Goal: Task Accomplishment & Management: Manage account settings

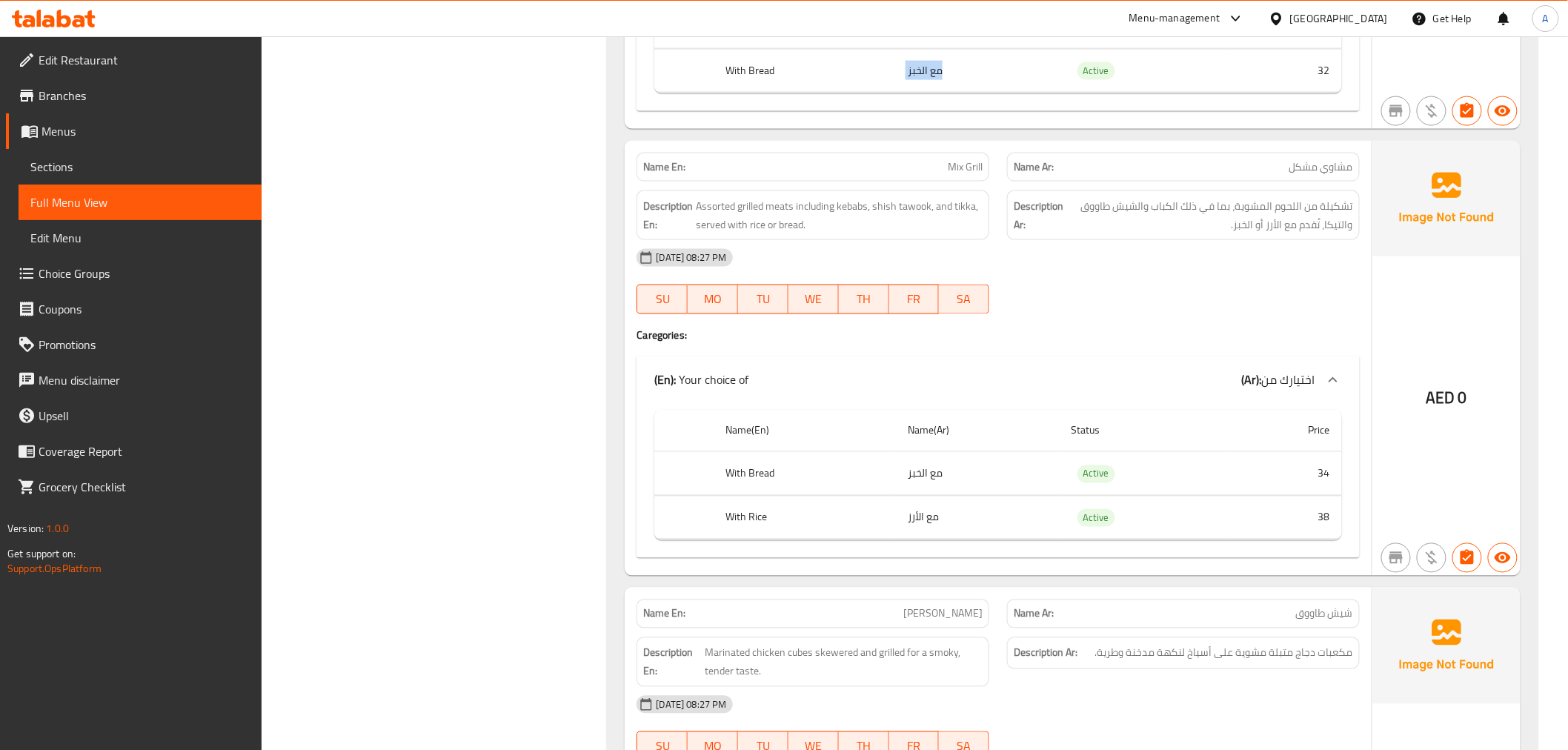
scroll to position [945, 0]
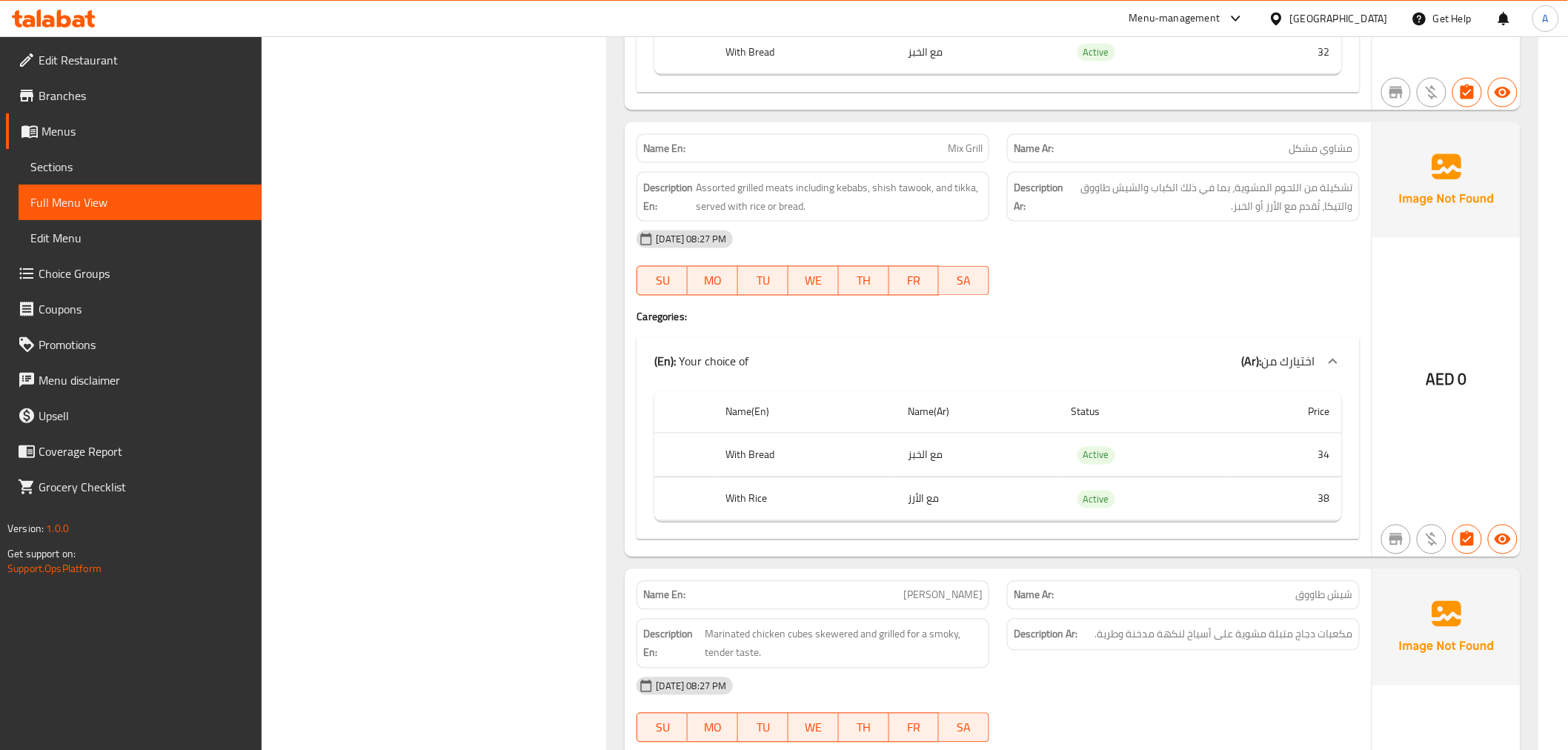
click at [957, 141] on span "Mix Grill" at bounding box center [966, 148] width 35 height 16
click at [1223, 141] on p "Name Ar: مشاوي مشكل" at bounding box center [1184, 148] width 340 height 16
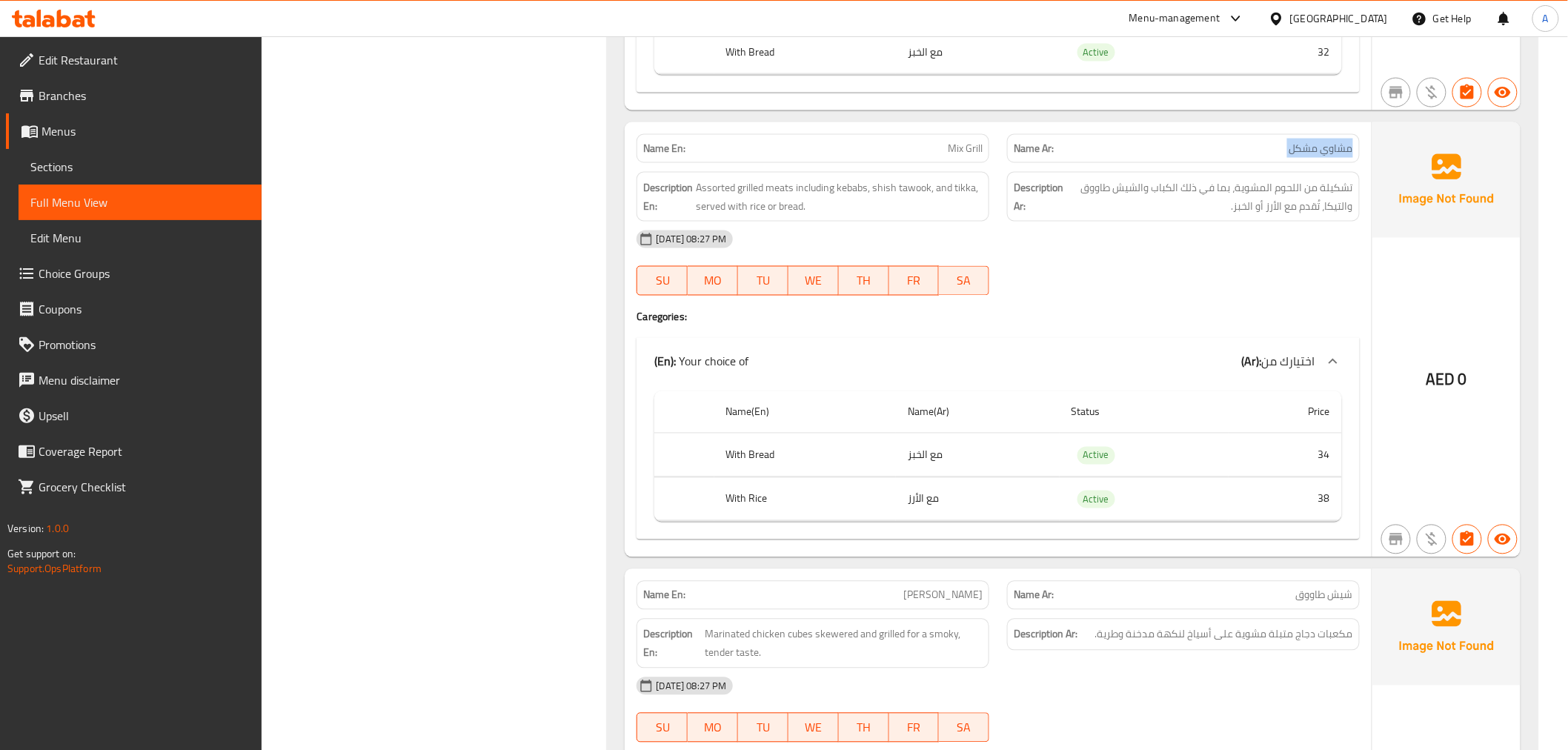
click at [1223, 141] on p "Name Ar: مشاوي مشكل" at bounding box center [1184, 148] width 340 height 16
click at [970, 425] on th "Name(Ar)" at bounding box center [978, 413] width 164 height 42
click at [956, 455] on td "مع الخبز" at bounding box center [978, 455] width 164 height 44
click at [918, 498] on td "مع الأرز" at bounding box center [978, 499] width 164 height 44
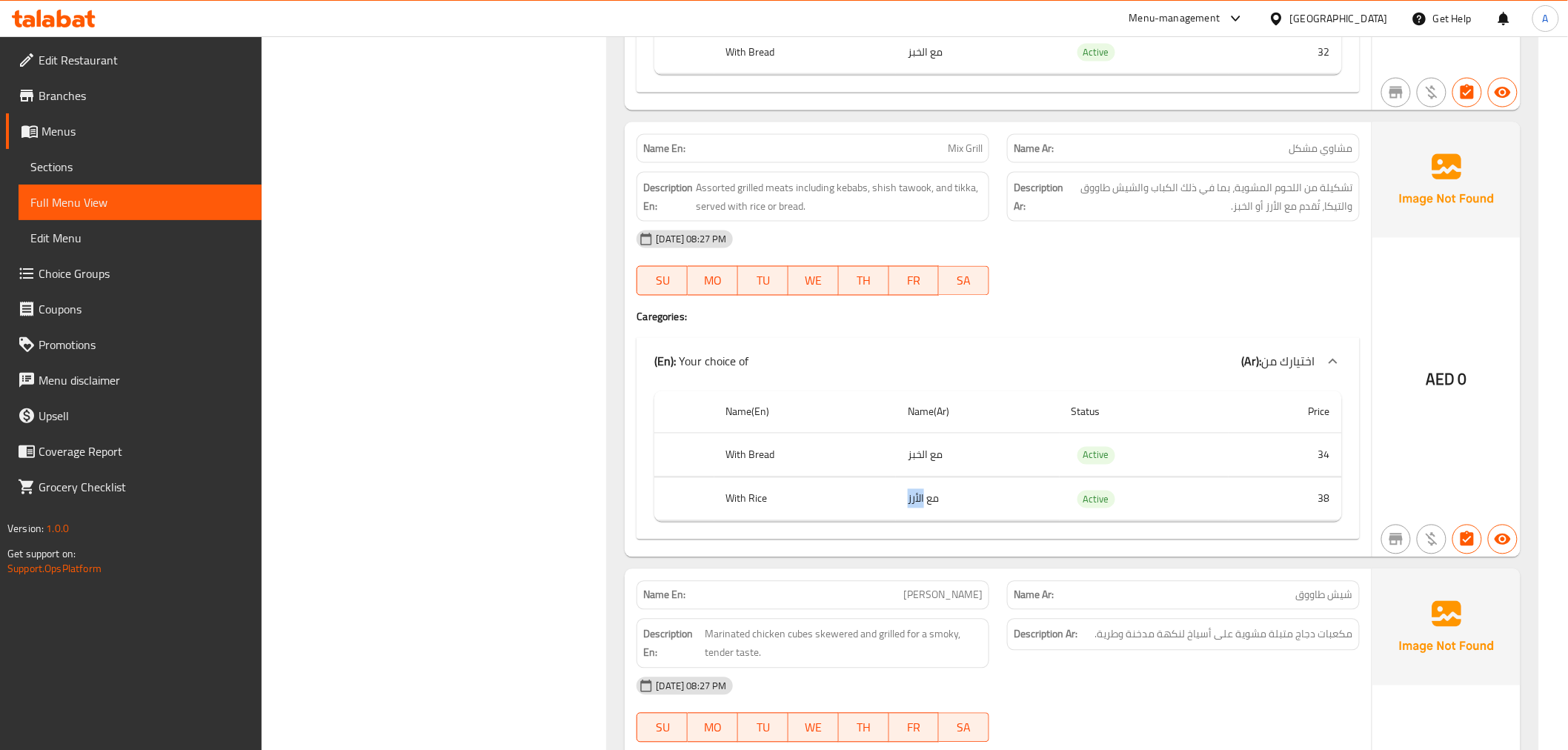
click at [918, 498] on td "مع الأرز" at bounding box center [978, 499] width 164 height 44
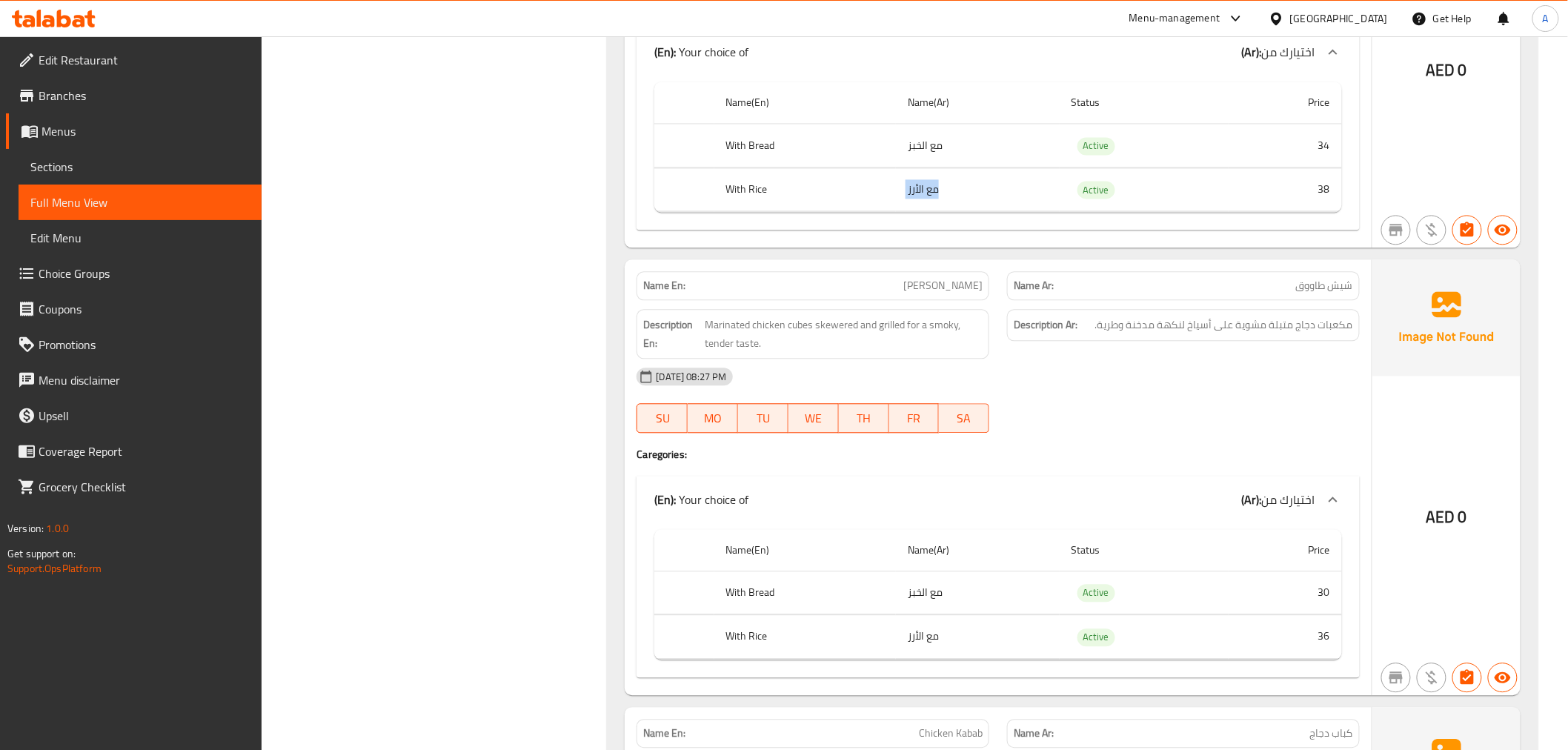
scroll to position [1407, 0]
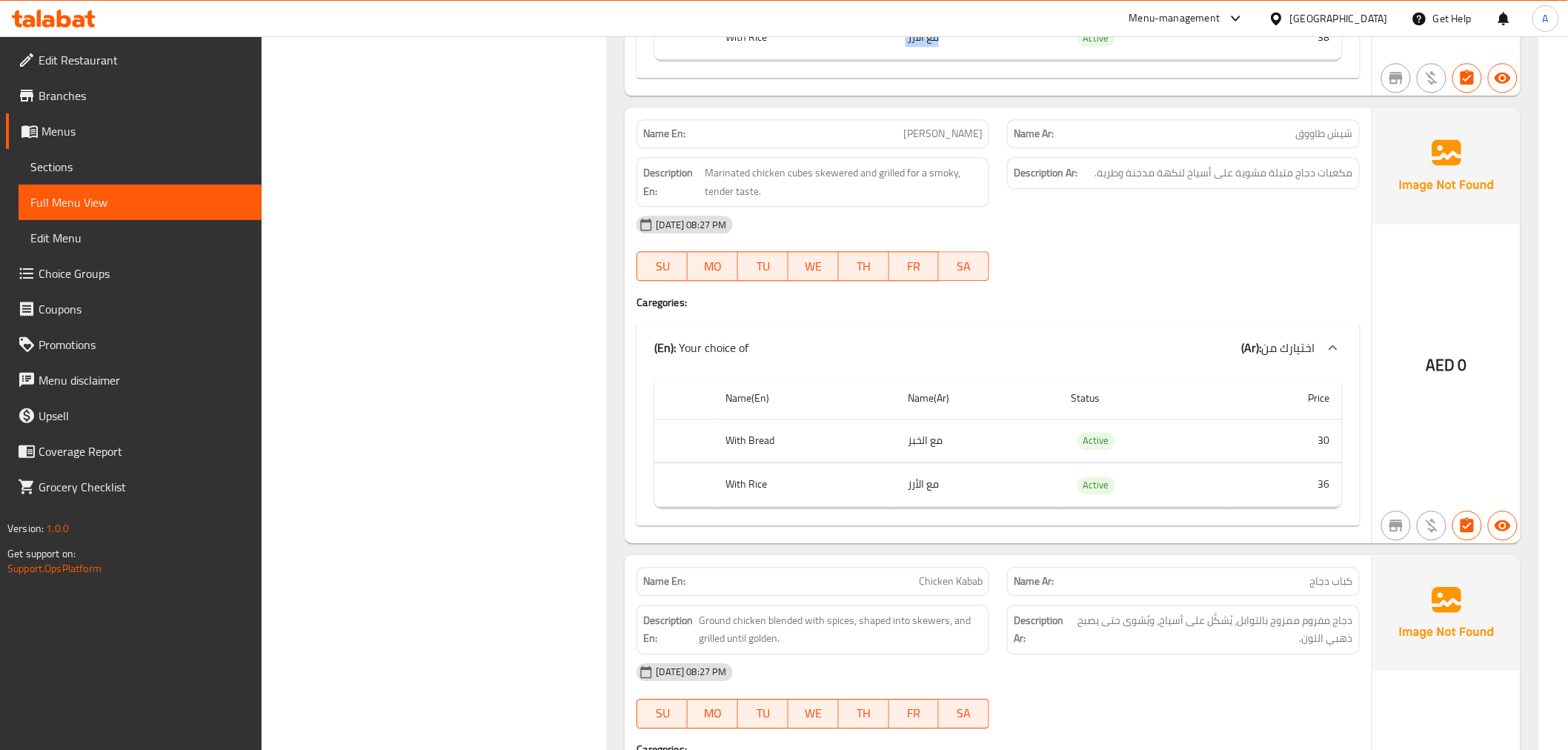
click at [944, 144] on div "Name En: Shish Tawook" at bounding box center [813, 134] width 353 height 29
click at [945, 143] on div "Name En: Shish Tawook" at bounding box center [813, 134] width 353 height 29
click at [1275, 129] on p "Name Ar: شيش طاووق" at bounding box center [1184, 134] width 340 height 16
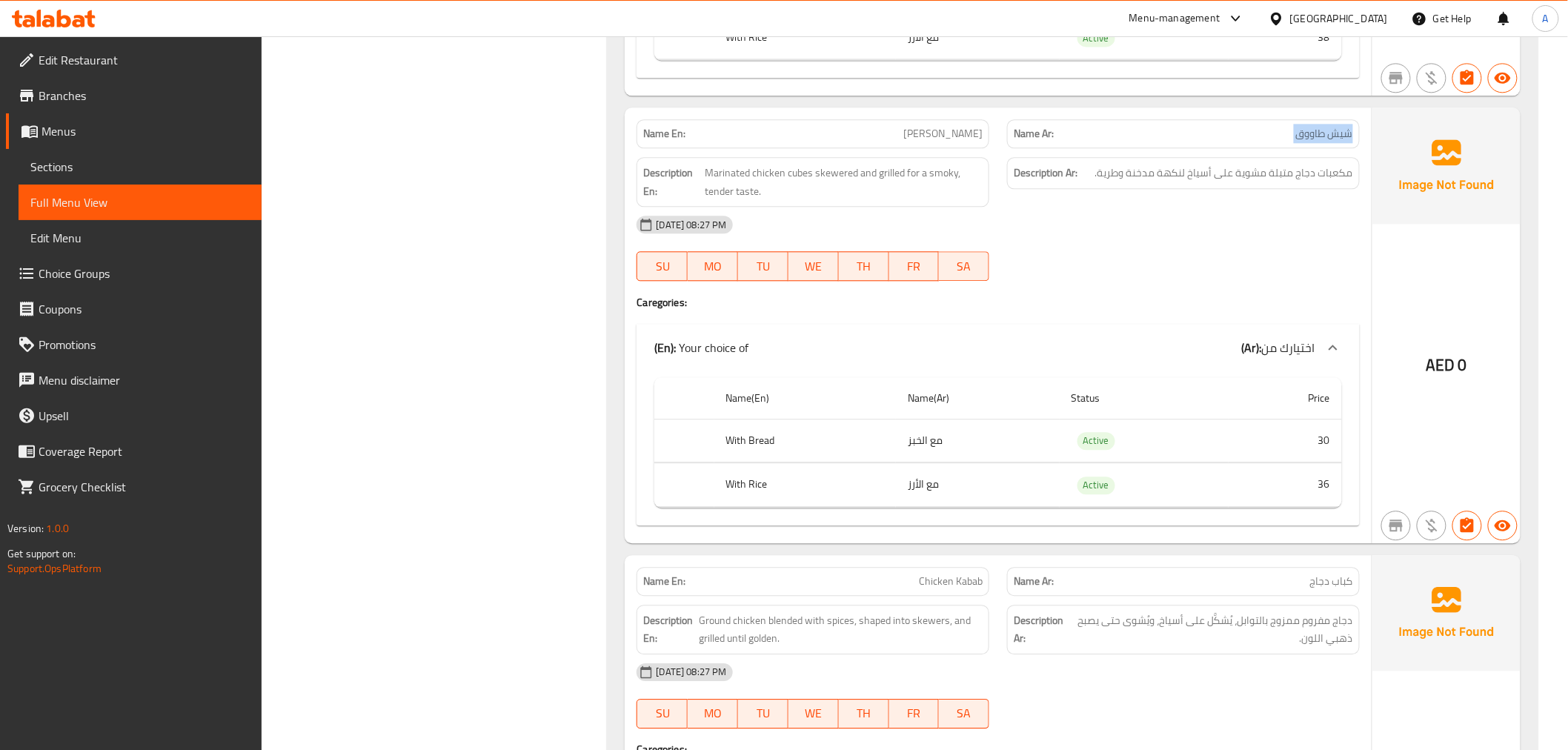
click at [1275, 129] on p "Name Ar: شيش طاووق" at bounding box center [1184, 134] width 340 height 16
click at [996, 491] on td "مع الأرز" at bounding box center [978, 485] width 164 height 44
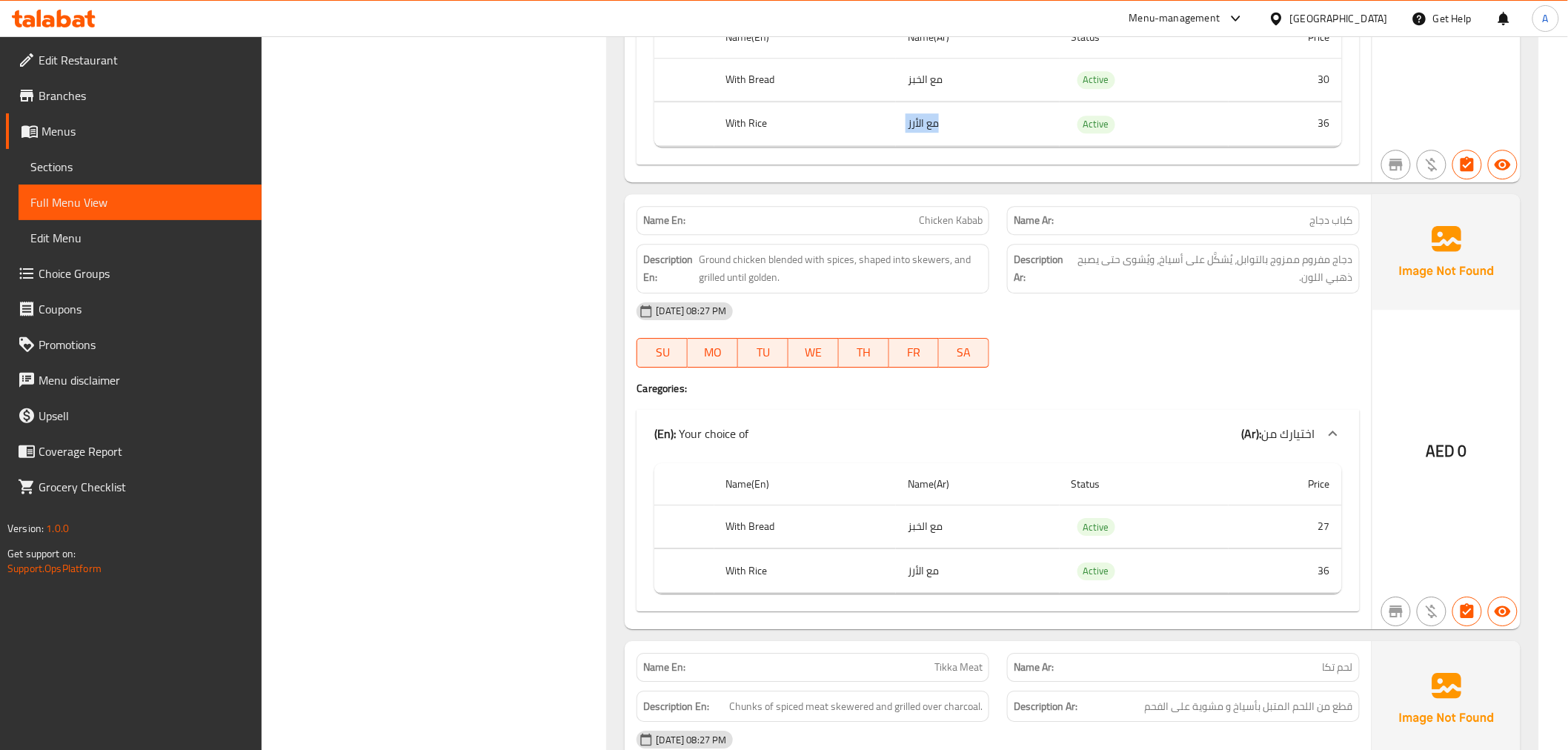
scroll to position [1811, 0]
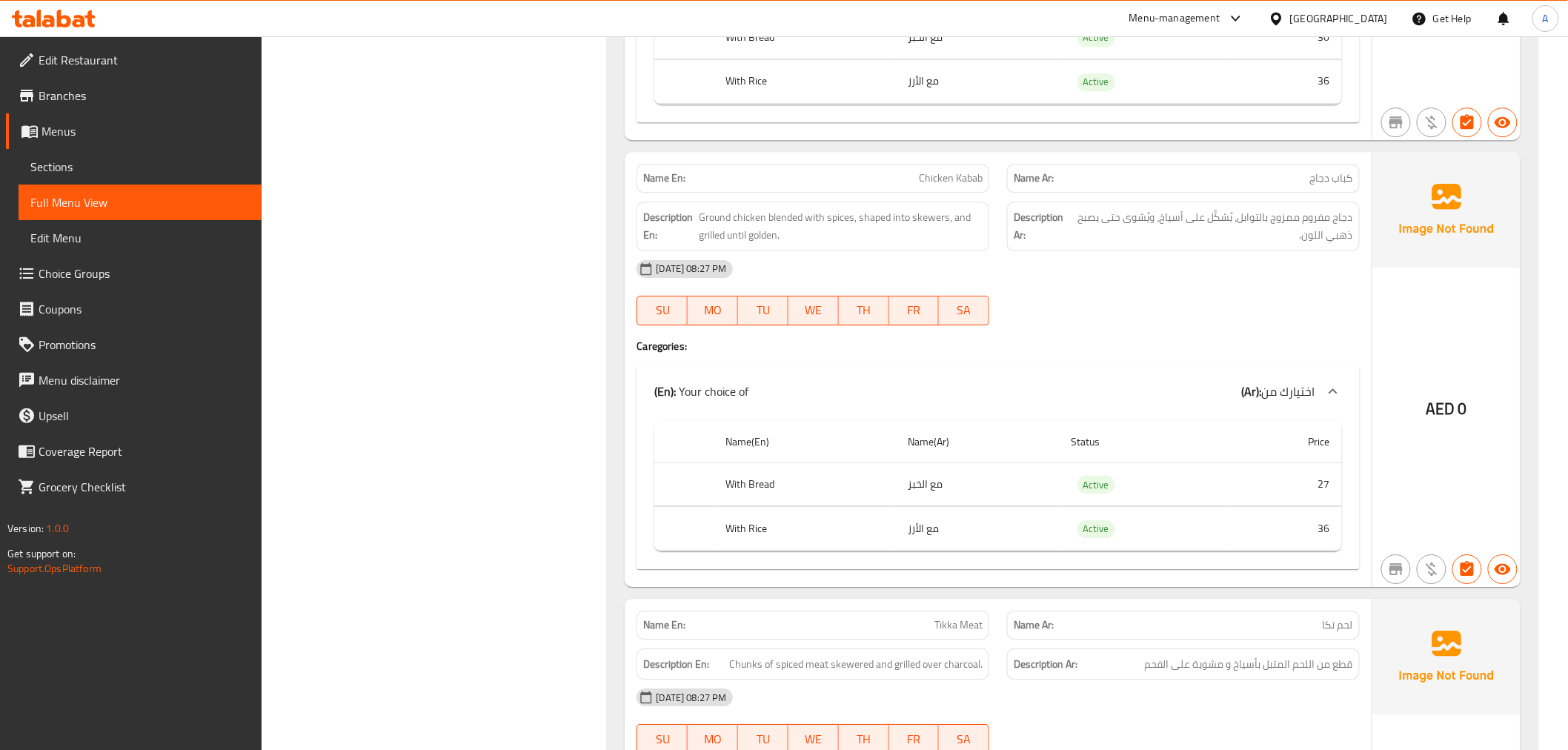
click at [1237, 505] on td "27" at bounding box center [1286, 485] width 114 height 44
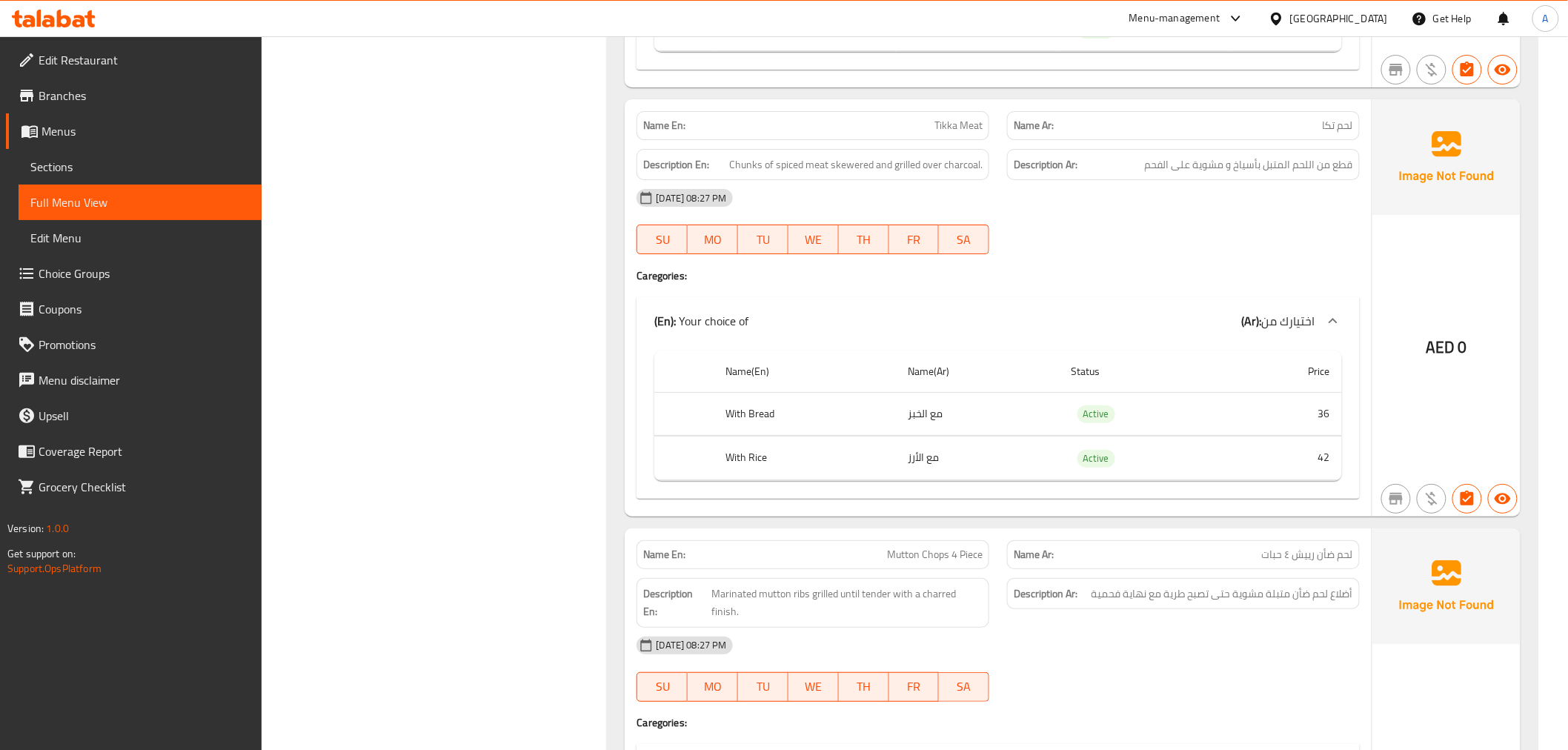
scroll to position [2314, 0]
click at [909, 412] on td "مع الخبز" at bounding box center [978, 409] width 164 height 44
click at [925, 446] on td "مع الأرز" at bounding box center [978, 454] width 164 height 44
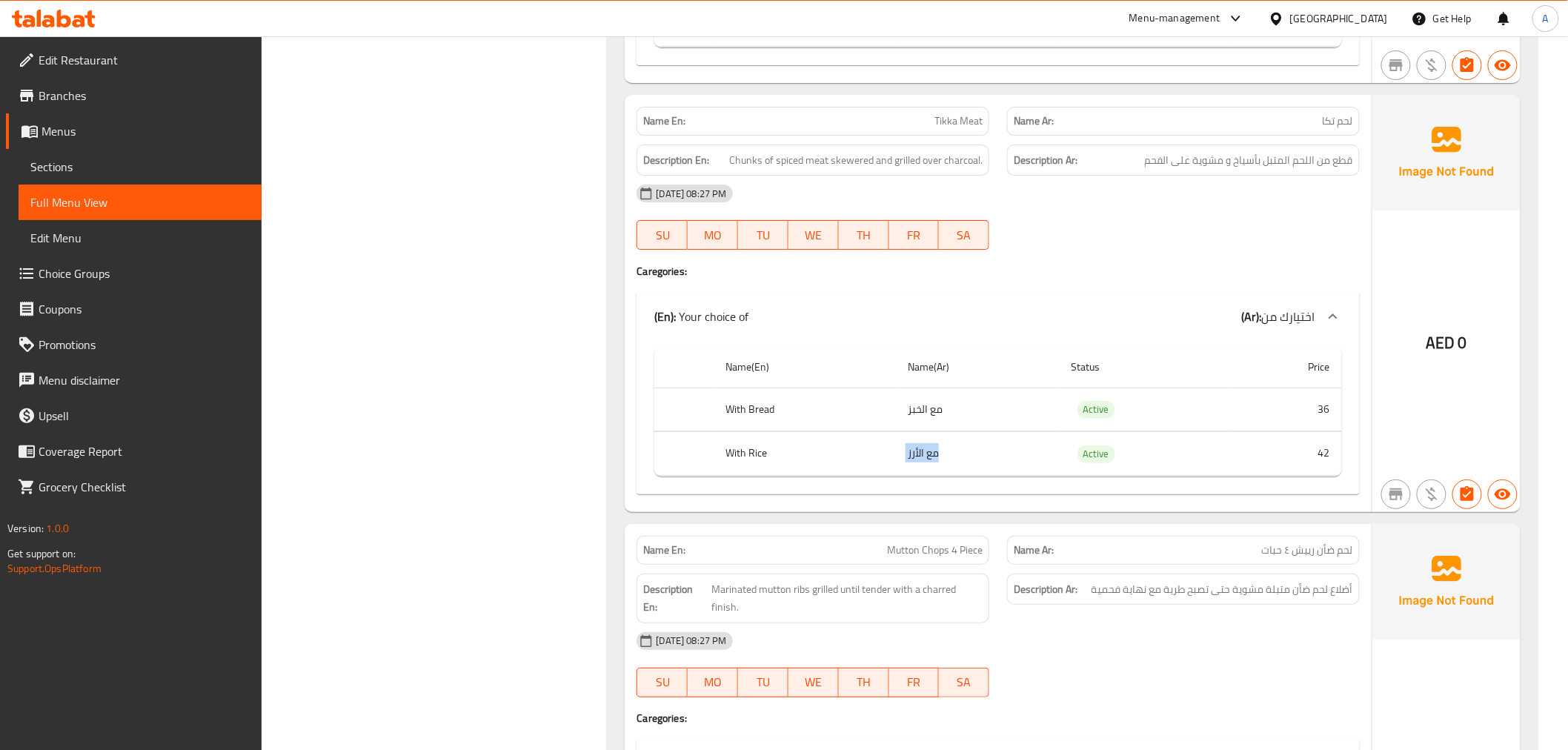
click at [925, 446] on td "مع الأرز" at bounding box center [978, 454] width 164 height 44
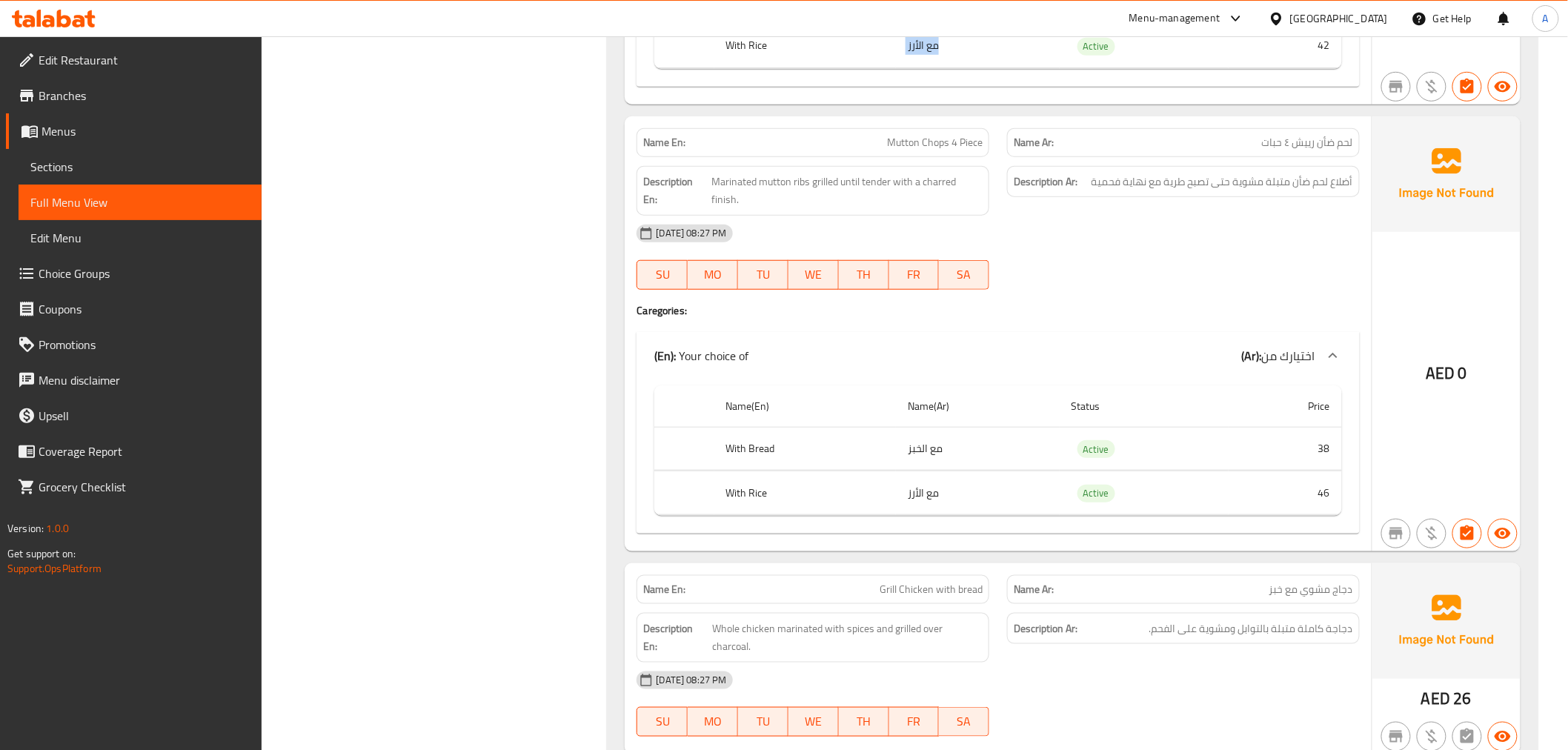
scroll to position [2768, 0]
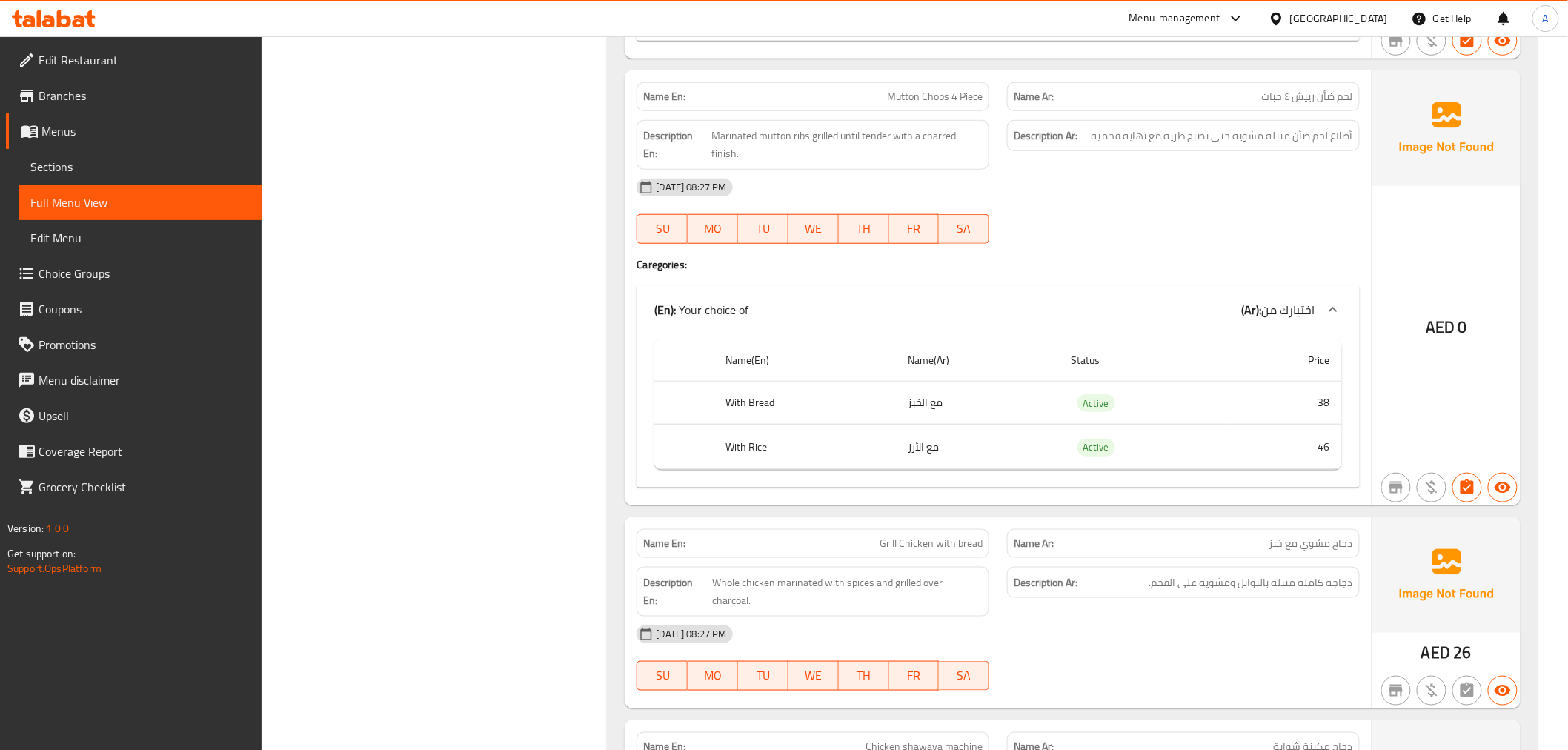
click at [1237, 93] on p "Name Ar: لحم ضأن رييش ٤ حبات" at bounding box center [1184, 96] width 340 height 16
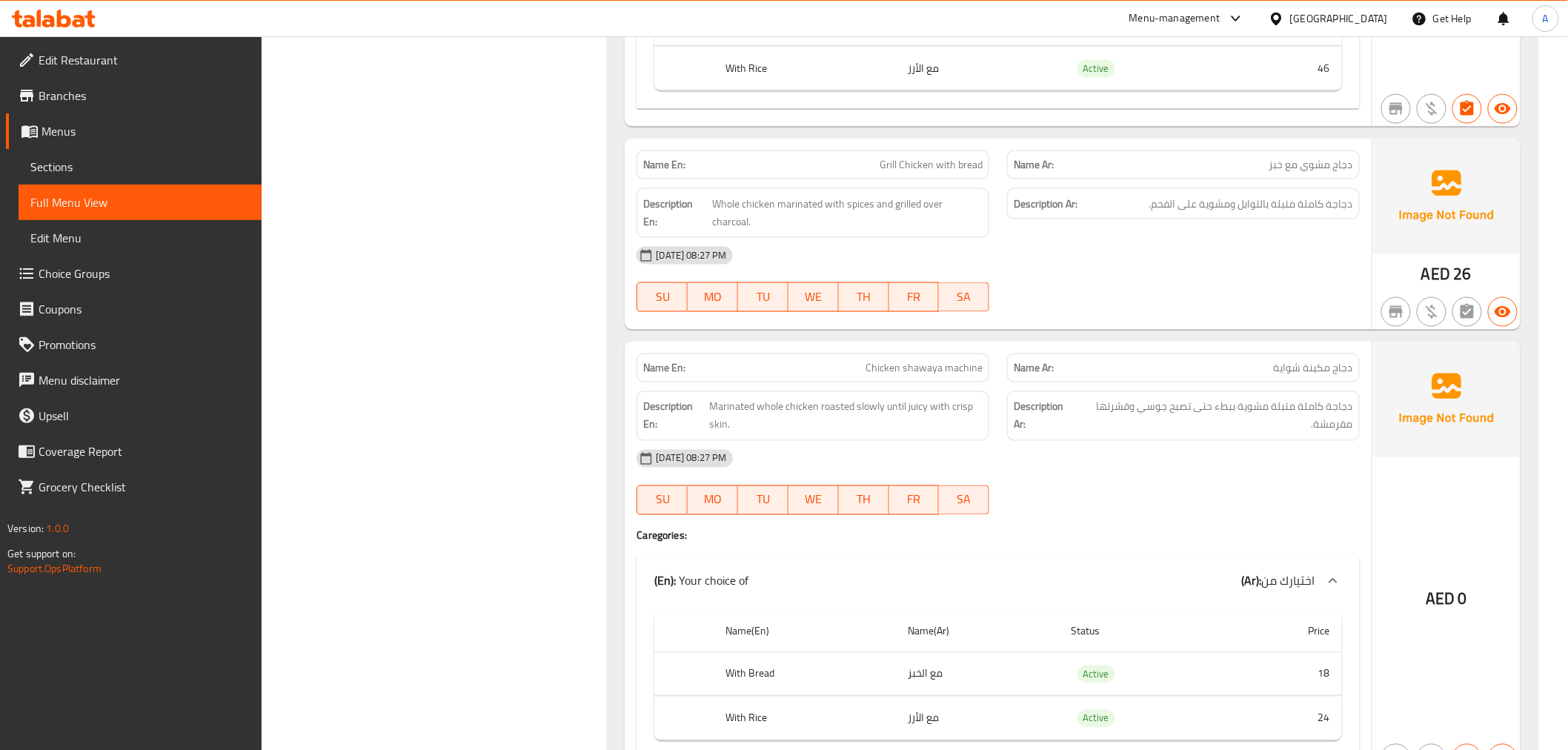
scroll to position [3162, 0]
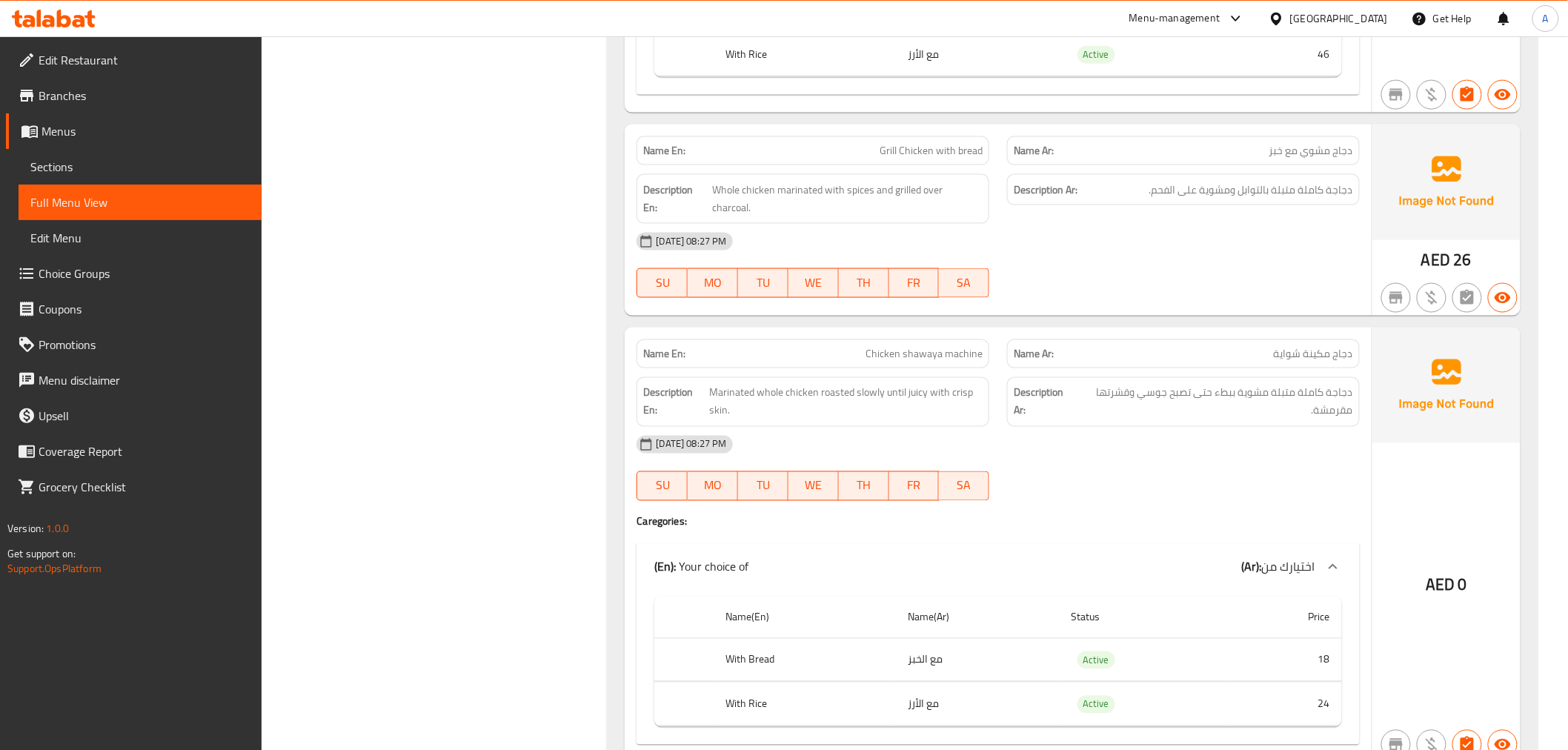
click at [916, 157] on span "Grill Chicken with bread" at bounding box center [930, 151] width 103 height 16
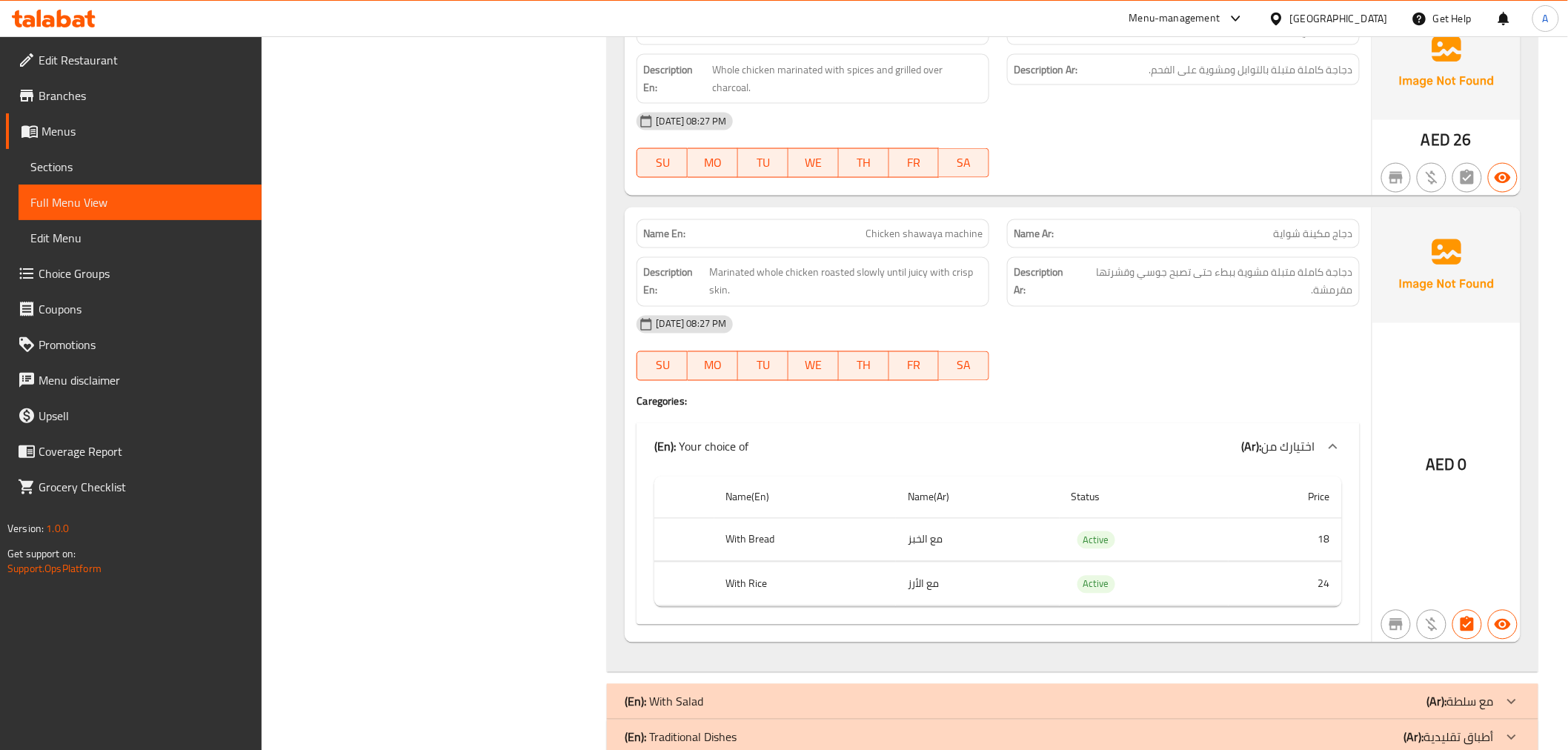
scroll to position [3300, 0]
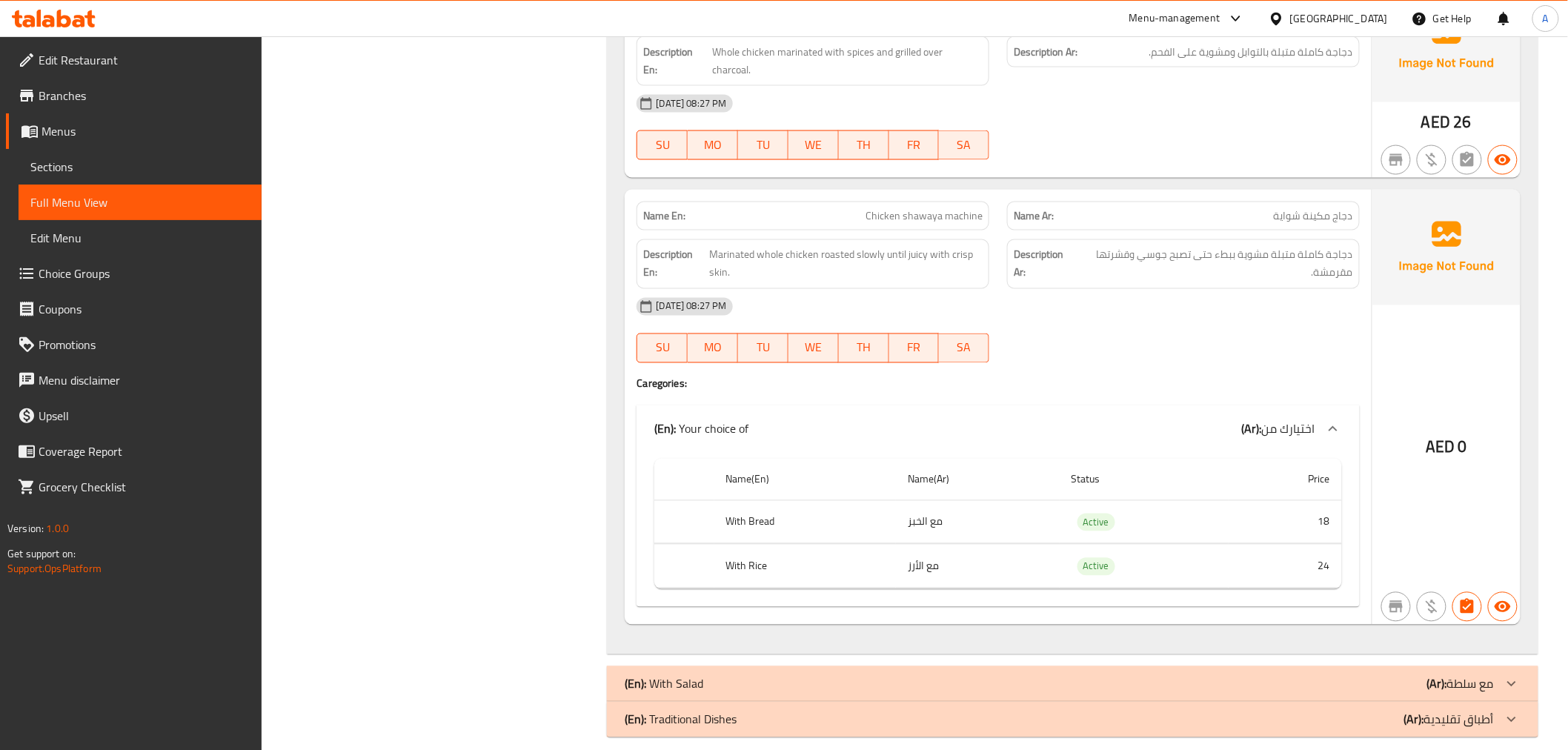
click at [975, 193] on div "Name En: Chicken shawaya machine" at bounding box center [812, 216] width 371 height 47
click at [965, 208] on span "Chicken shawaya machine" at bounding box center [925, 216] width 117 height 16
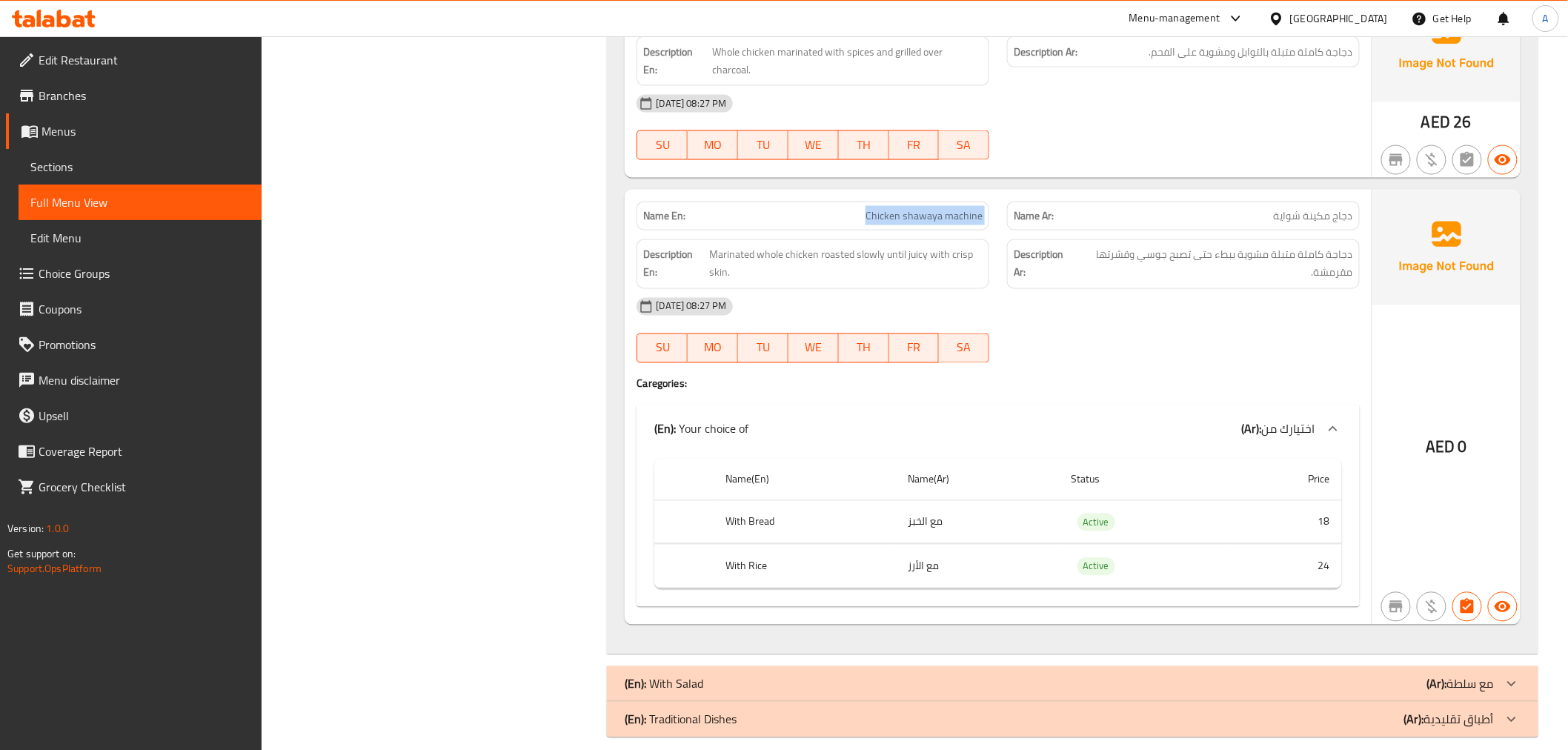
click at [925, 208] on div "Name En: Chicken shawaya machine" at bounding box center [813, 216] width 353 height 29
click at [963, 521] on td "مع الخبز" at bounding box center [978, 522] width 164 height 44
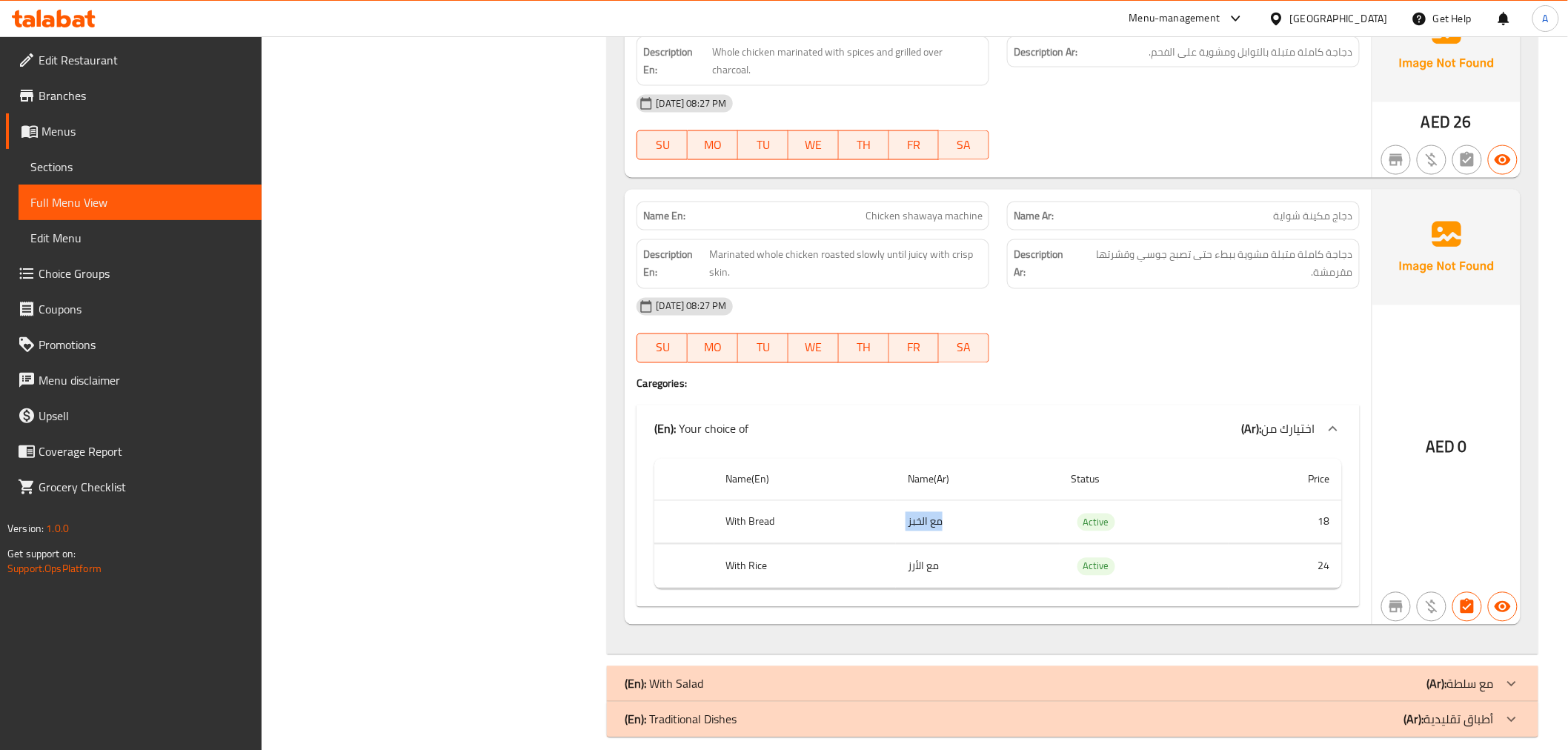
click at [963, 521] on td "مع الخبز" at bounding box center [978, 522] width 164 height 44
click at [963, 522] on td "مع الخبز" at bounding box center [978, 522] width 164 height 44
click at [964, 545] on td "مع الأرز" at bounding box center [978, 567] width 164 height 44
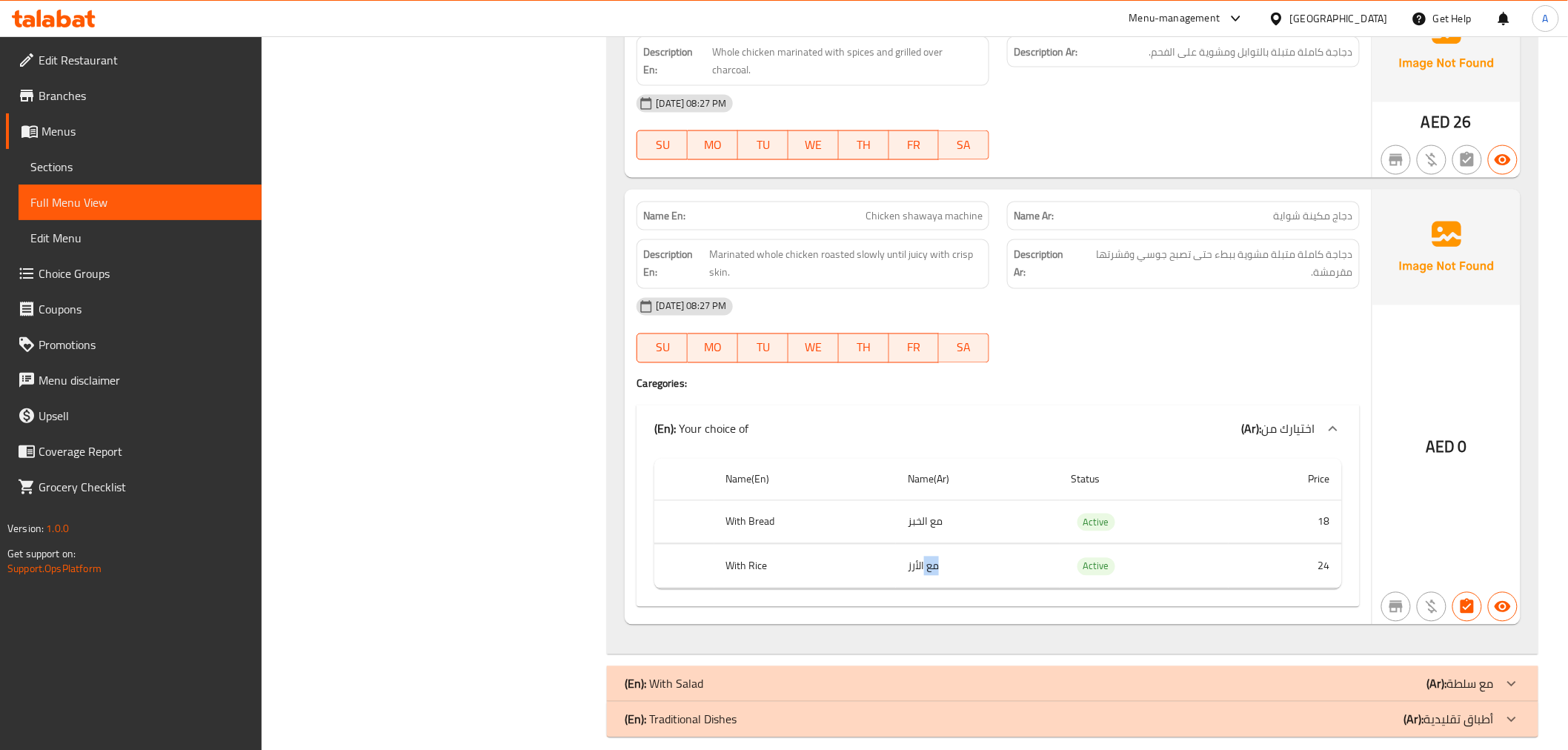
click at [964, 545] on td "مع الأرز" at bounding box center [978, 567] width 164 height 44
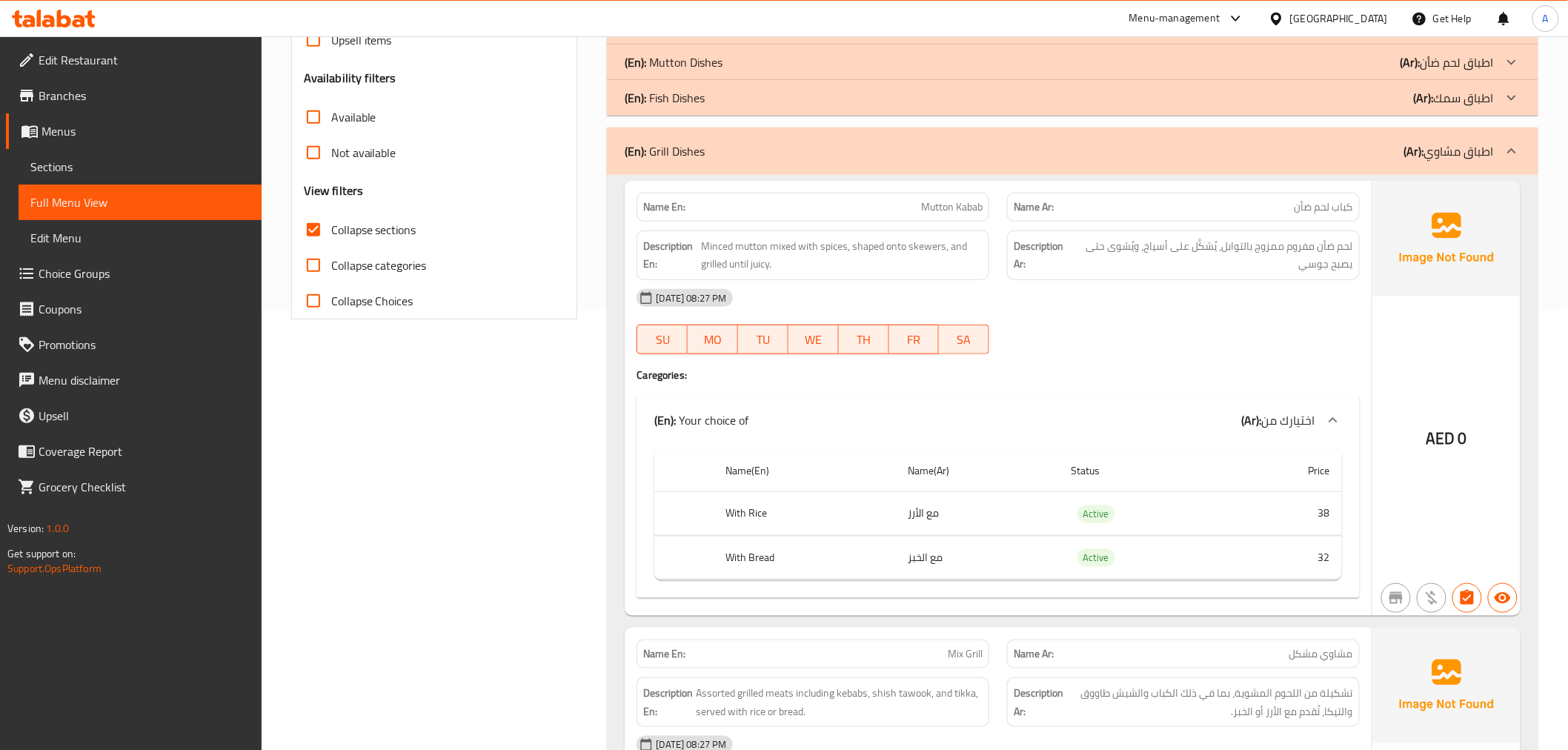
scroll to position [380, 0]
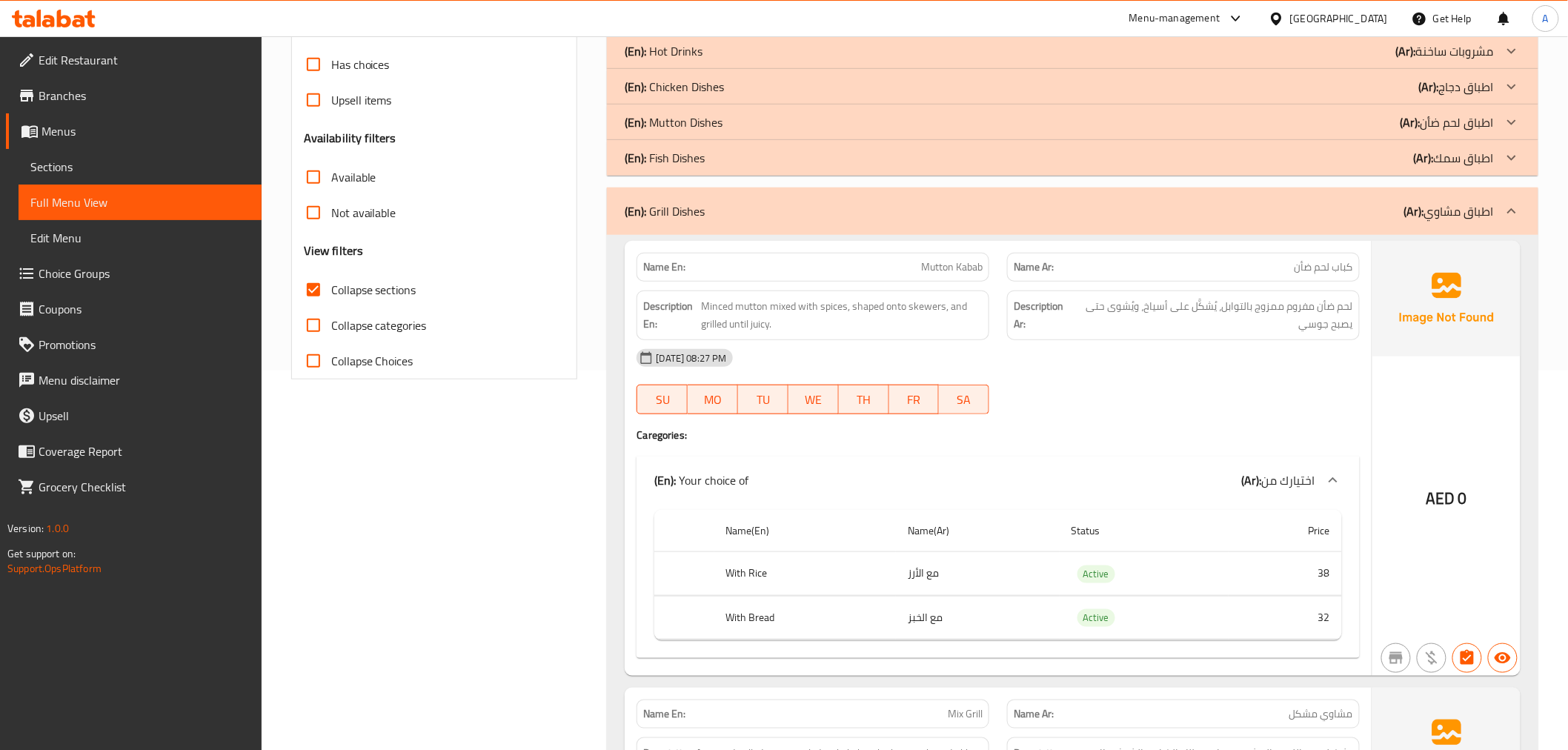
click at [1173, 298] on span "لحم ضأن مفروم ممزوج بالتوابل، يُشكَّل على أسياخ، ويُشوى حتى يصبح جوسي" at bounding box center [1213, 315] width 281 height 36
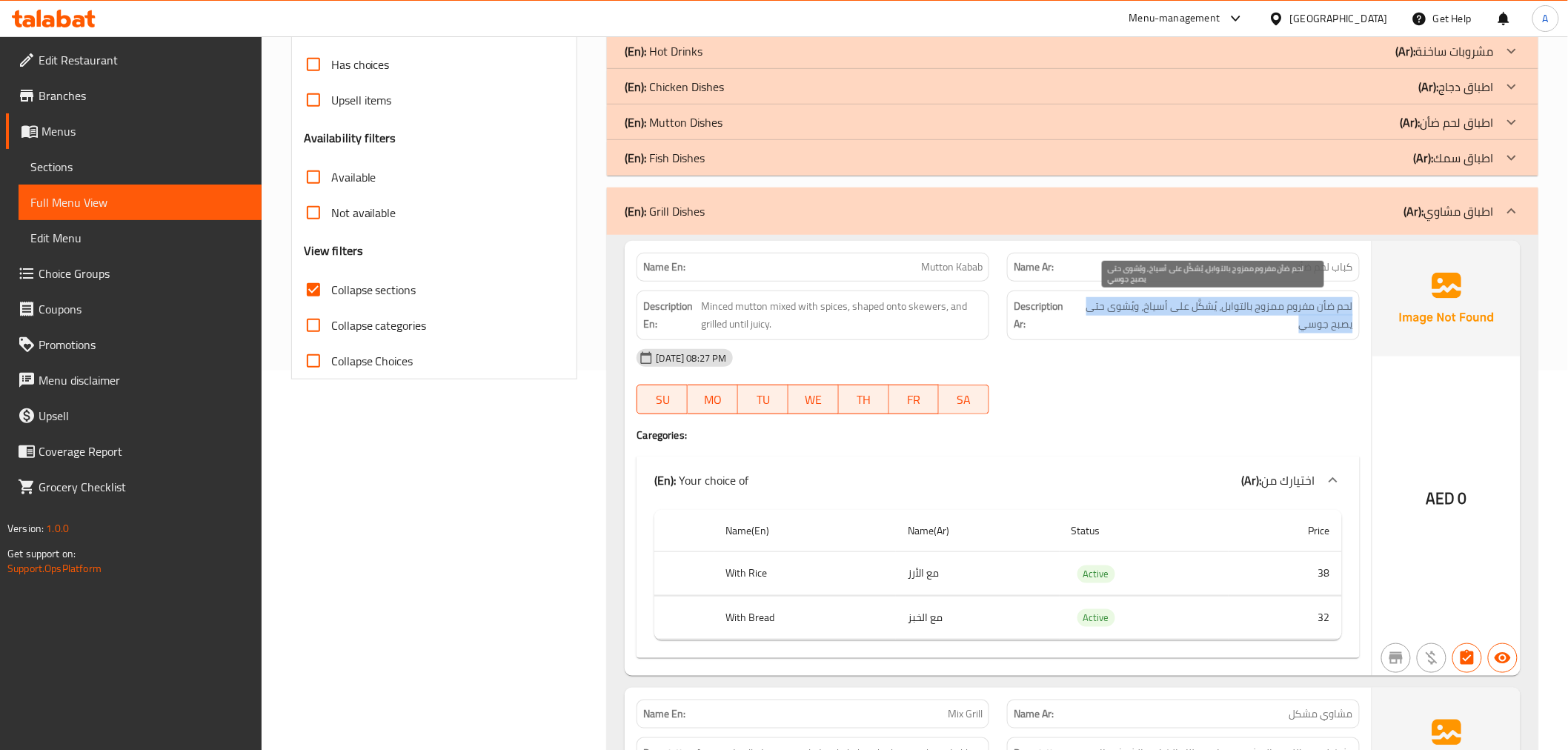
click at [1173, 298] on span "لحم ضأن مفروم ممزوج بالتوابل، يُشكَّل على أسياخ، ويُشوى حتى يصبح جوسي" at bounding box center [1213, 315] width 281 height 36
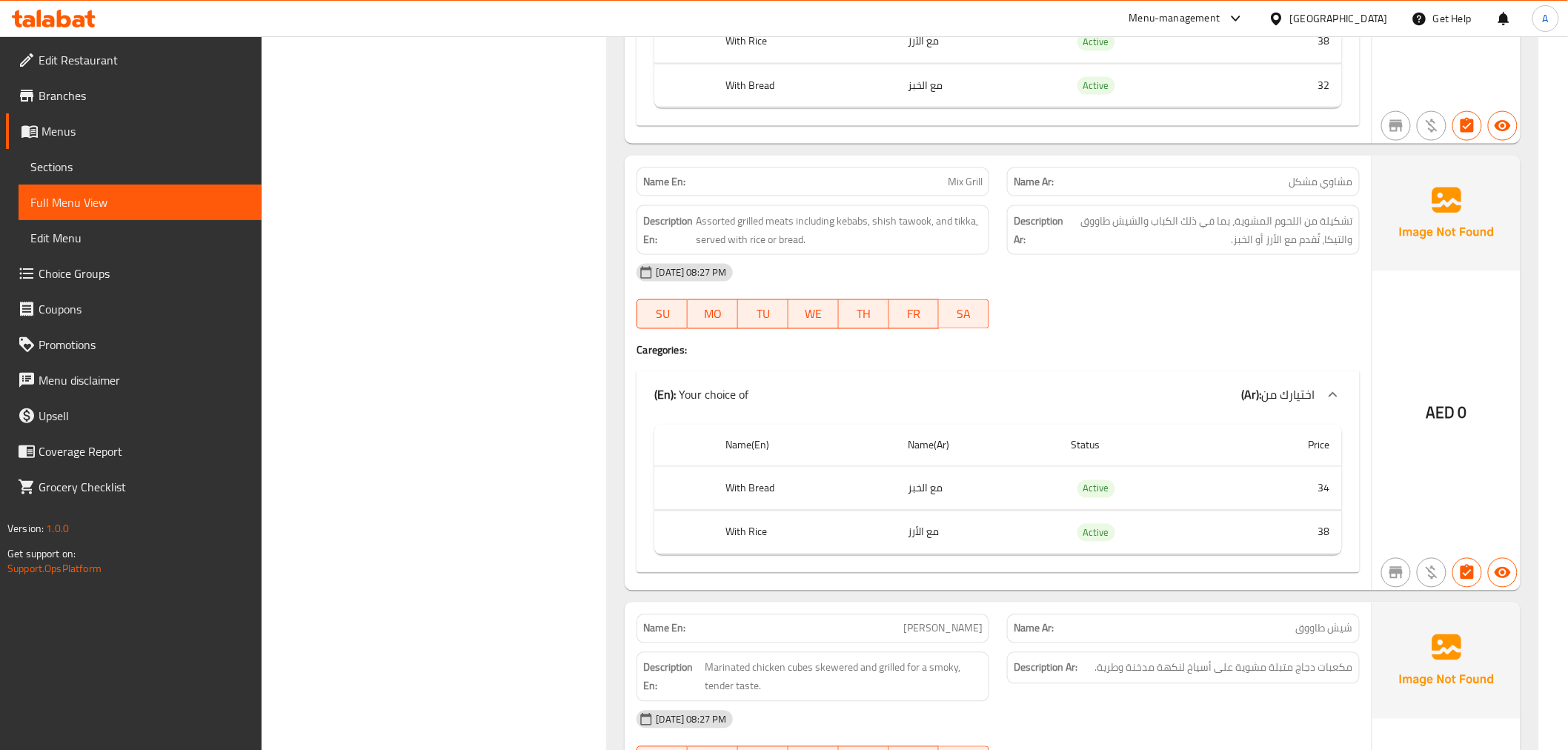
scroll to position [925, 0]
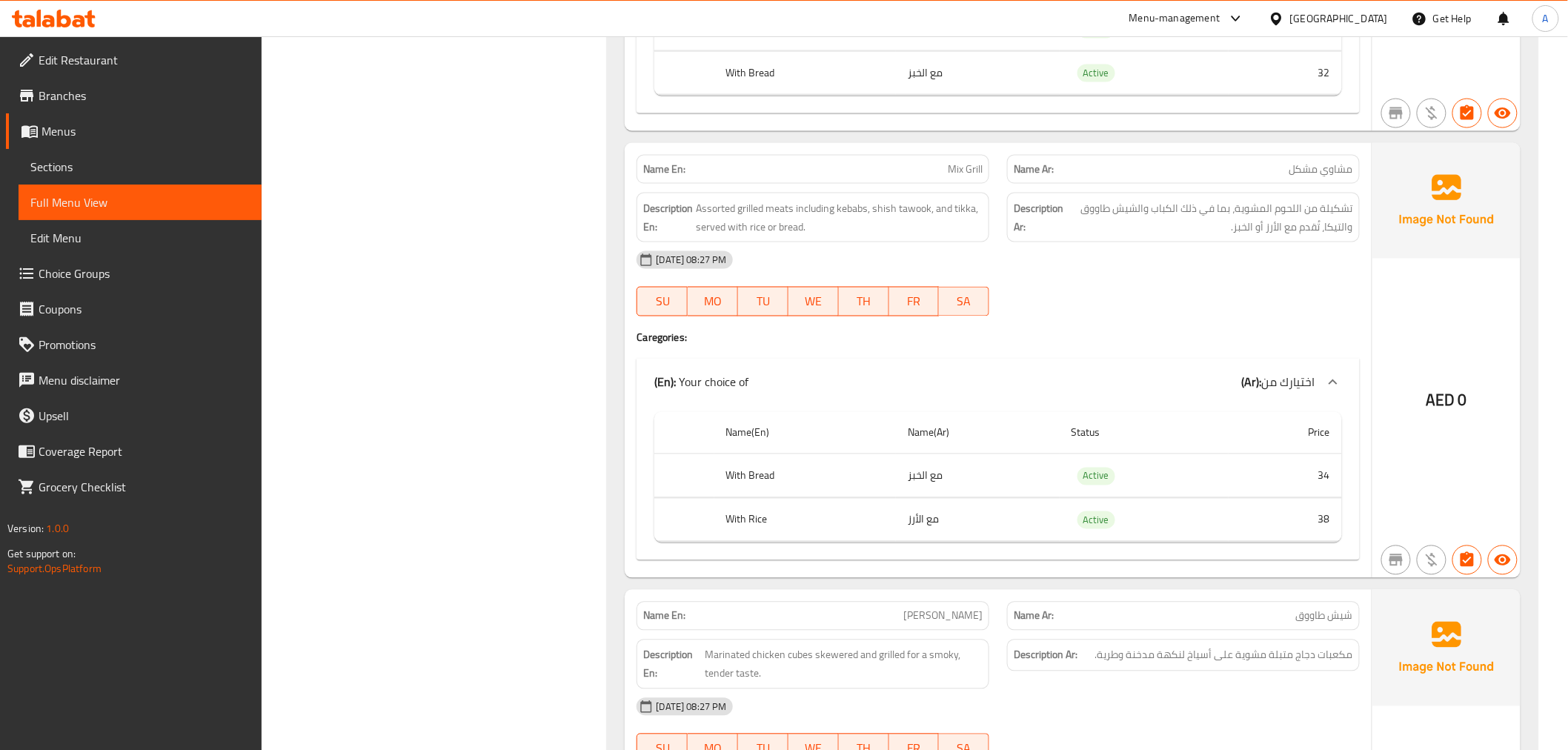
click at [1061, 210] on strong "Description Ar:" at bounding box center [1038, 217] width 49 height 36
click at [1165, 223] on span "تشكيلة من اللحوم المشوية، بما في ذلك الكباب والشيش طاووق والتيكا، تُقدم مع الأر…" at bounding box center [1210, 217] width 287 height 36
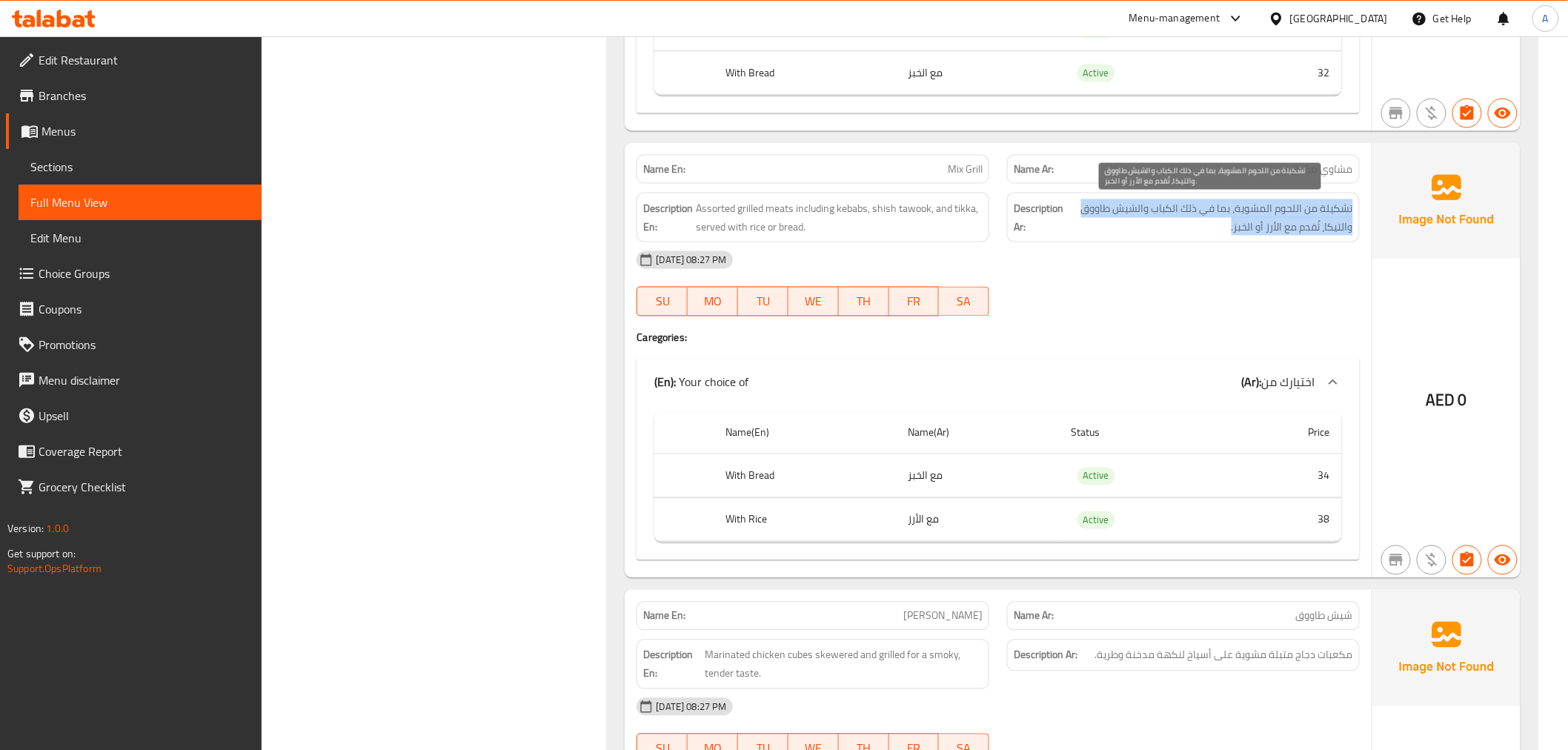
click at [1165, 223] on span "تشكيلة من اللحوم المشوية، بما في ذلك الكباب والشيش طاووق والتيكا، تُقدم مع الأر…" at bounding box center [1210, 217] width 287 height 36
click at [1165, 223] on span "تشكيلة من اللحوم المشوية، بما في ذلك الكباب والشيش طاووق والتيكا، تُقدم مع الأر…" at bounding box center [1210, 217] width 287 height 36
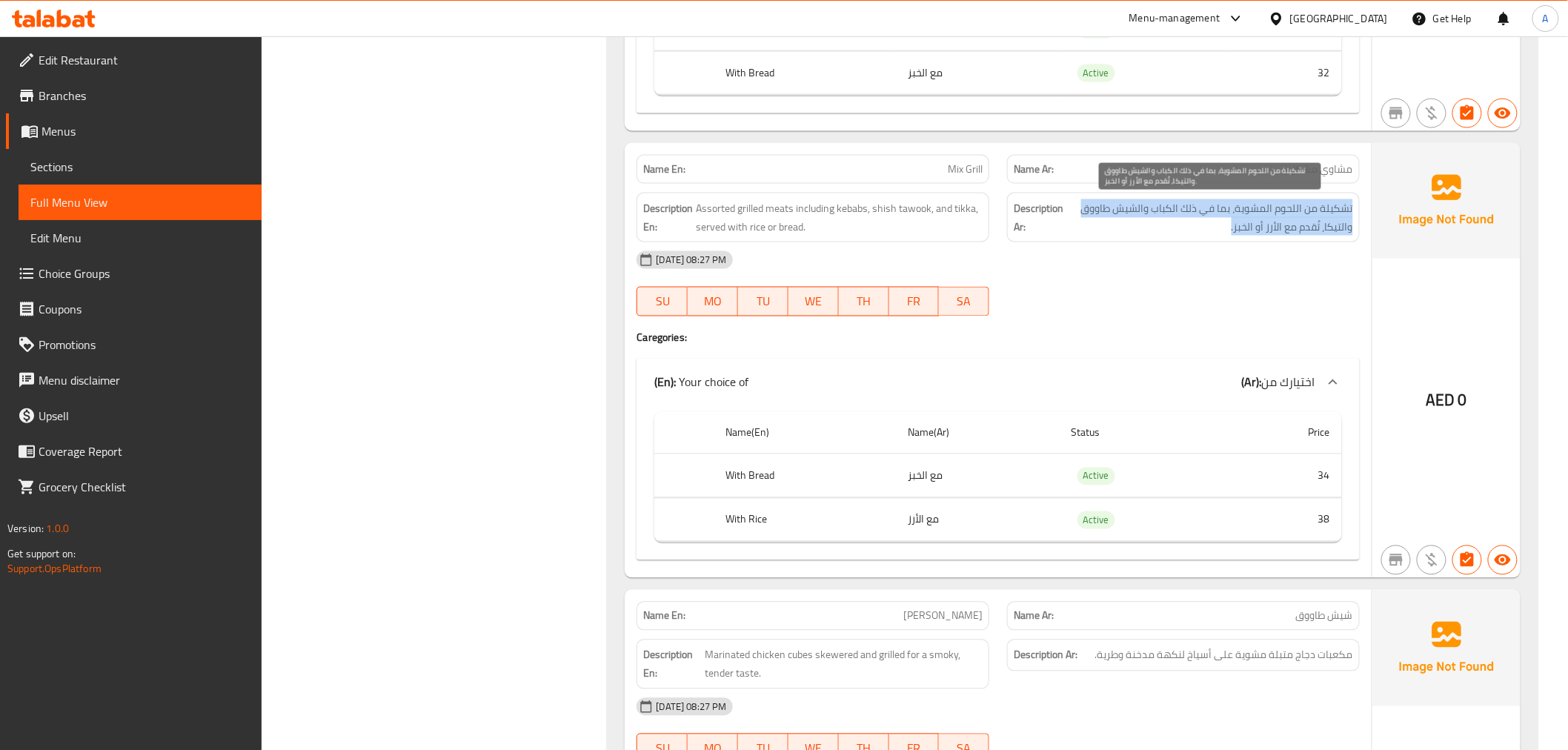
click at [1165, 223] on span "تشكيلة من اللحوم المشوية، بما في ذلك الكباب والشيش طاووق والتيكا، تُقدم مع الأر…" at bounding box center [1210, 217] width 287 height 36
click at [1335, 228] on span "تشكيلة من اللحوم المشوية، بما في ذلك الكباب والشيش طاووق والتيكا، تُقدم مع الأر…" at bounding box center [1210, 217] width 287 height 36
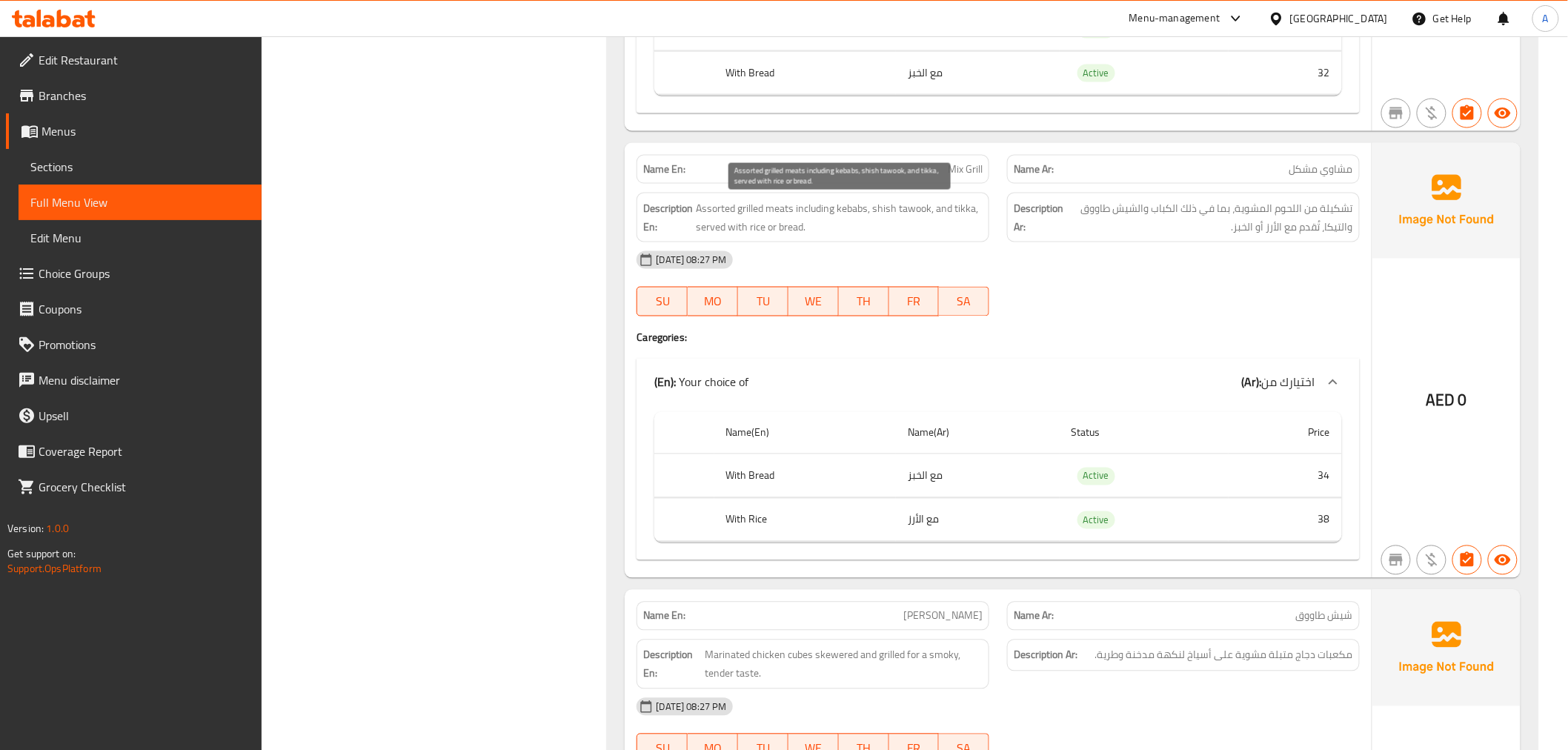
click at [976, 215] on span "Assorted grilled meats including kebabs, shish tawook, and tikka, served with r…" at bounding box center [839, 217] width 287 height 36
click at [971, 210] on span "Assorted grilled meats including kebabs, shish tawook, and tikka, served with r…" at bounding box center [839, 217] width 287 height 36
copy span "tikka"
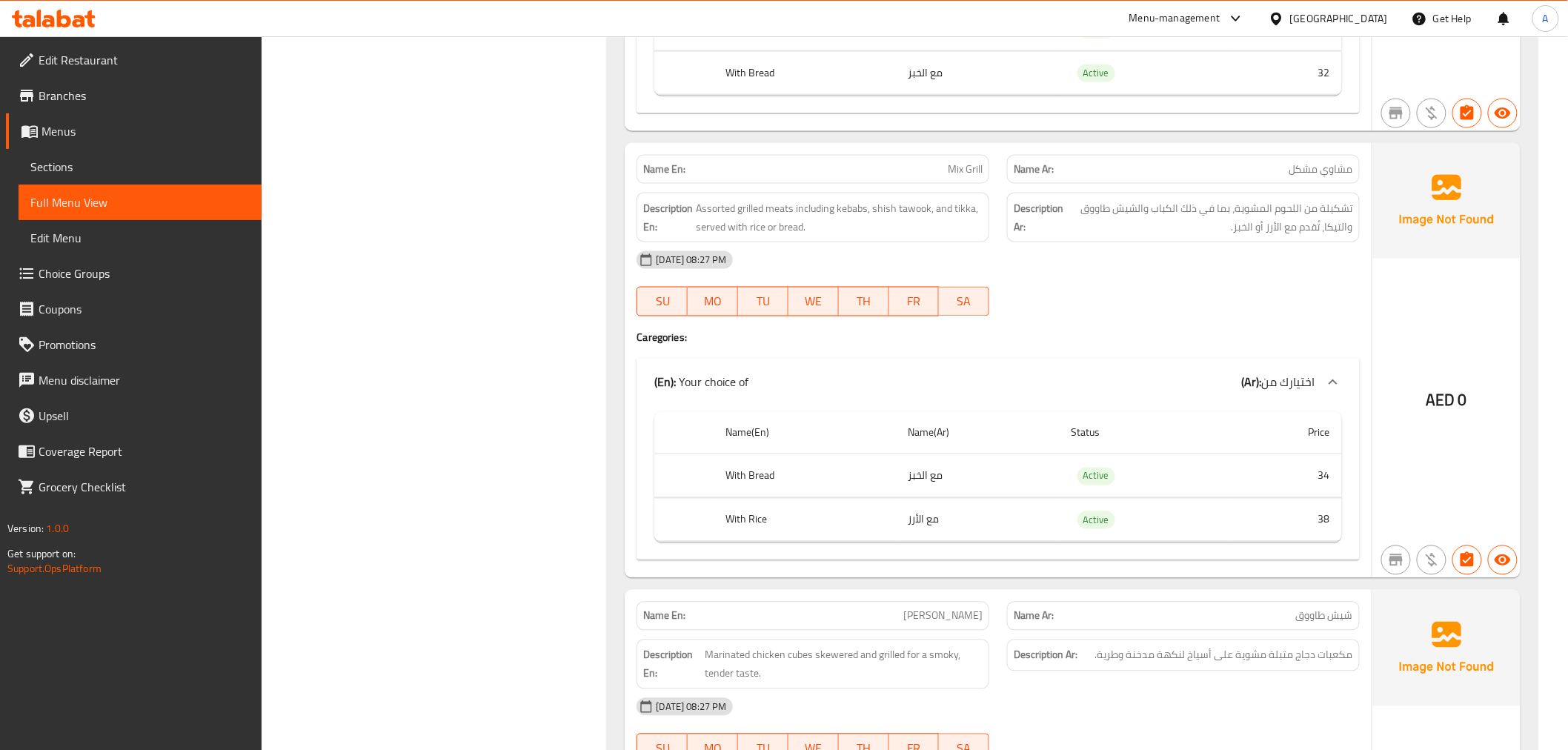
click at [1197, 238] on div "Description Ar: تشكيلة من اللحوم المشوية، بما في ذلك الكباب والشيش طاووق والتيك…" at bounding box center [1184, 217] width 353 height 49
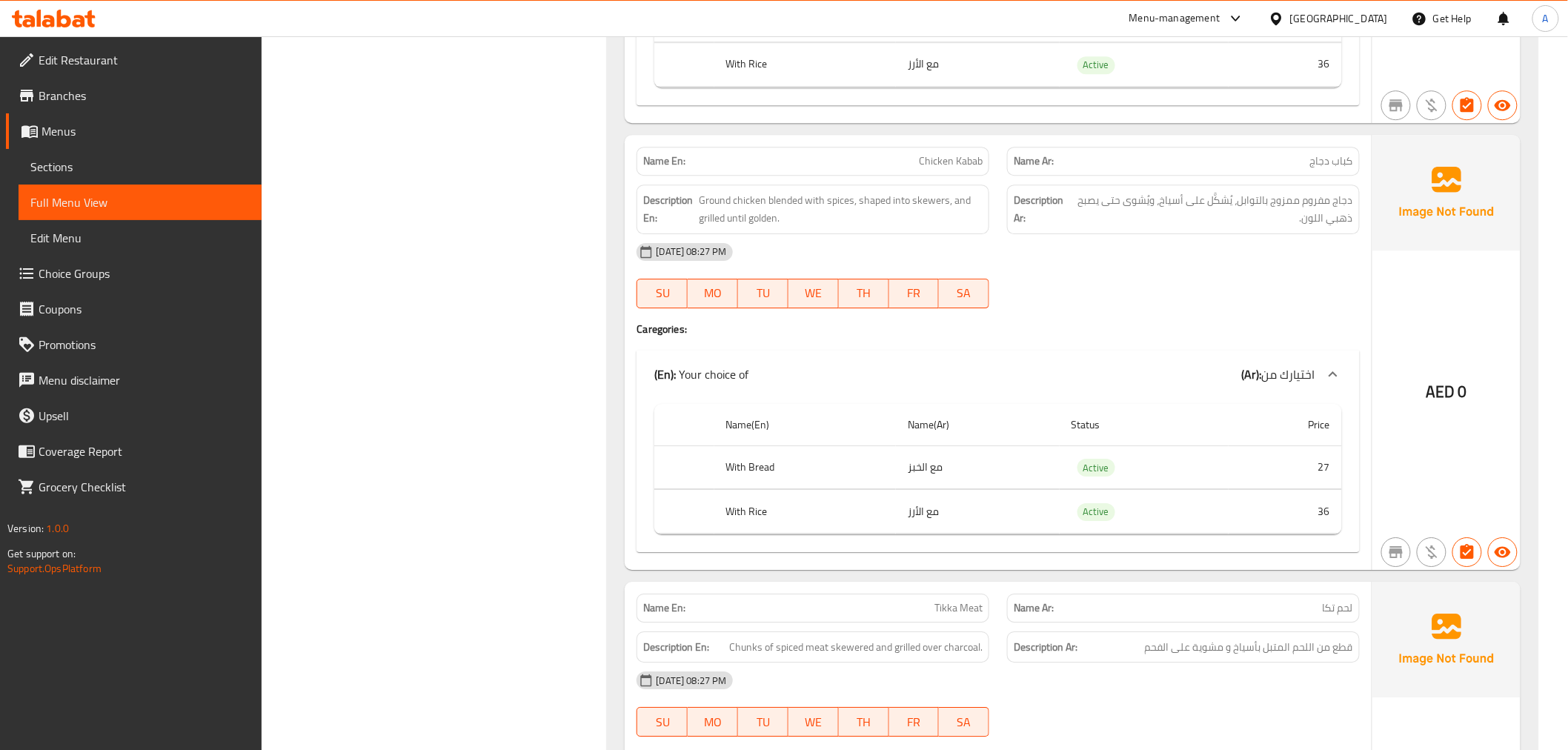
scroll to position [1847, 0]
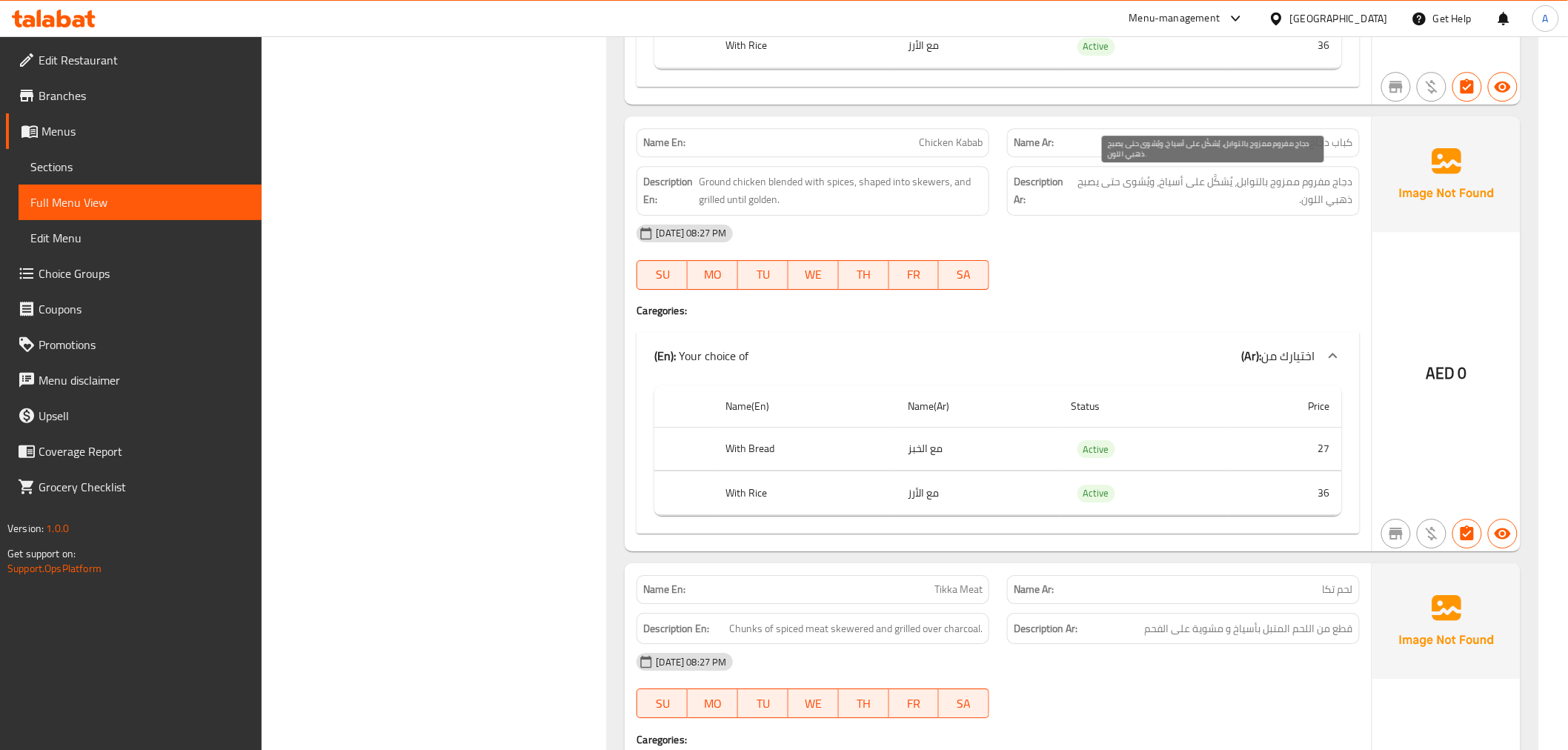
click at [1294, 173] on span "دجاج مفروم ممزوج بالتوابل، يُشكَّل على أسياخ، ويُشوى حتى يصبح ذهبي اللون." at bounding box center [1212, 190] width 282 height 36
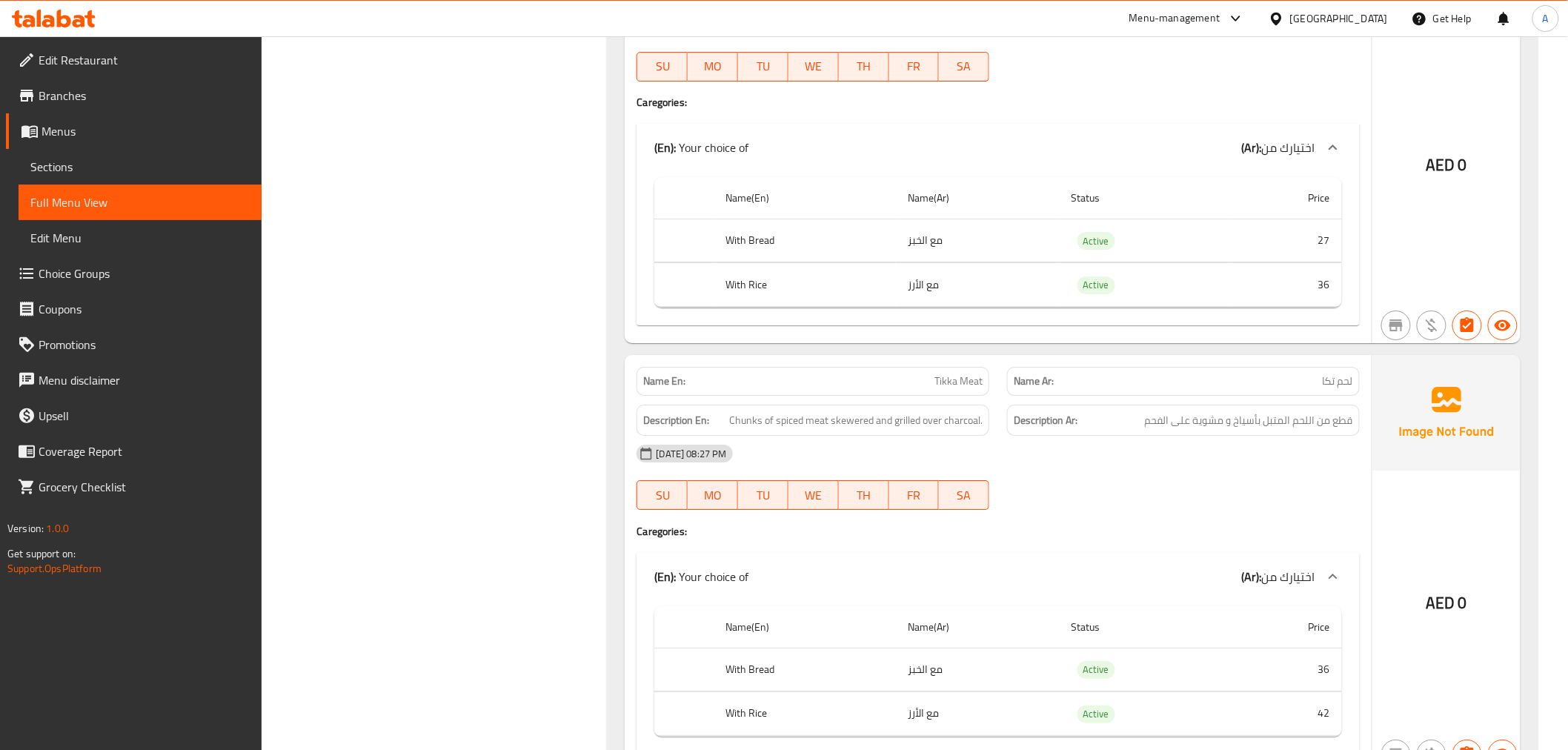
scroll to position [2263, 0]
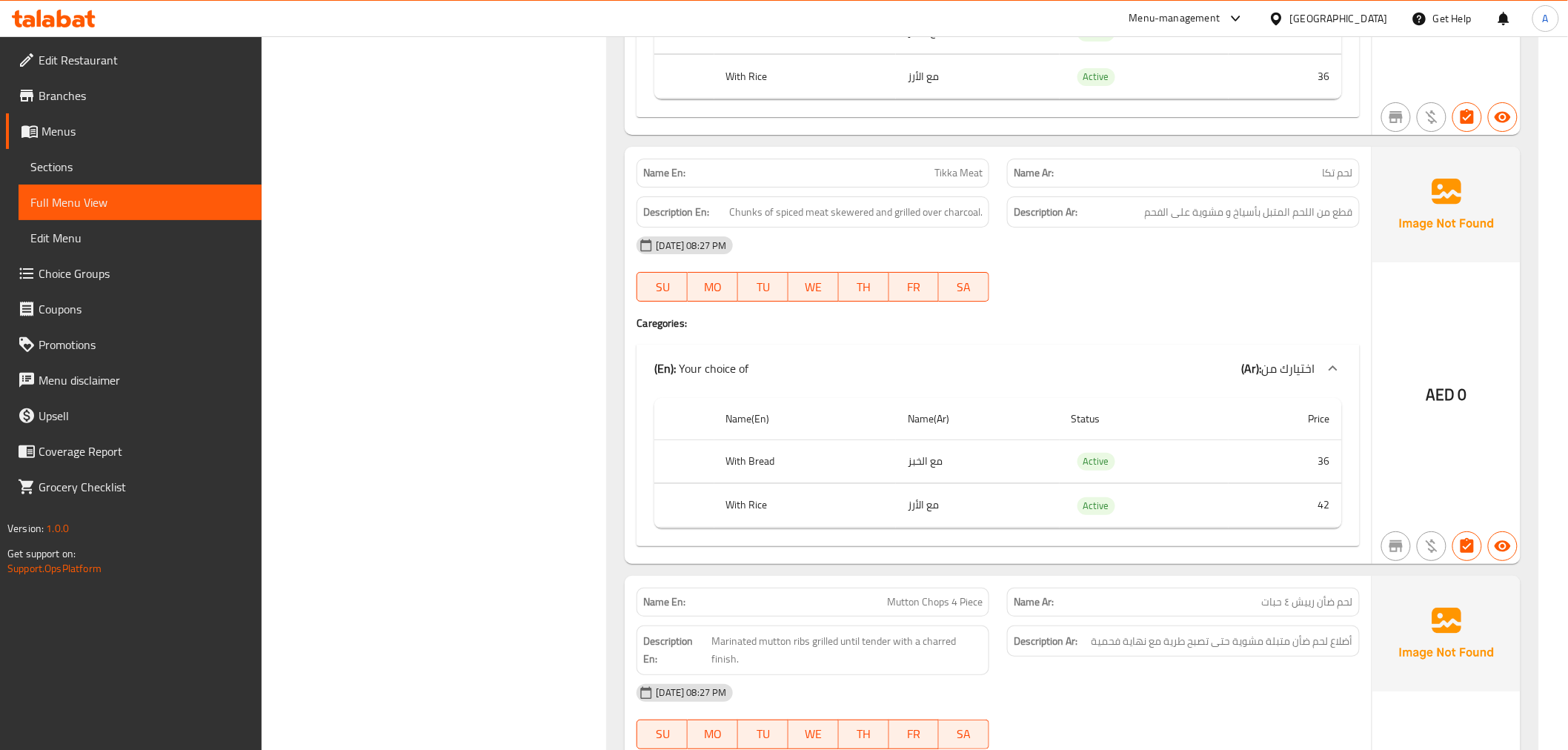
click at [1321, 213] on span "قطع من اللحم المتبل بأسياخ و مشوية على الفحم" at bounding box center [1249, 213] width 208 height 18
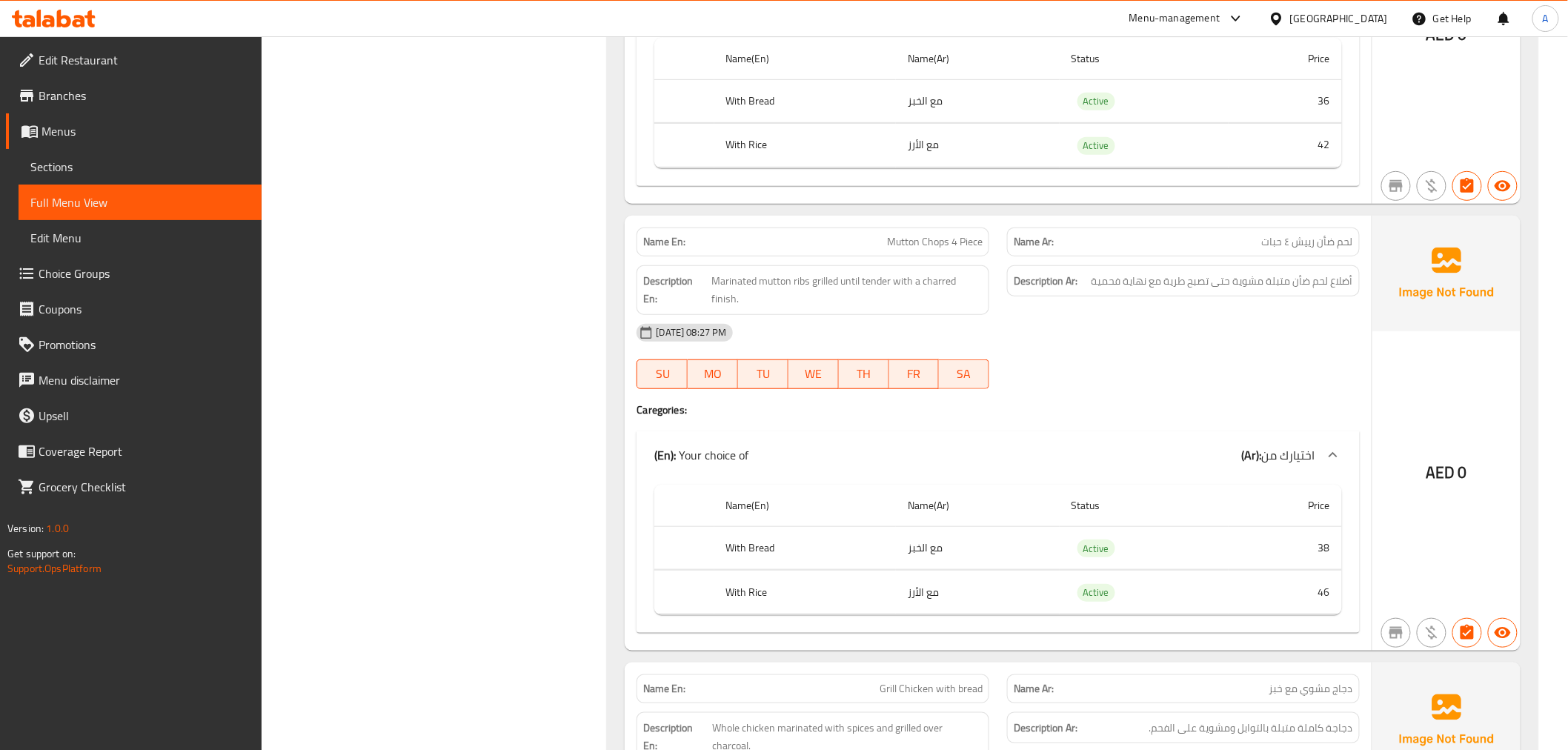
scroll to position [2656, 0]
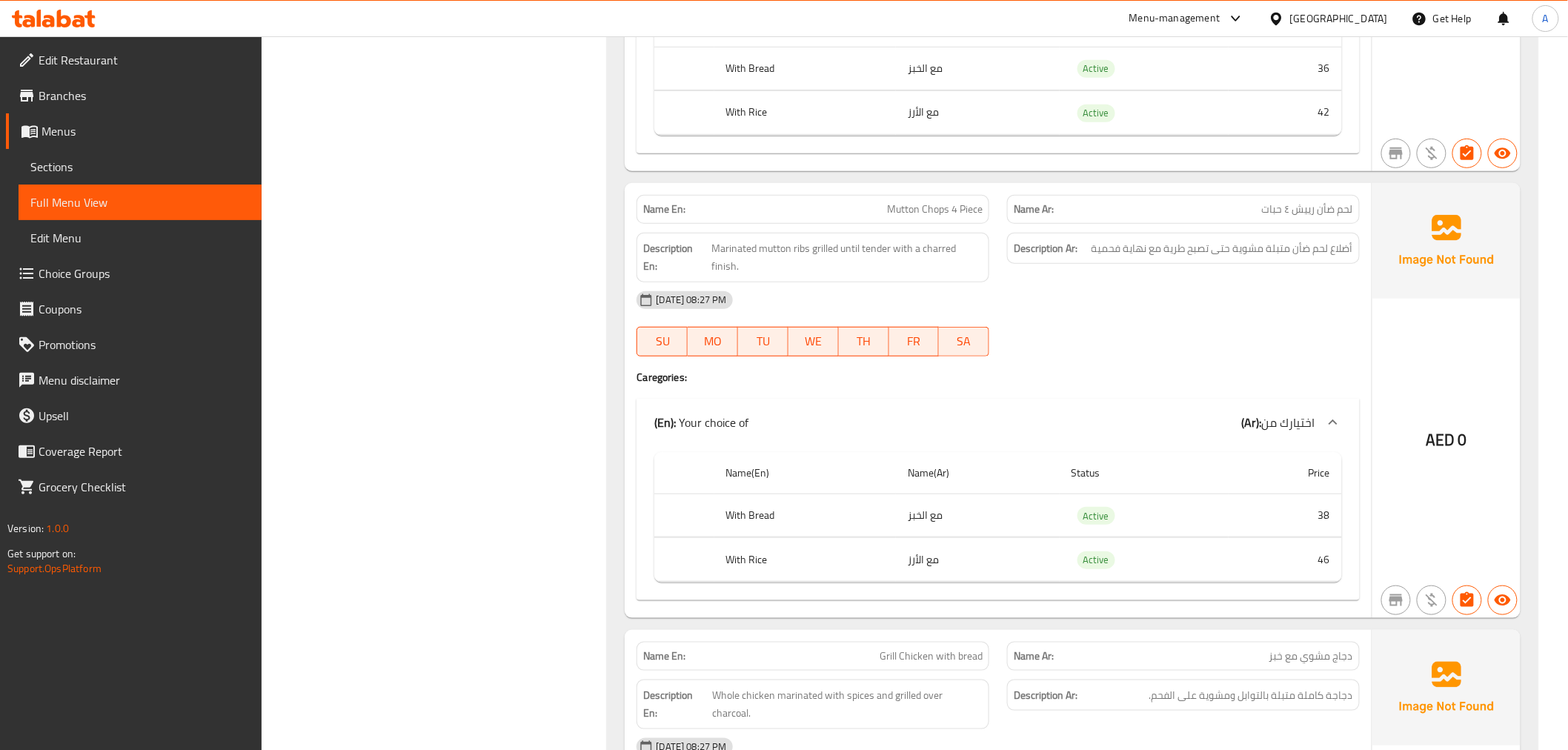
click at [1255, 239] on div "Description Ar: أضلاع لحم ضأن متبلة مشوية حتى تصبح طرية مع نهاية فحمية" at bounding box center [1184, 249] width 353 height 32
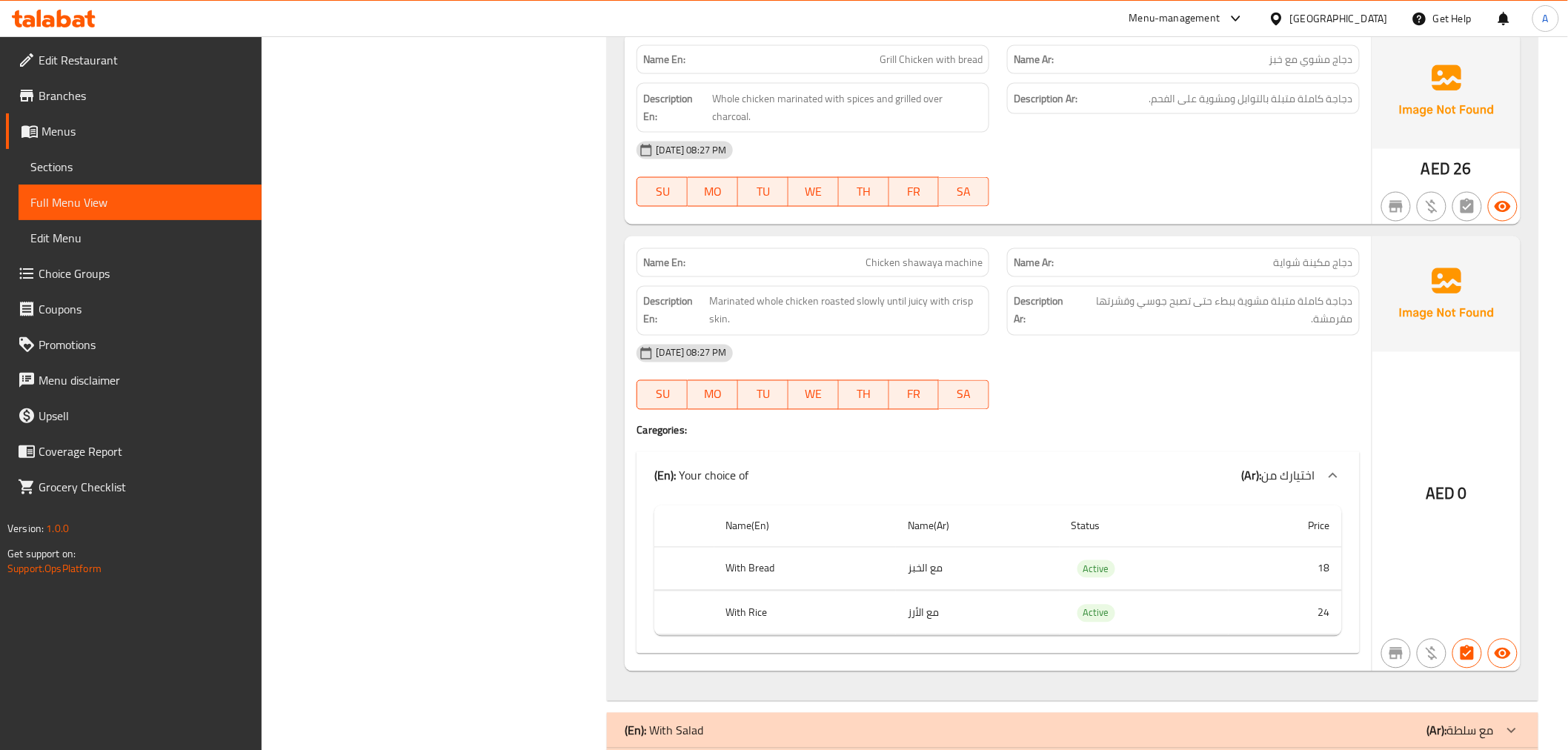
scroll to position [3300, 0]
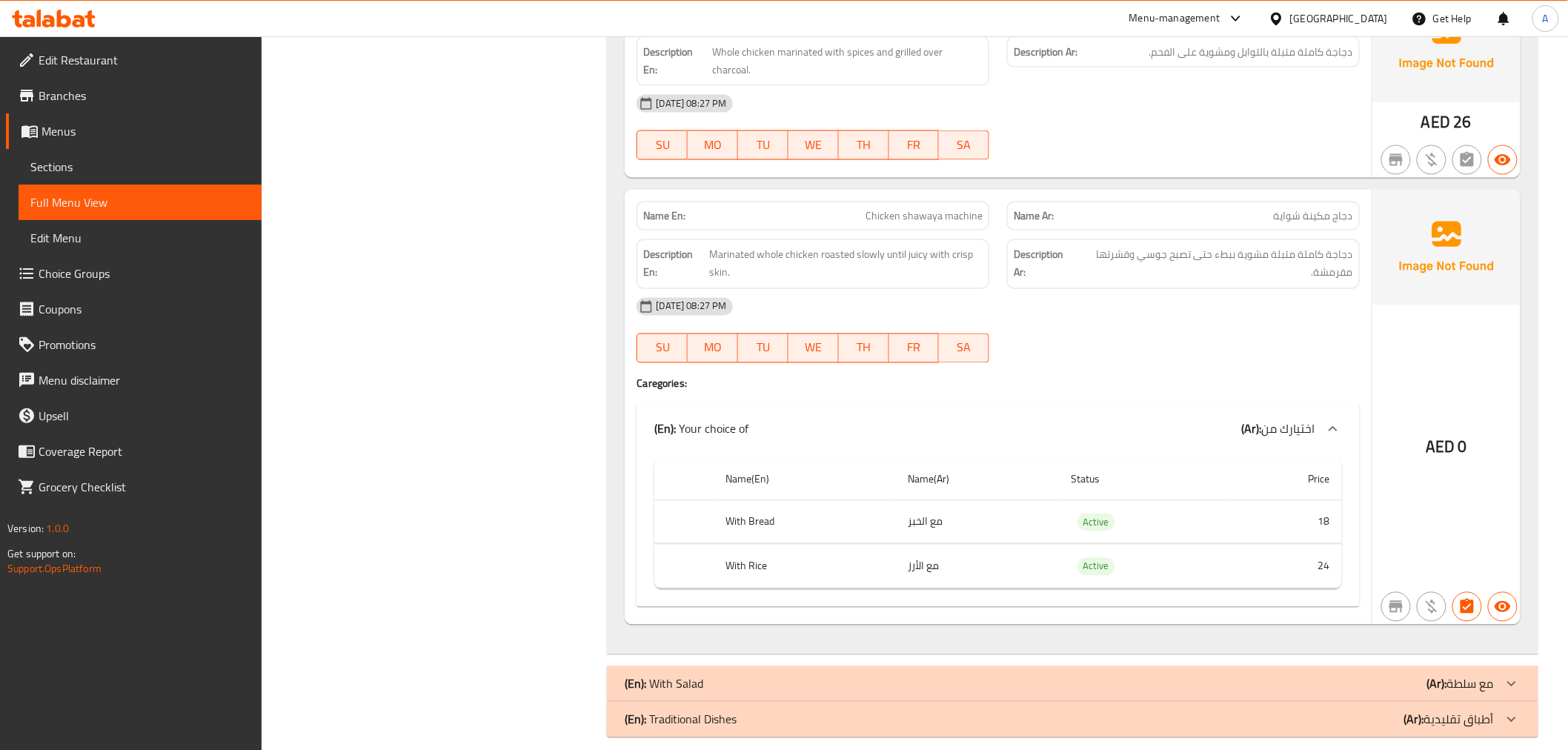
click at [1281, 289] on div "08-09-2025 08:27 PM" at bounding box center [997, 306] width 740 height 36
click at [1268, 246] on span "دجاجة كاملة متبلة مشوية ببطء حتى تصبح جوسي وقشرتها مقرمشة." at bounding box center [1214, 264] width 277 height 36
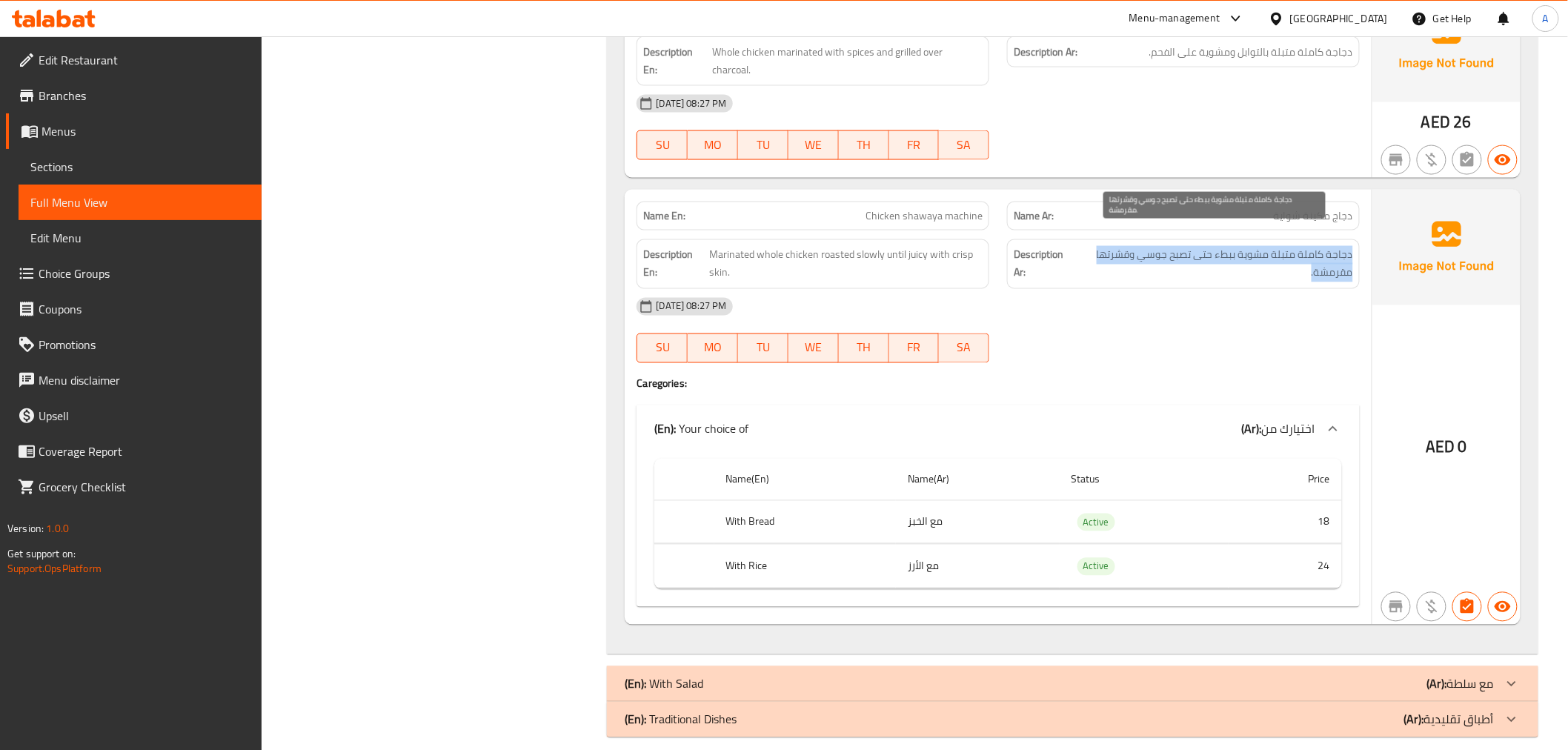
click at [1268, 246] on span "دجاجة كاملة متبلة مشوية ببطء حتى تصبح جوسي وقشرتها مقرمشة." at bounding box center [1214, 264] width 277 height 36
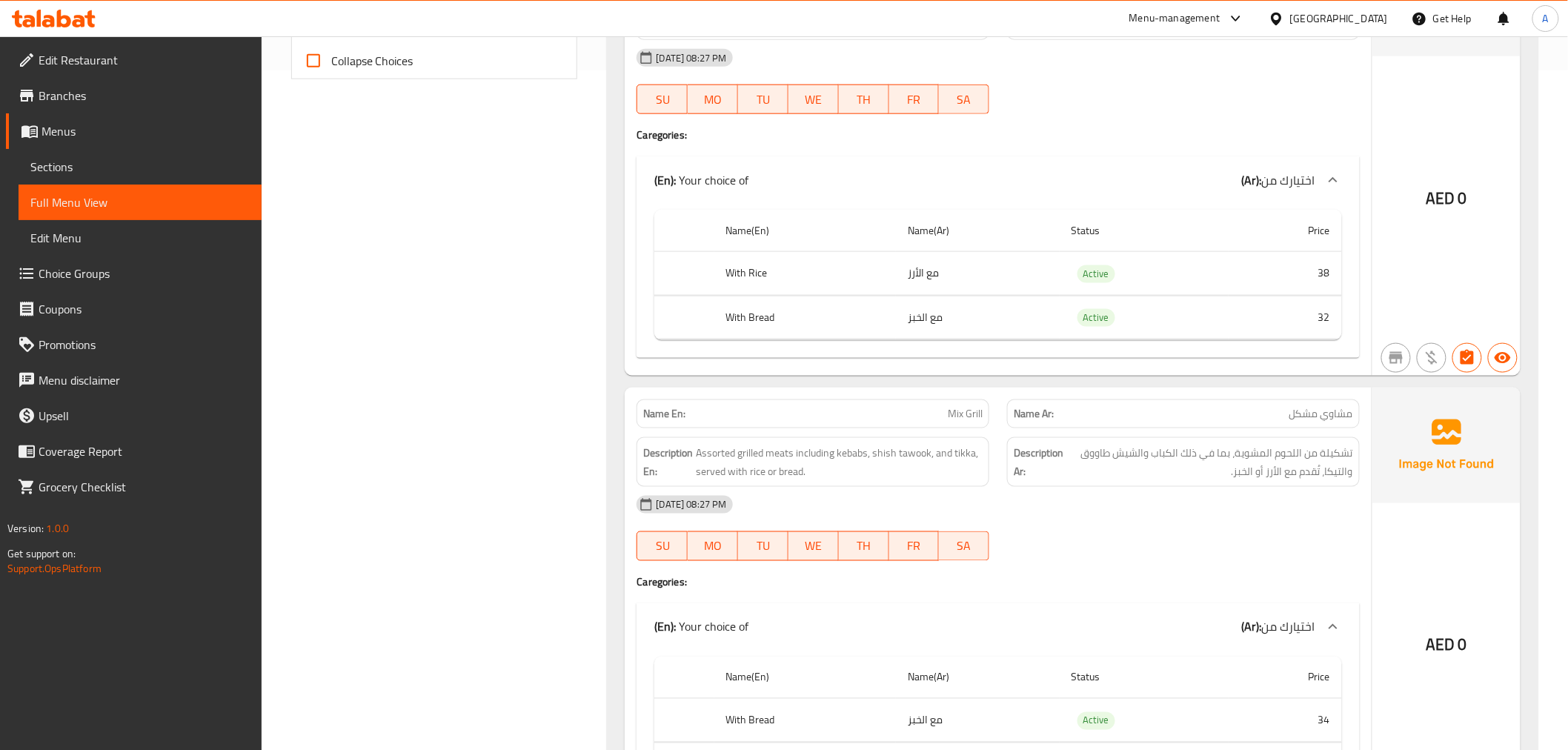
scroll to position [328, 0]
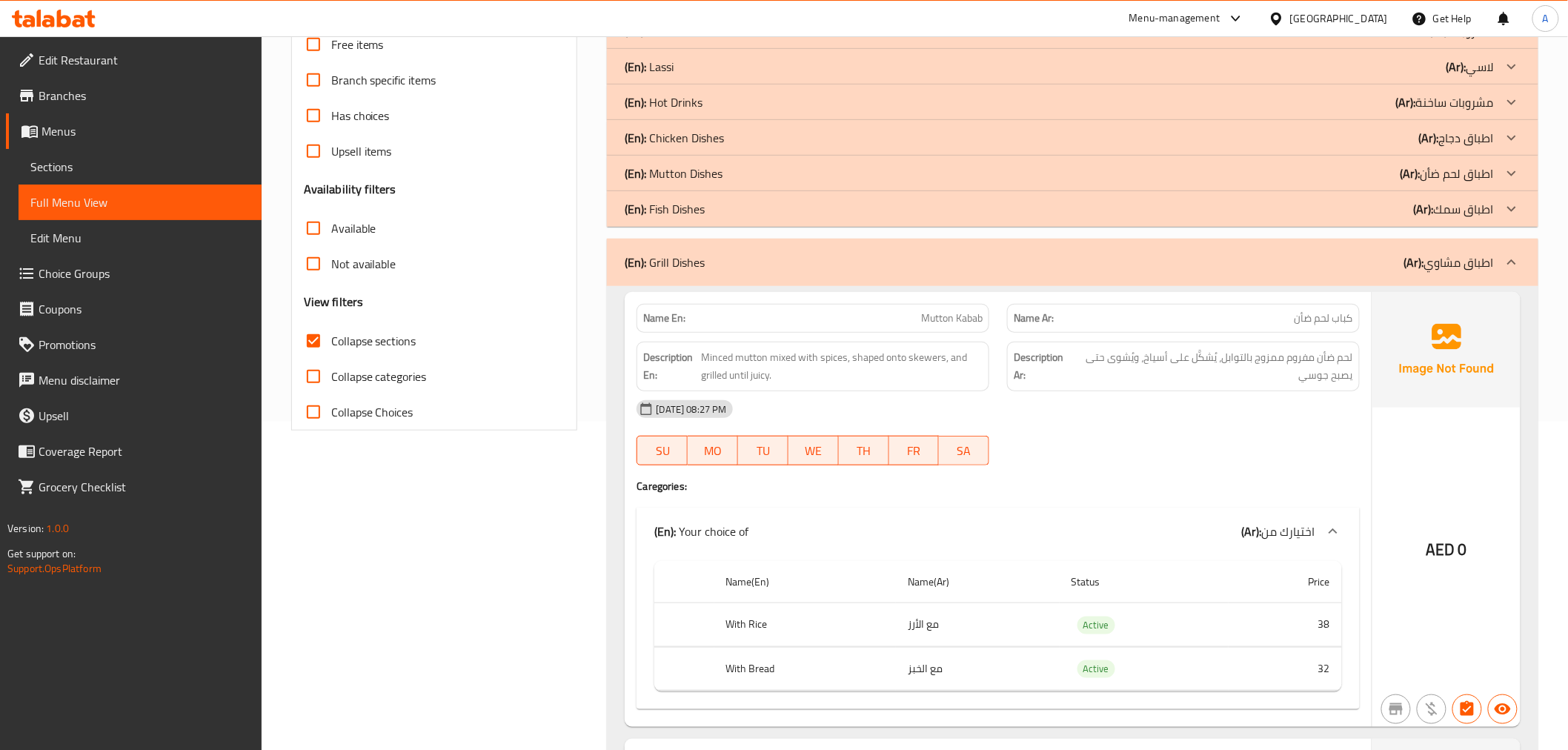
click at [1476, 258] on p "(Ar): اطباق مشاوي" at bounding box center [1449, 262] width 90 height 18
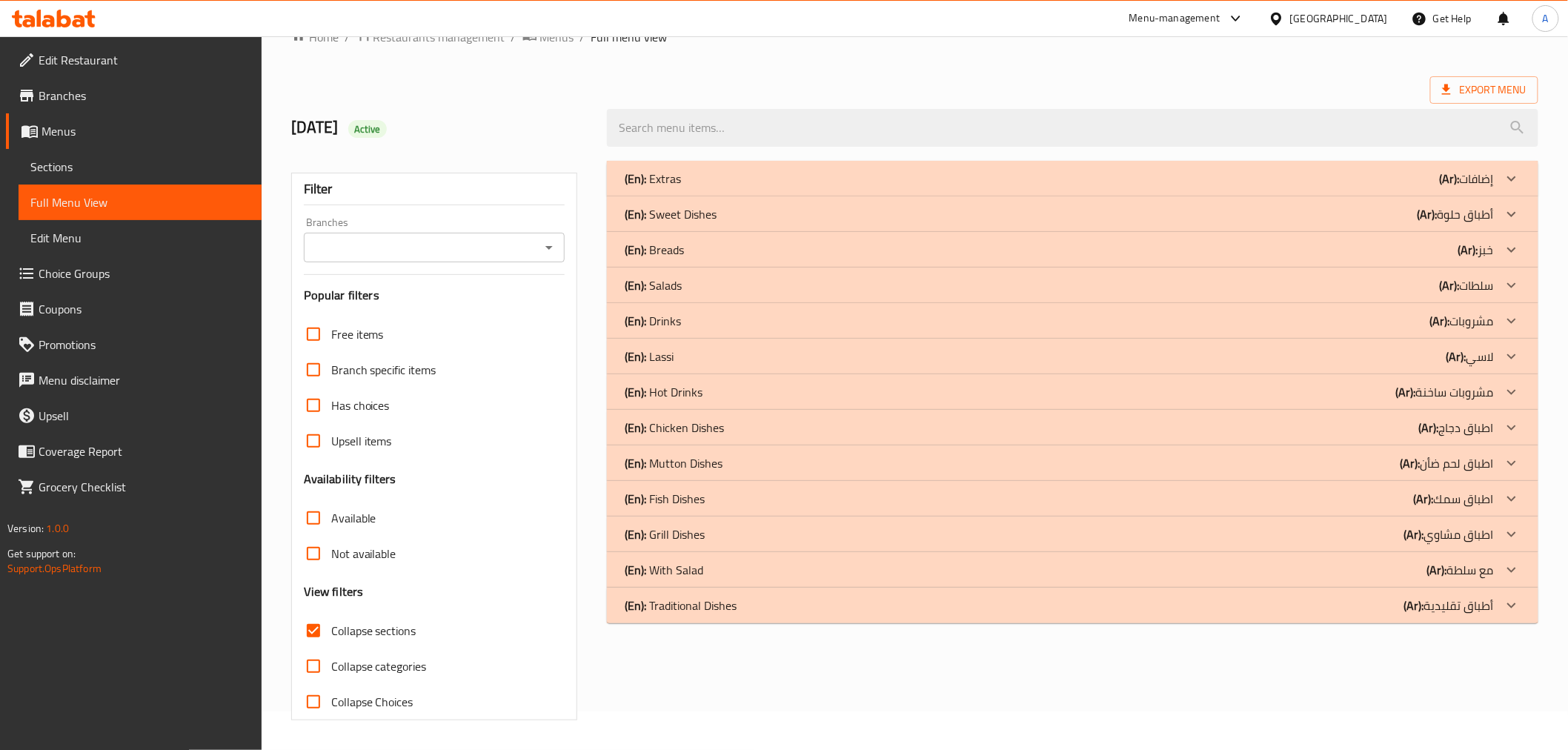
scroll to position [39, 0]
click at [1419, 569] on div "(En): With Salad (Ar): مع سلطة" at bounding box center [1059, 570] width 869 height 18
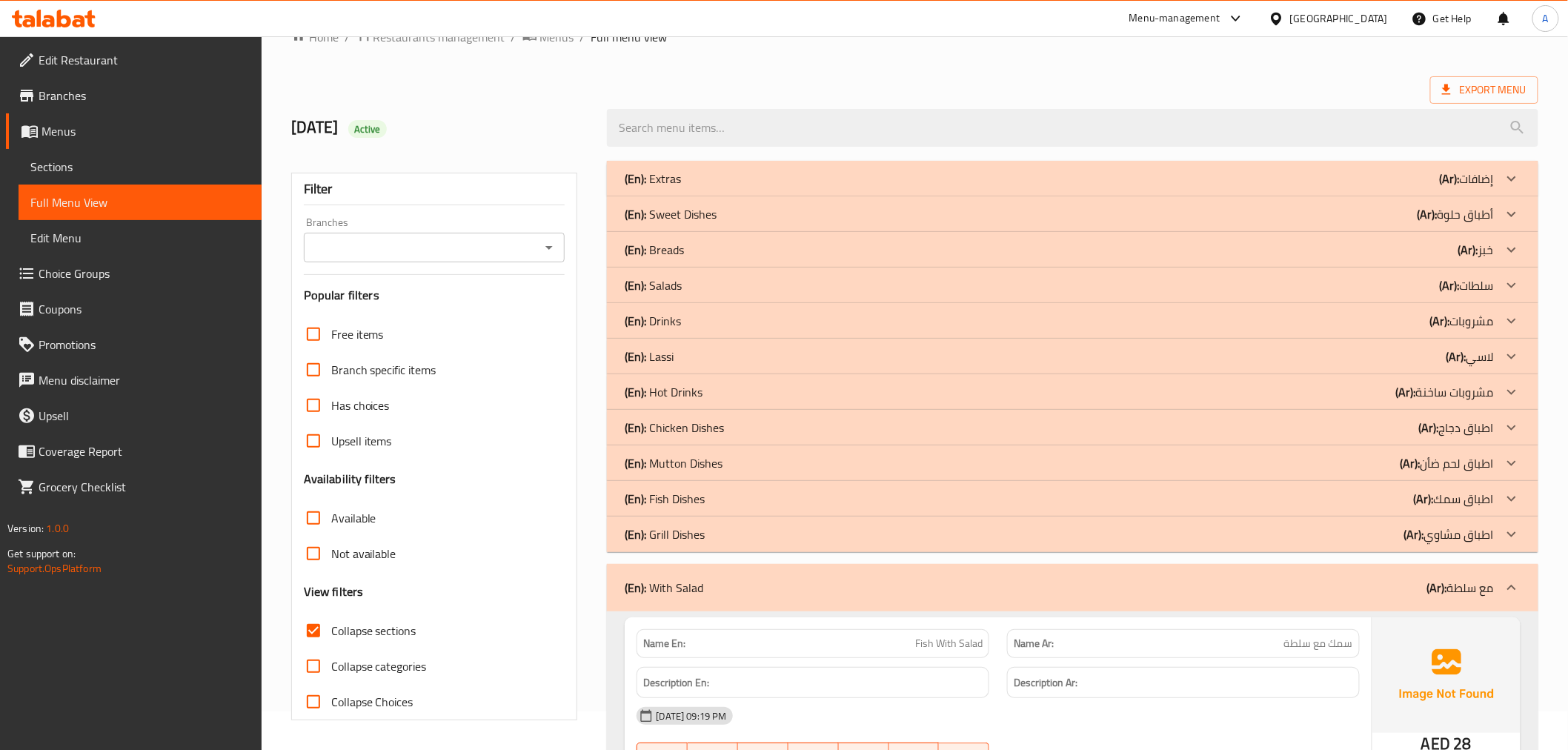
scroll to position [389, 0]
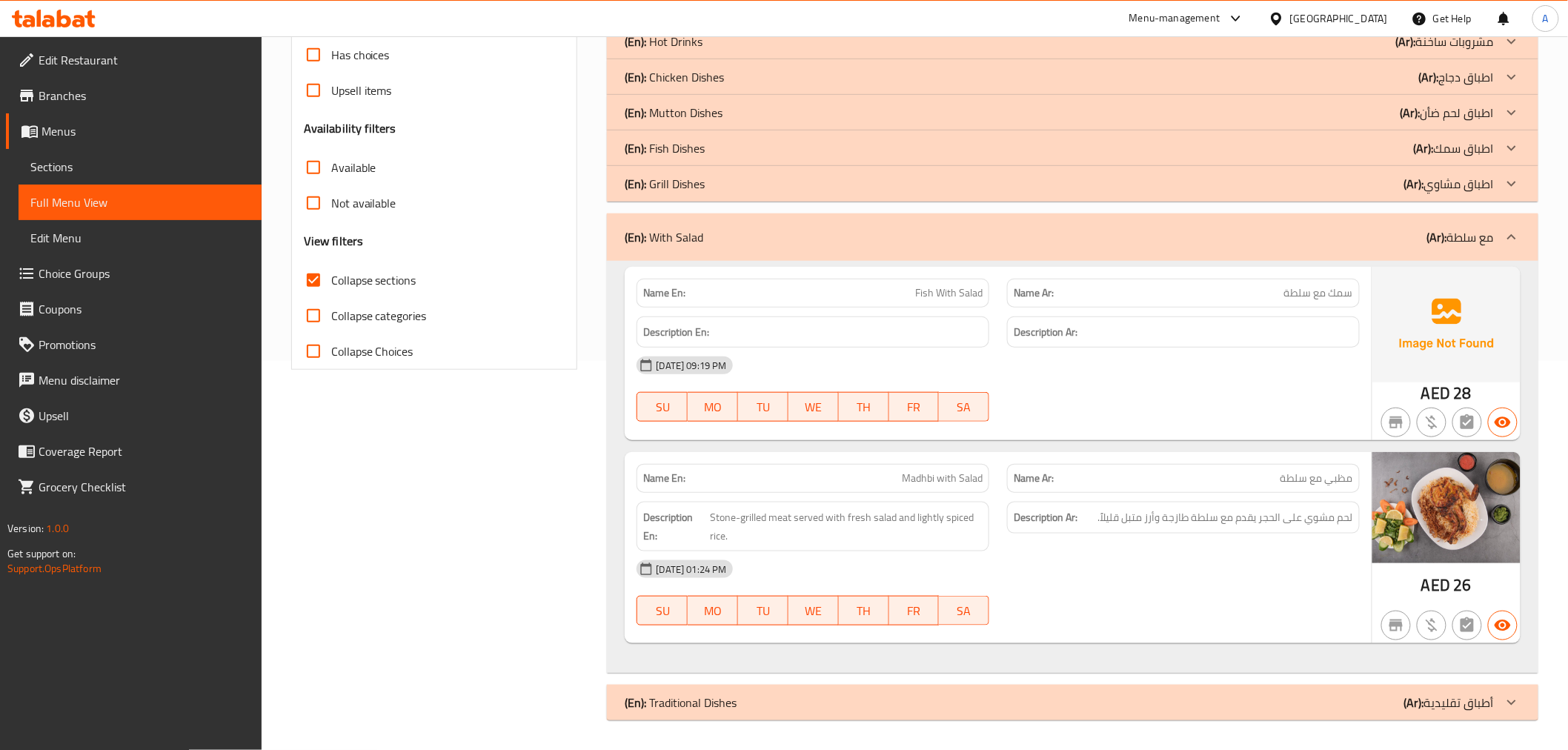
click at [1281, 491] on div "Name Ar: مظبي مع سلطة" at bounding box center [1184, 478] width 353 height 29
click at [923, 470] on span "Madhbi with Salad" at bounding box center [942, 478] width 81 height 16
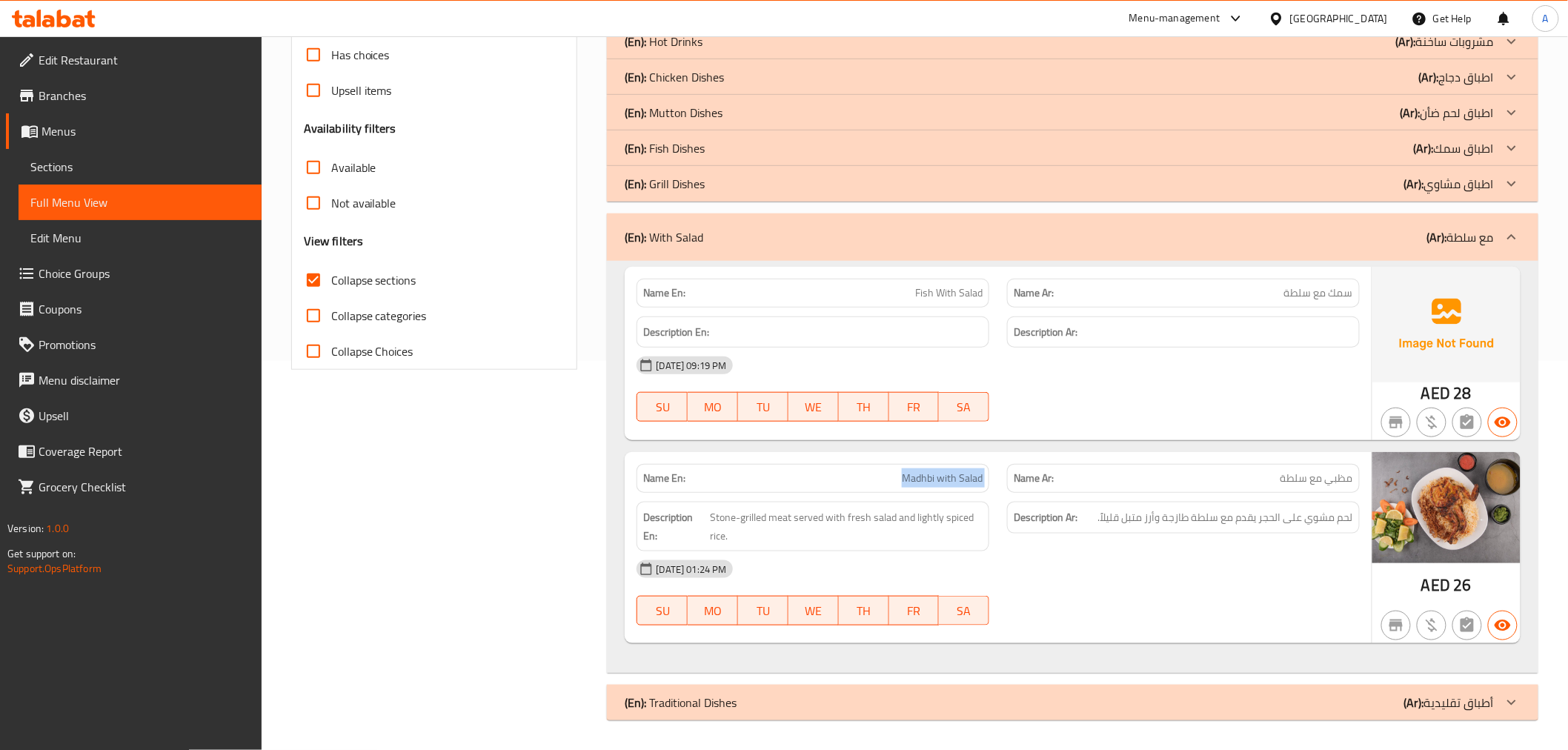
click at [923, 470] on span "Madhbi with Salad" at bounding box center [942, 478] width 81 height 16
click at [940, 298] on span "Fish With Salad" at bounding box center [949, 293] width 68 height 16
click at [1222, 298] on p "Name Ar: سمك مع سلطة" at bounding box center [1184, 293] width 340 height 16
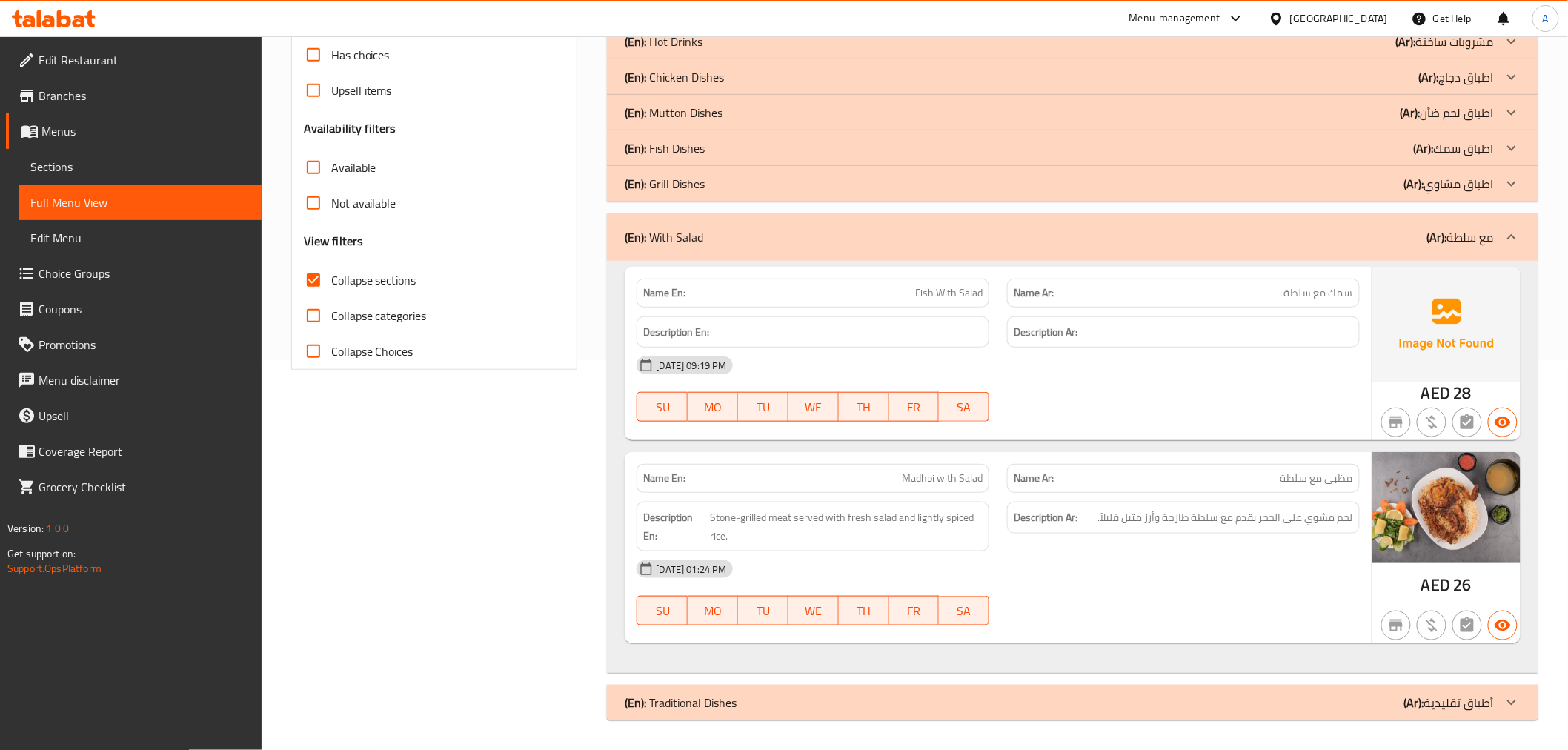
click at [1222, 298] on p "Name Ar: سمك مع سلطة" at bounding box center [1184, 293] width 340 height 16
copy span "سمك مع سلطة"
click at [916, 521] on span "Stone-grilled meat served with fresh salad and lightly spiced rice." at bounding box center [847, 527] width 273 height 36
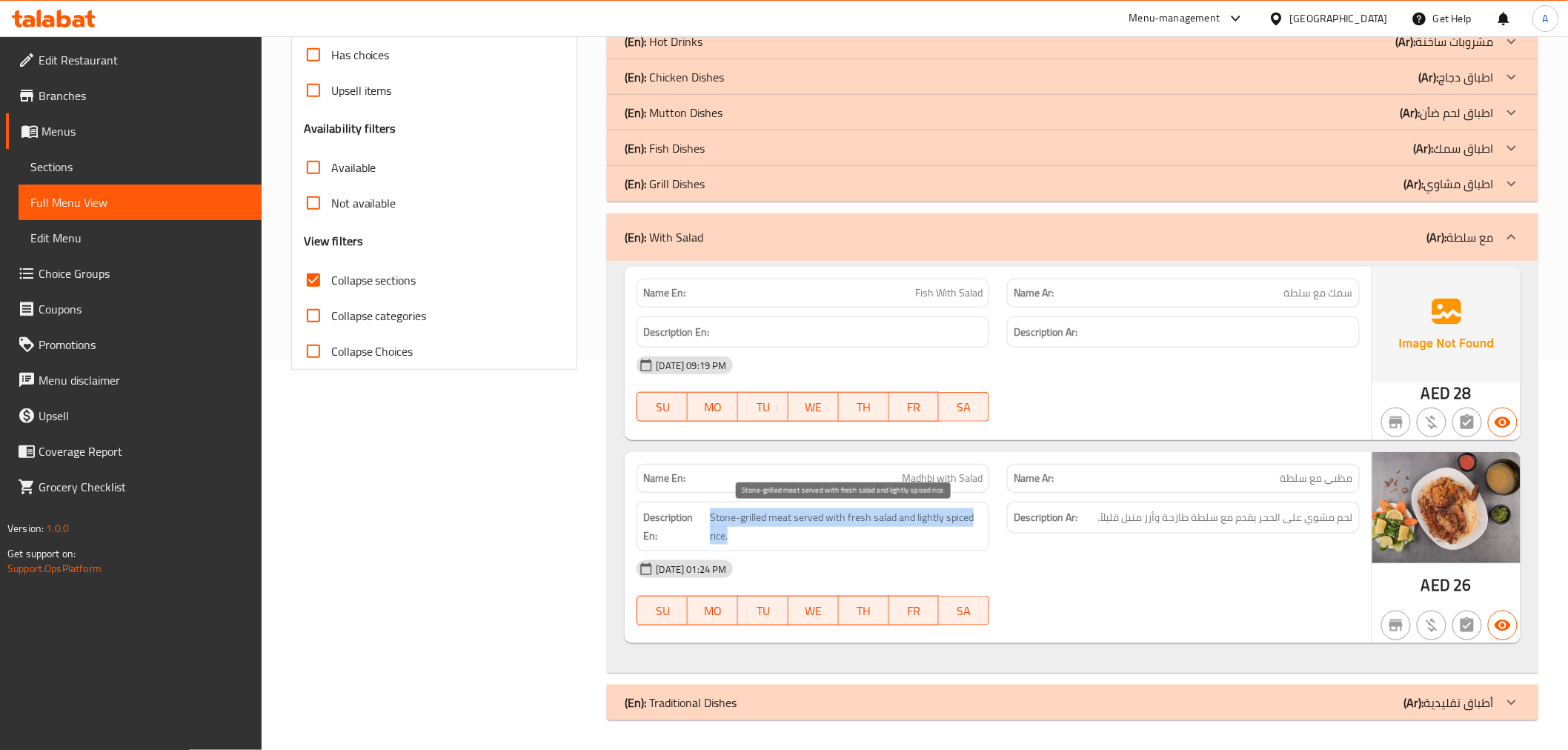
click at [916, 521] on span "Stone-grilled meat served with fresh salad and lightly spiced rice." at bounding box center [847, 527] width 273 height 36
copy span "Stone-grilled meat served with fresh salad and lightly spiced rice."
click at [1075, 514] on strong "Description Ar:" at bounding box center [1046, 518] width 64 height 18
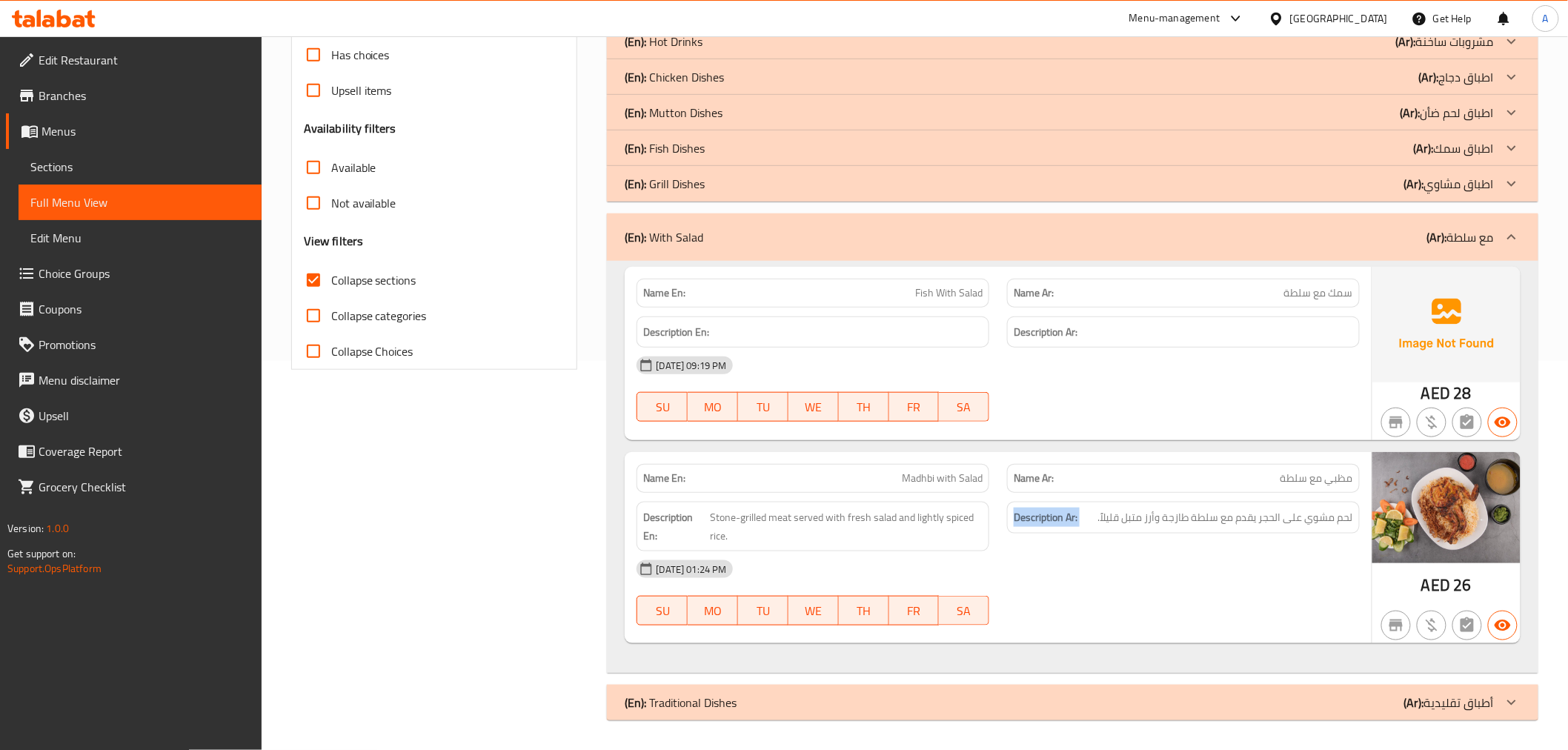
click at [1075, 514] on strong "Description Ar:" at bounding box center [1046, 518] width 64 height 18
click at [1210, 530] on div "Description Ar: لحم مشوي على الحجر يقدم مع سلطة طازجة وأرز متبل قليلاً." at bounding box center [1184, 518] width 353 height 32
click at [1353, 470] on span "مظبي مع سلطة" at bounding box center [1317, 478] width 73 height 16
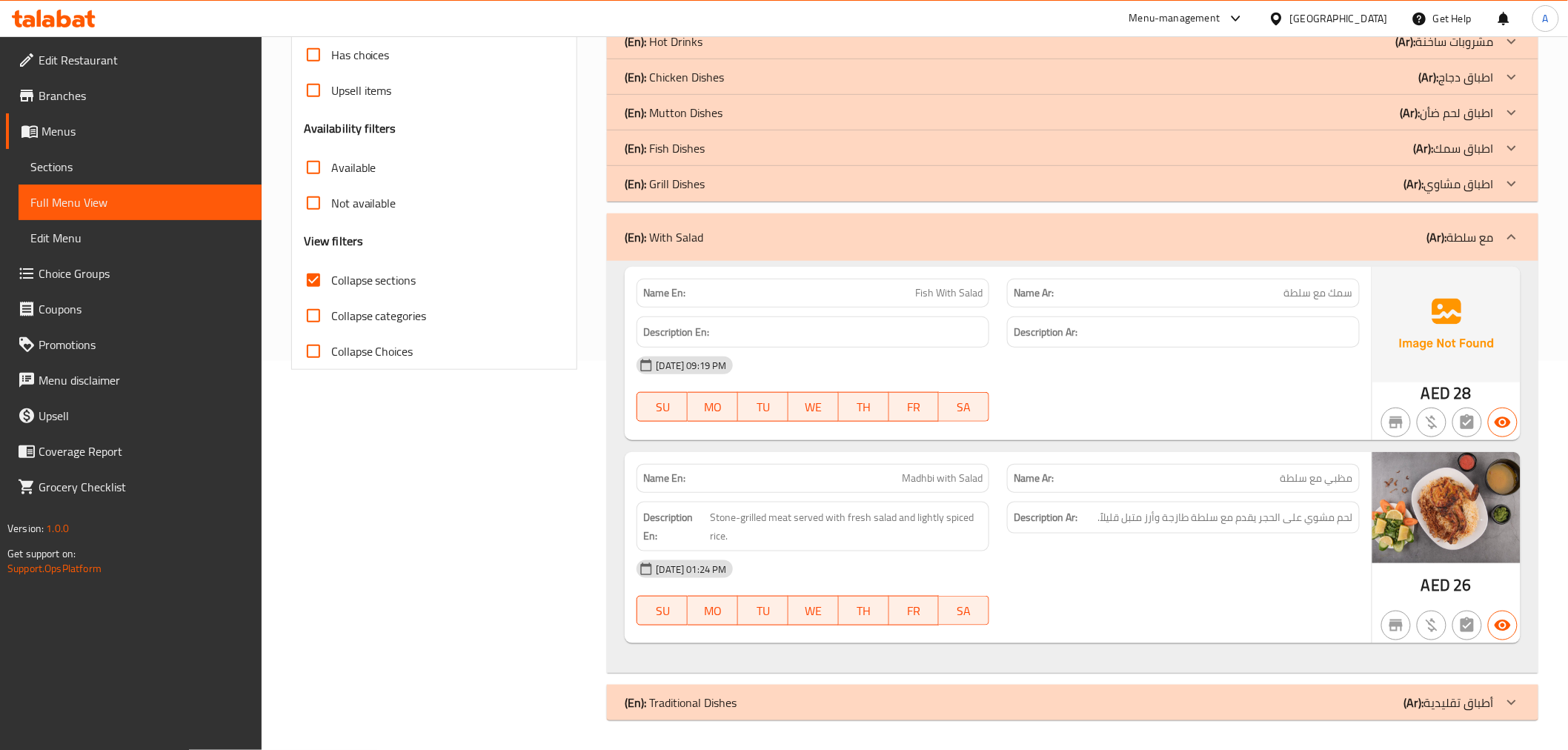
click at [1353, 470] on span "مظبي مع سلطة" at bounding box center [1317, 478] width 73 height 16
copy span "مظبي مع سلطة"
click at [956, 470] on span "Madhbi with Salad" at bounding box center [942, 478] width 81 height 16
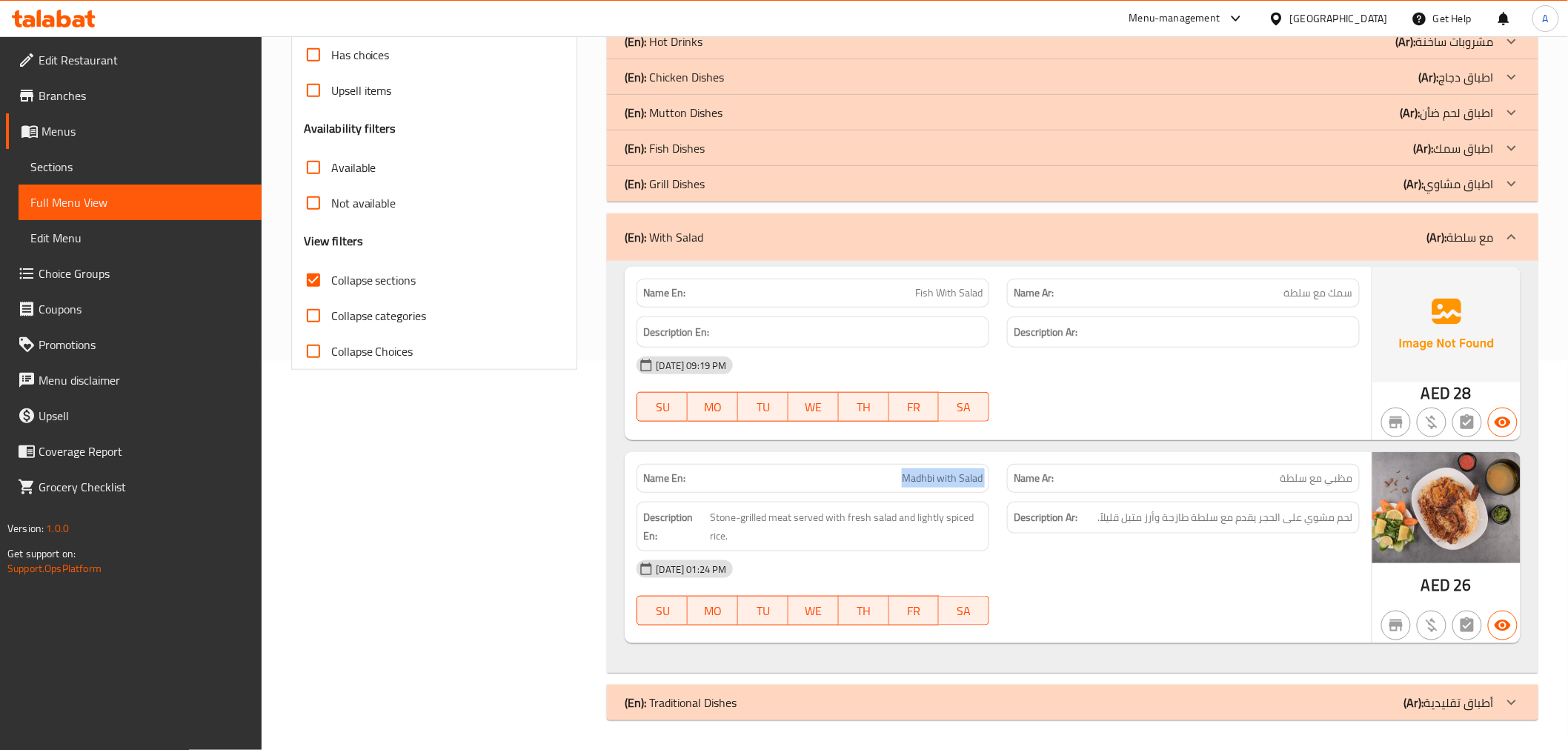
click at [956, 470] on span "Madhbi with Salad" at bounding box center [942, 478] width 81 height 16
copy span "Madhbi with Salad"
click at [947, 305] on div "Name En: Fish With Salad" at bounding box center [813, 293] width 353 height 29
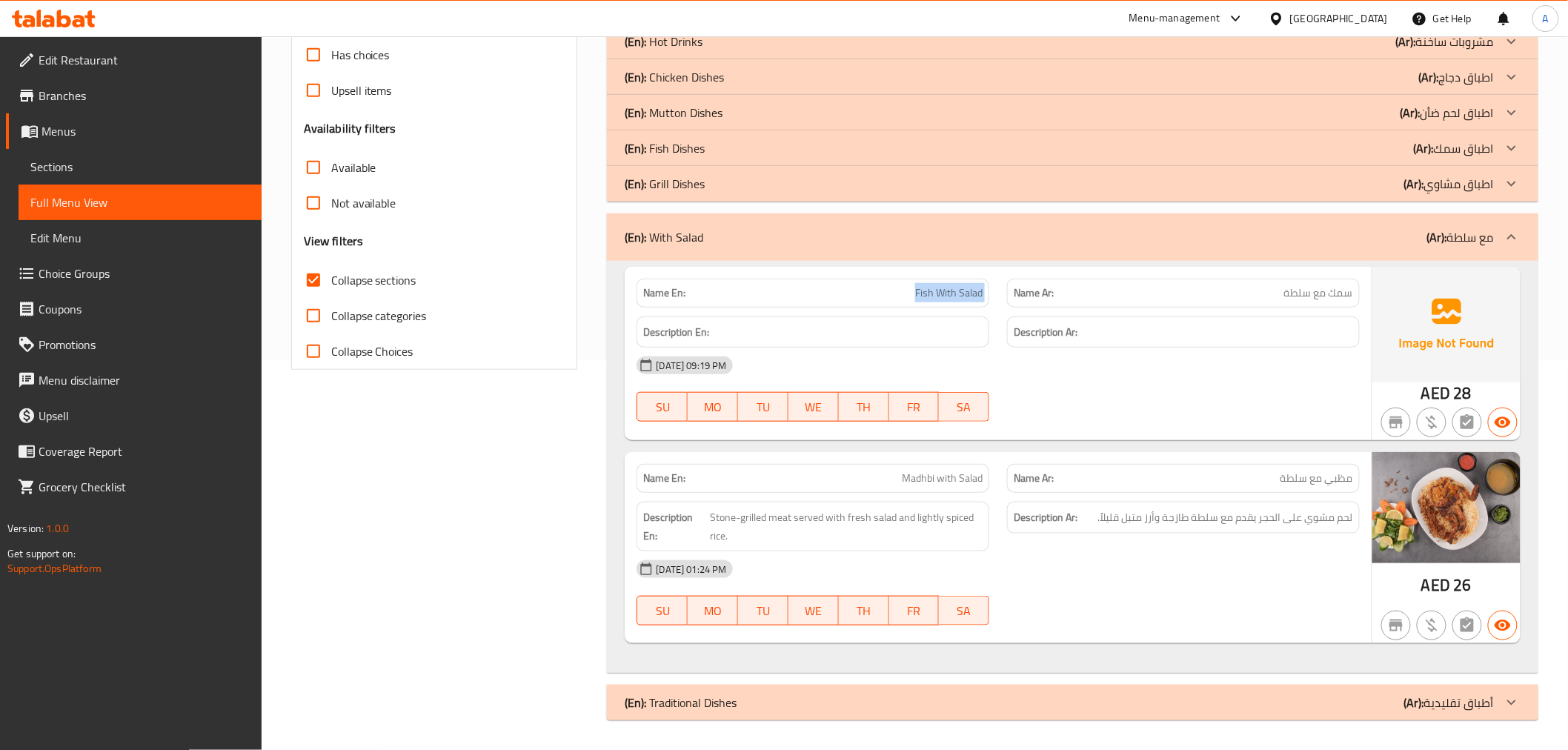
copy span "Fish With Salad"
click at [1394, 246] on div "(En): With Salad (Ar): مع سلطة" at bounding box center [1072, 237] width 931 height 48
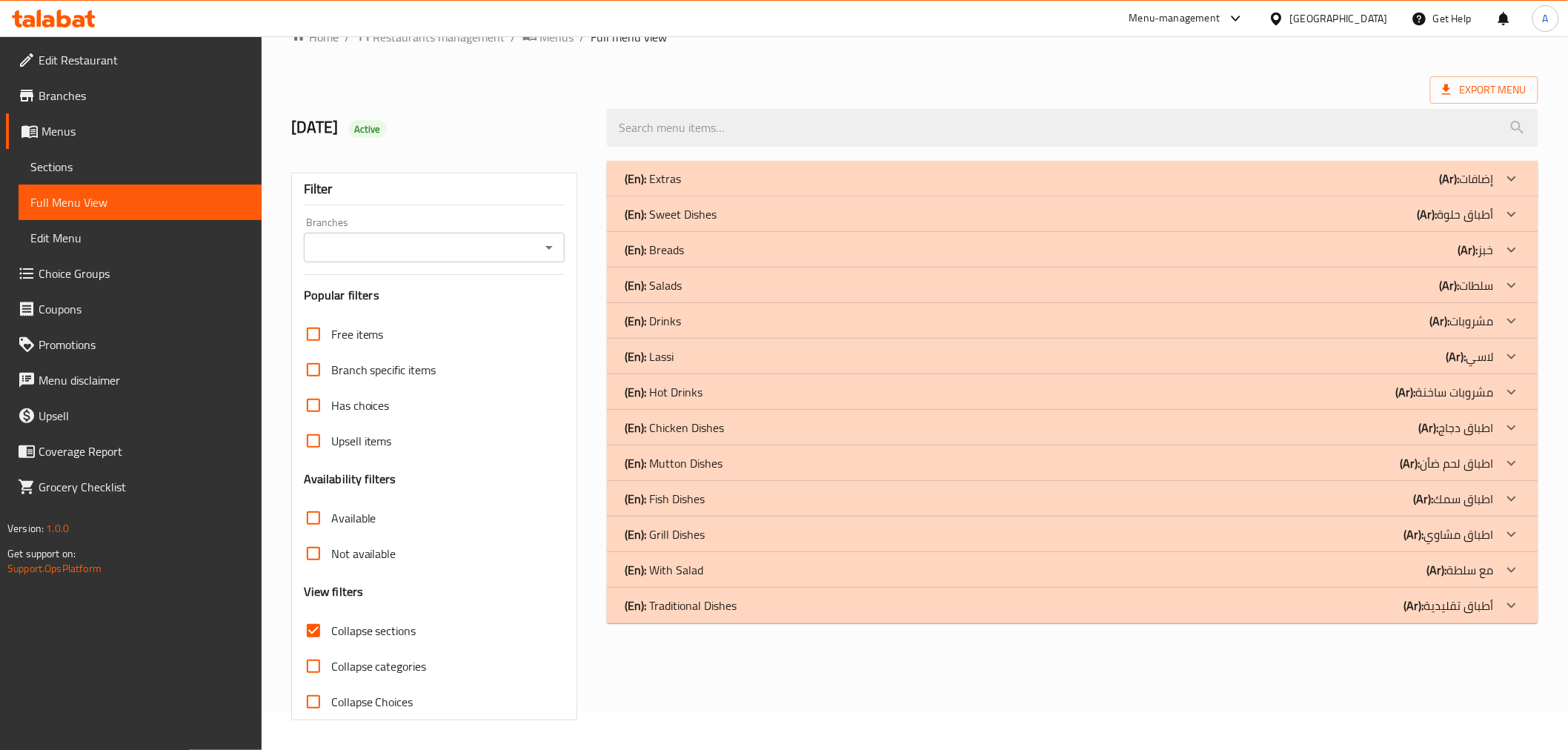
scroll to position [39, 0]
click at [1398, 239] on div "(En): Breads (Ar): خبز" at bounding box center [1072, 249] width 931 height 36
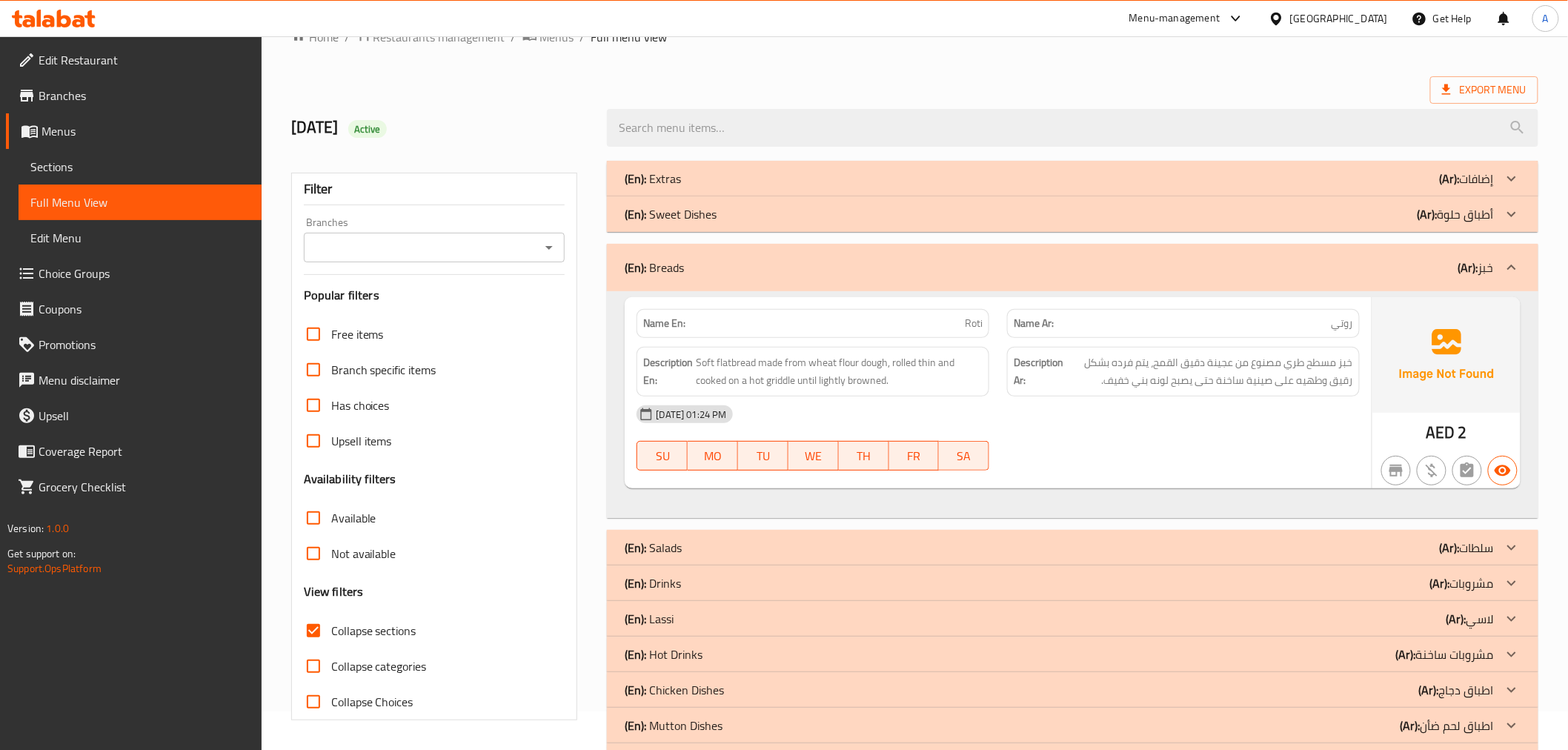
click at [1450, 269] on div "(En): Breads (Ar): خبز" at bounding box center [1059, 267] width 869 height 18
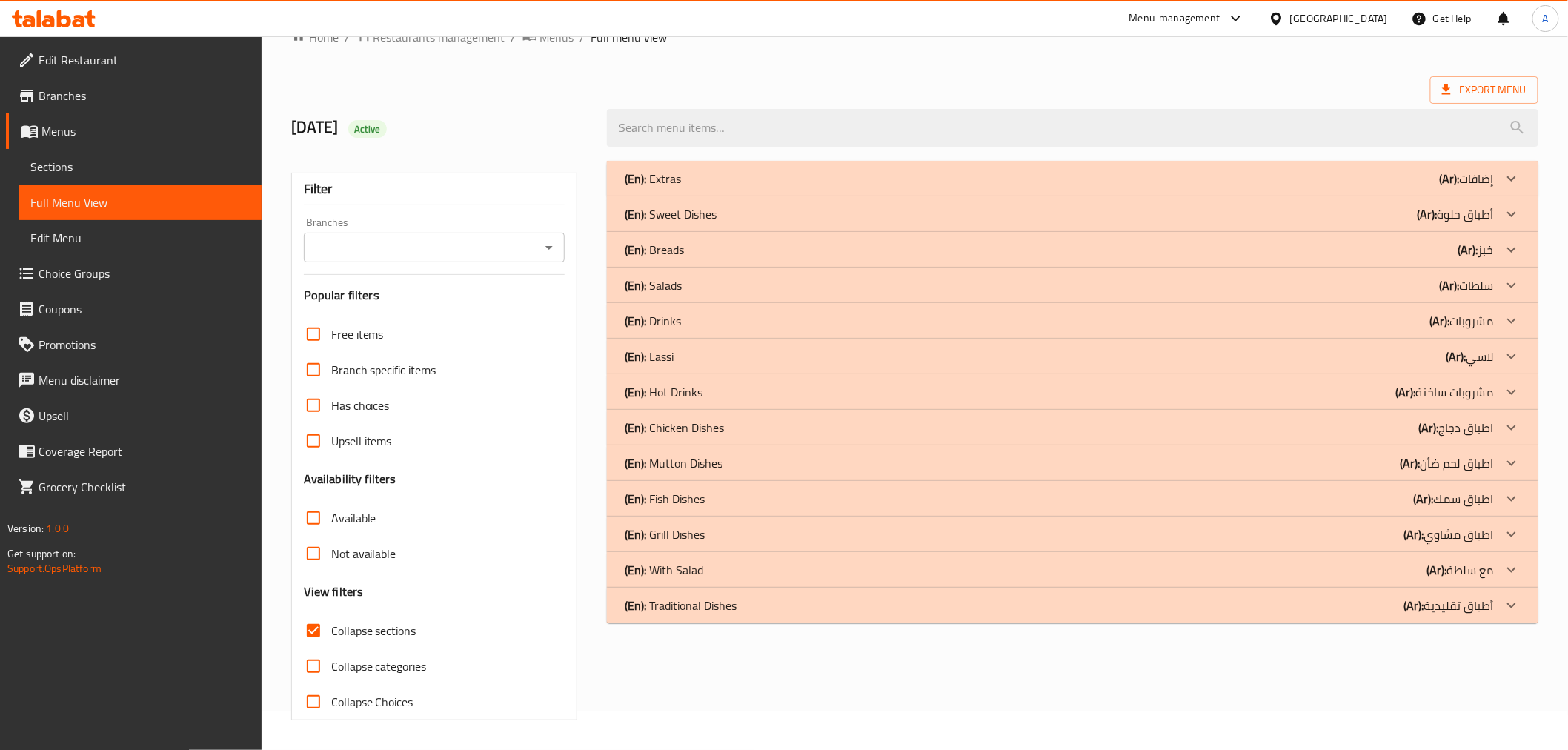
click at [1477, 614] on p "(Ar): أطباق تقليدية" at bounding box center [1449, 605] width 90 height 18
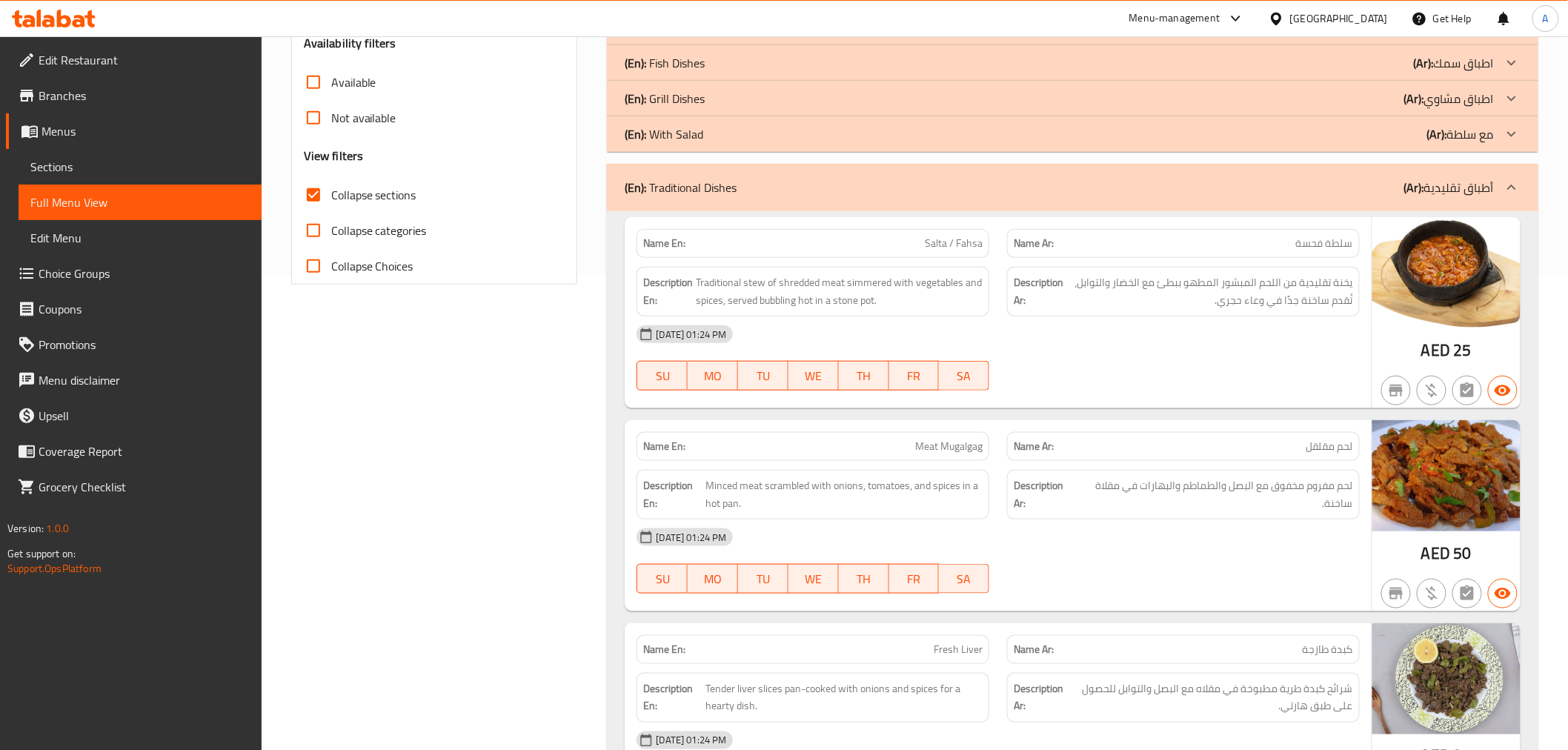
scroll to position [566, 0]
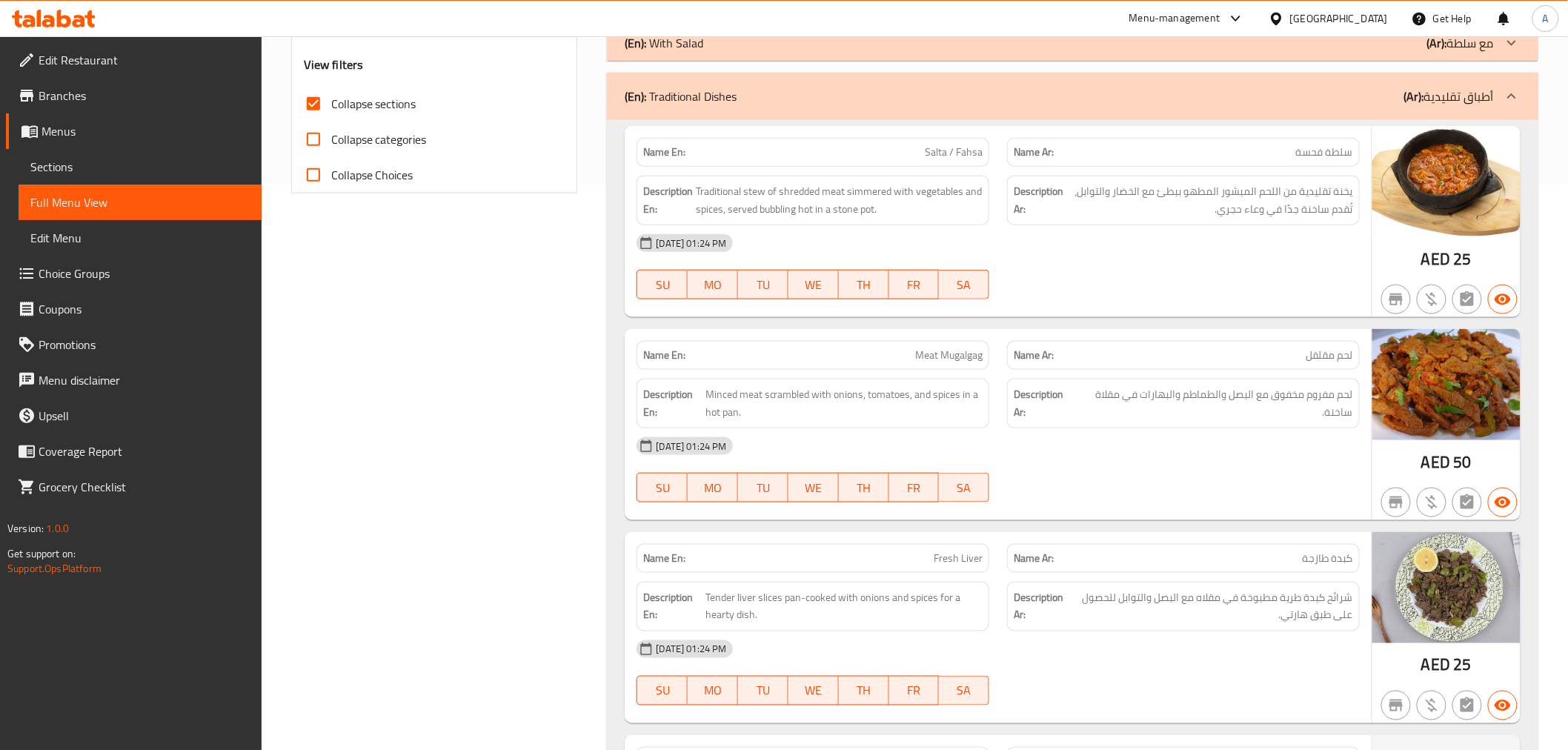
click at [1306, 156] on span "سلطة فحسة" at bounding box center [1325, 152] width 57 height 16
copy span "سلطة فحسة"
click at [1262, 218] on span "يخنة تقليدية من اللحم المبشور المطهو ببطئ مع الخضار والتوابل، تُقدم ساخنة جدًا …" at bounding box center [1210, 200] width 287 height 36
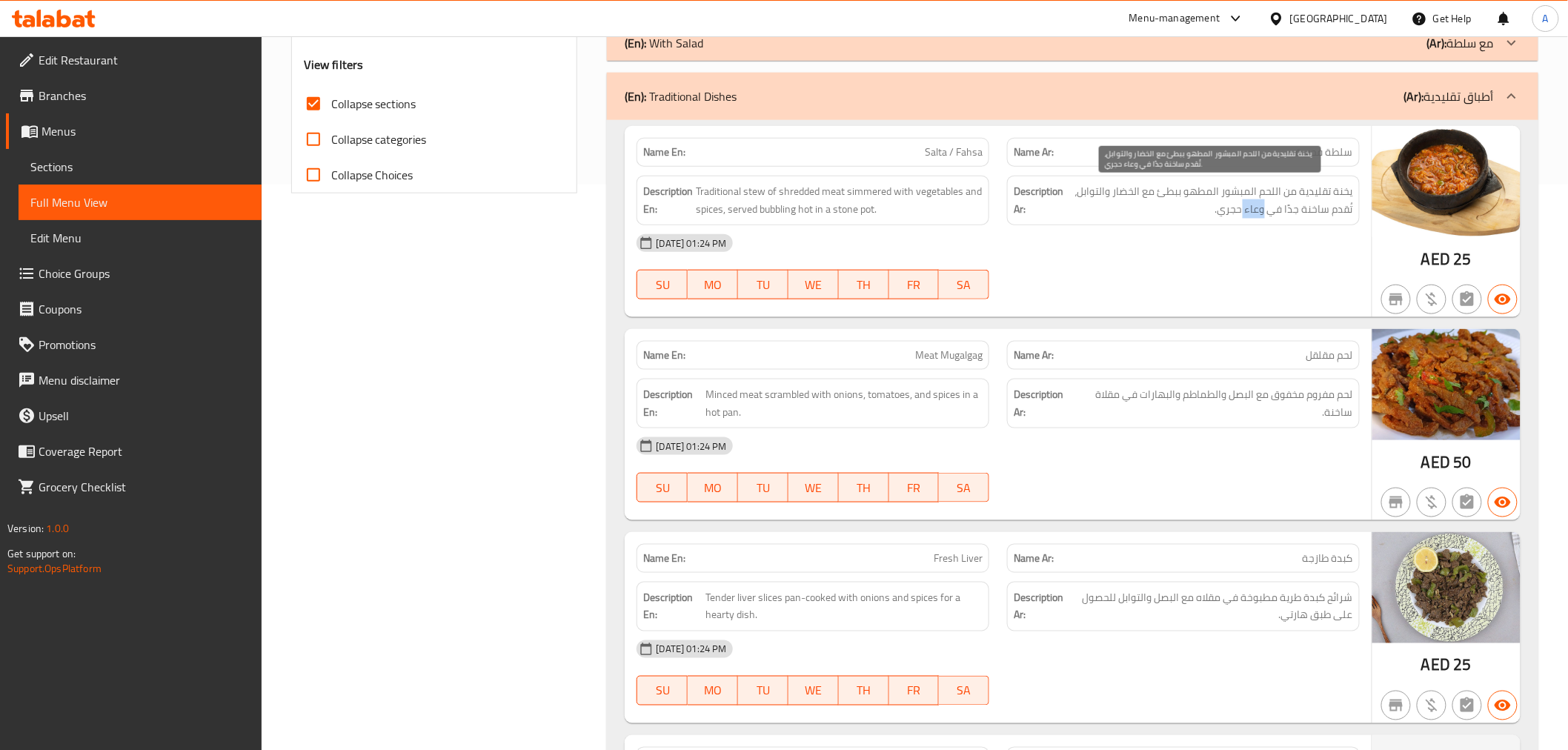
click at [1262, 218] on span "يخنة تقليدية من اللحم المبشور المطهو ببطئ مع الخضار والتوابل، تُقدم ساخنة جدًا …" at bounding box center [1210, 200] width 287 height 36
click at [961, 146] on span "Salta / Fahsa" at bounding box center [953, 152] width 58 height 16
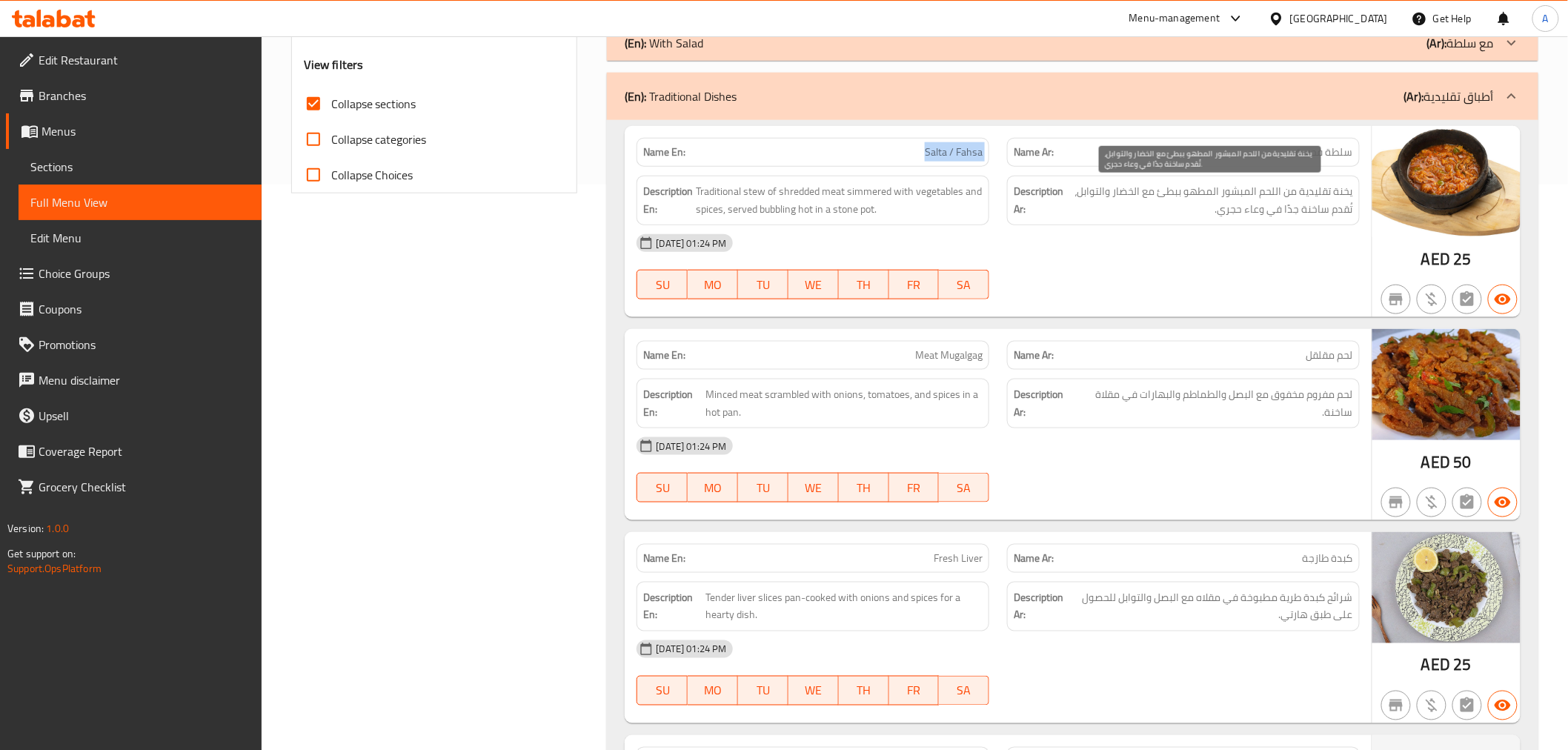
copy span "Salta / Fahsa"
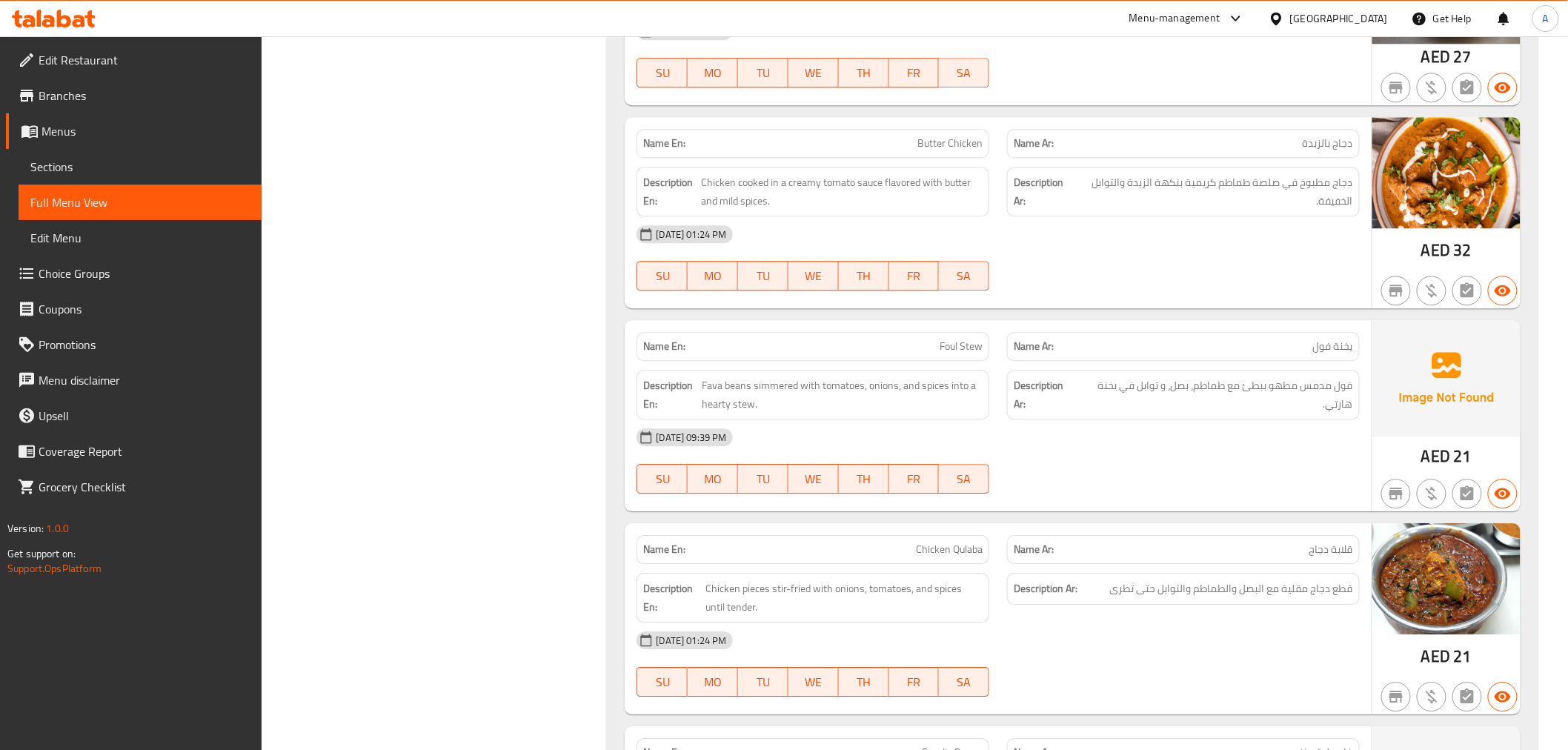
scroll to position [1595, 0]
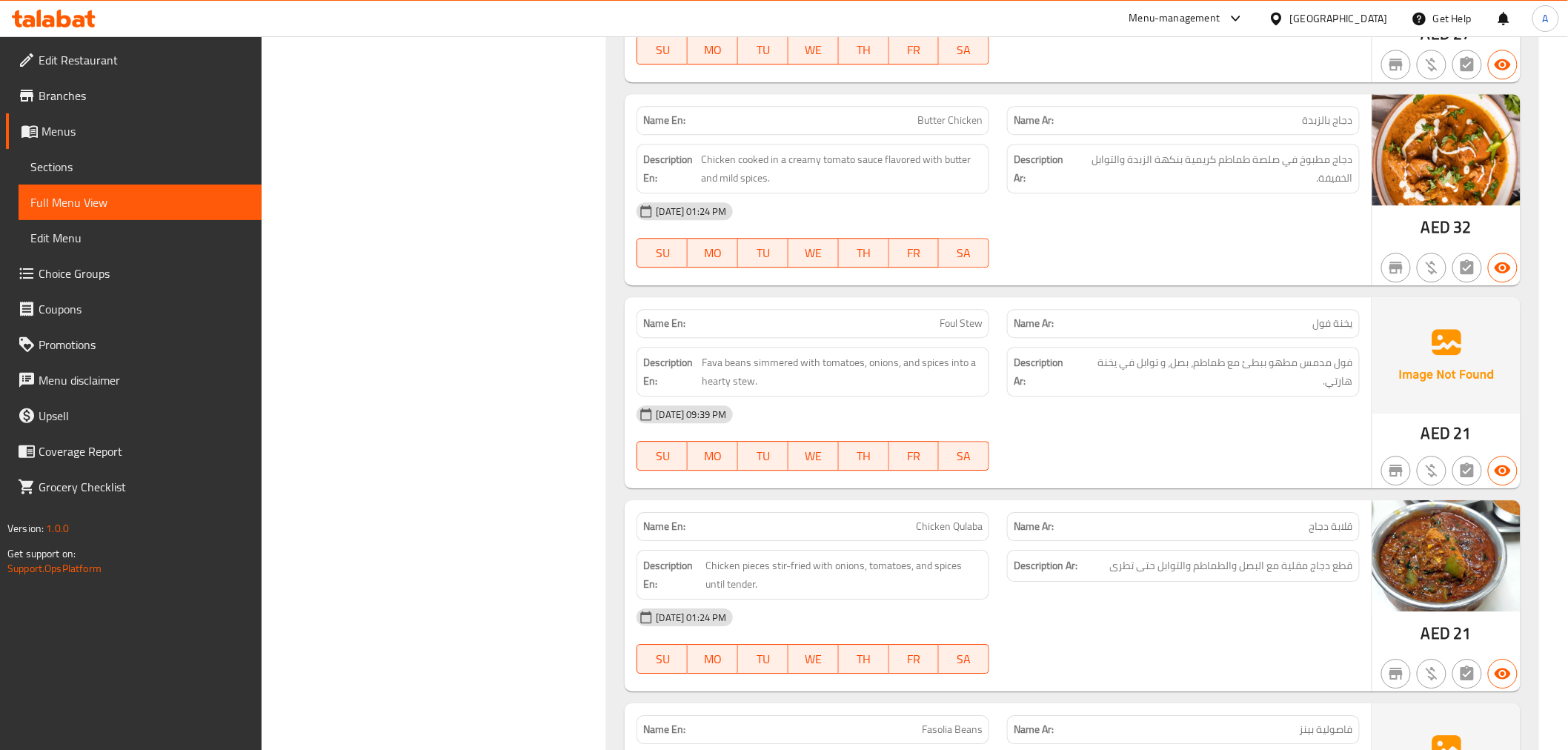
click at [983, 320] on div "Name En: Foul Stew" at bounding box center [813, 323] width 353 height 29
click at [1245, 321] on p "Name Ar: يخنة فول" at bounding box center [1184, 323] width 340 height 16
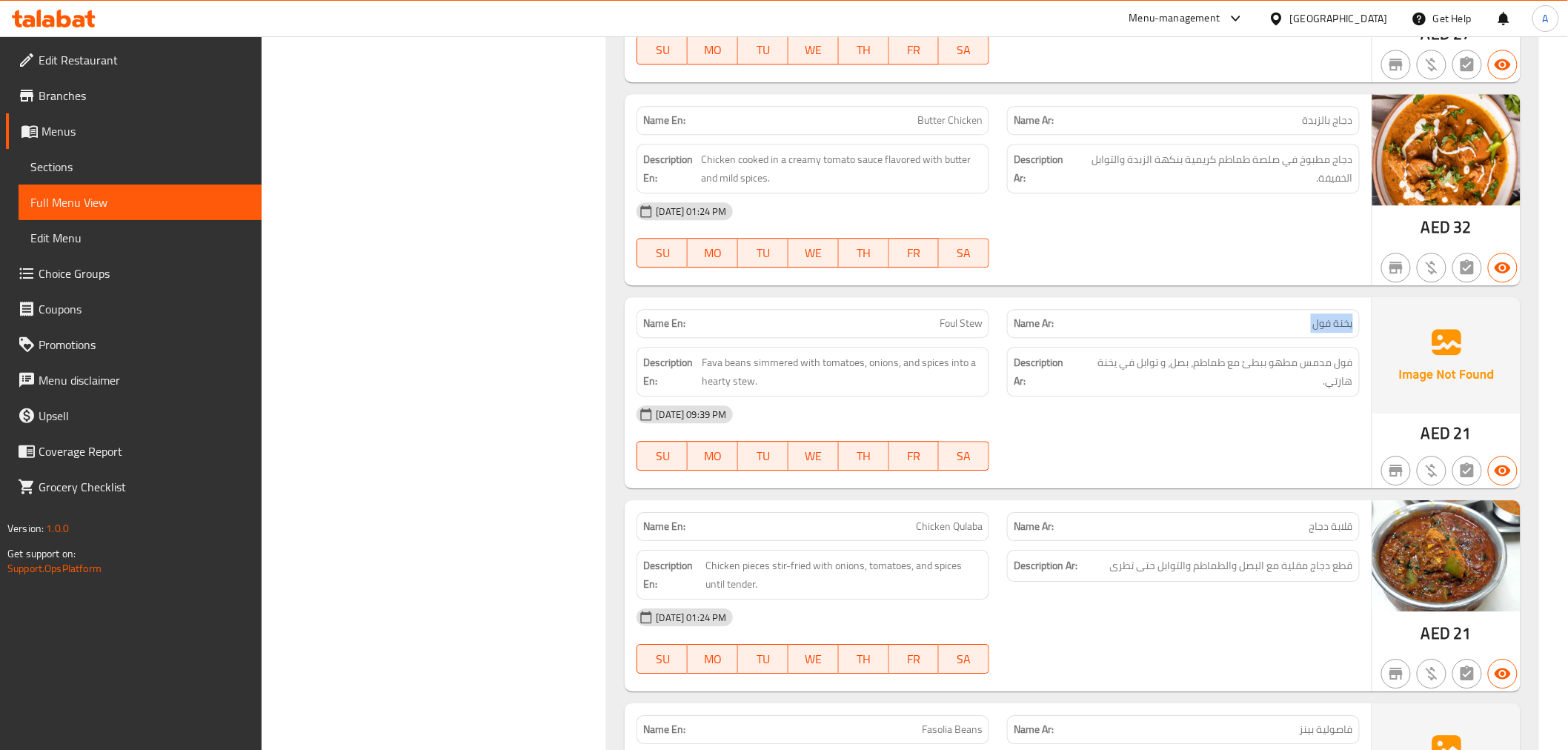
click at [1245, 321] on p "Name Ar: يخنة فول" at bounding box center [1184, 323] width 340 height 16
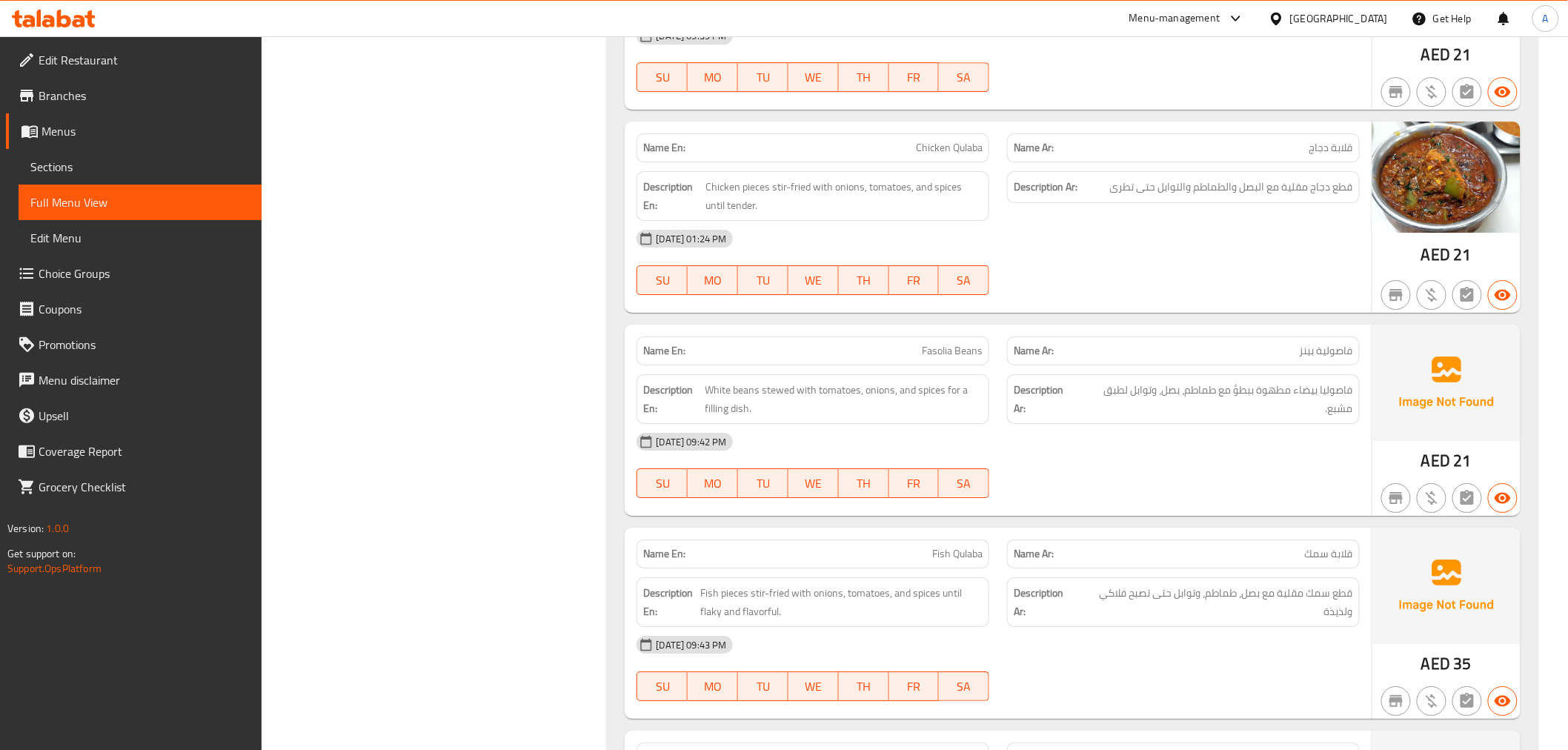
scroll to position [1985, 0]
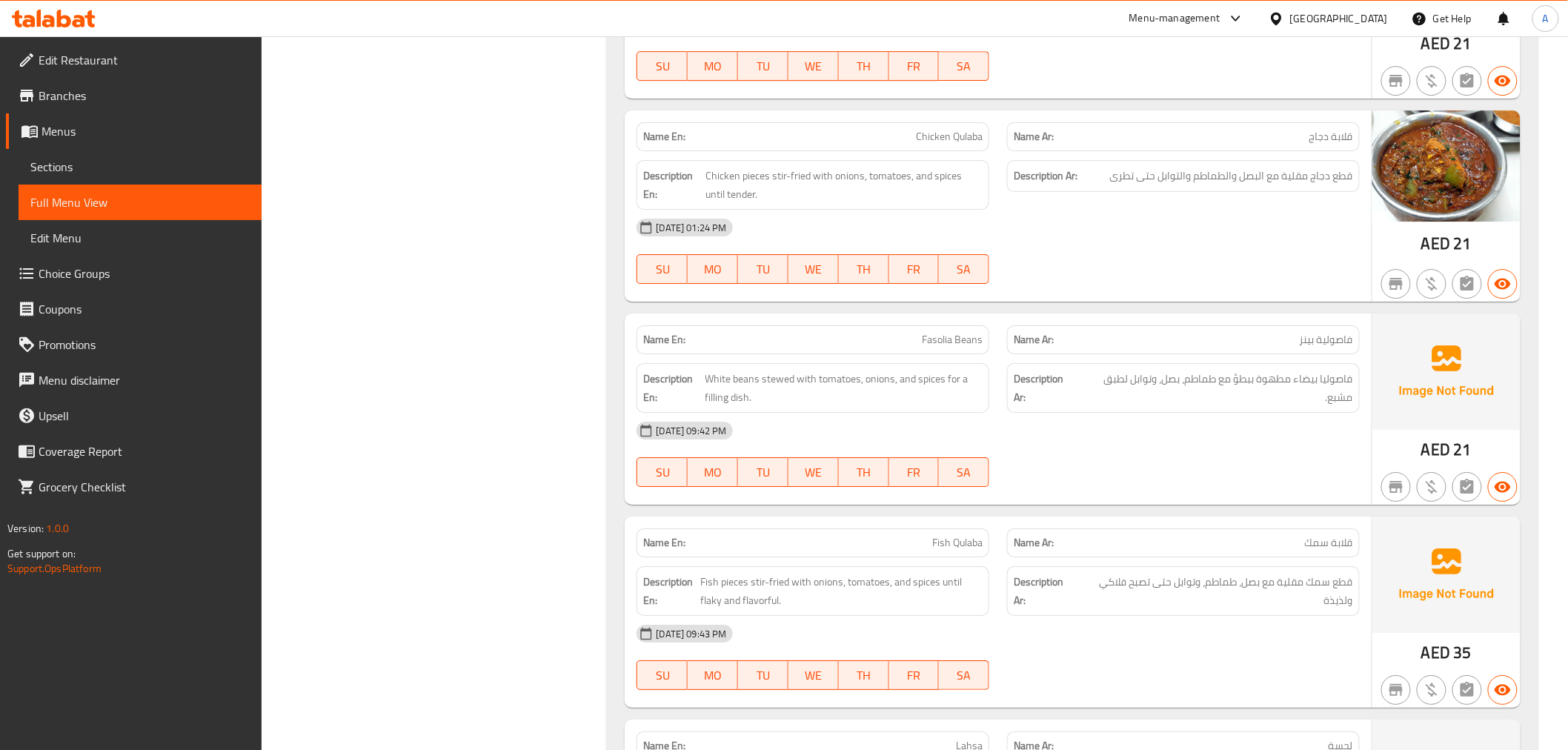
click at [943, 340] on span "Fasolia Beans" at bounding box center [952, 340] width 61 height 16
click at [1094, 342] on p "Name Ar: فاصولية بينز" at bounding box center [1184, 340] width 340 height 16
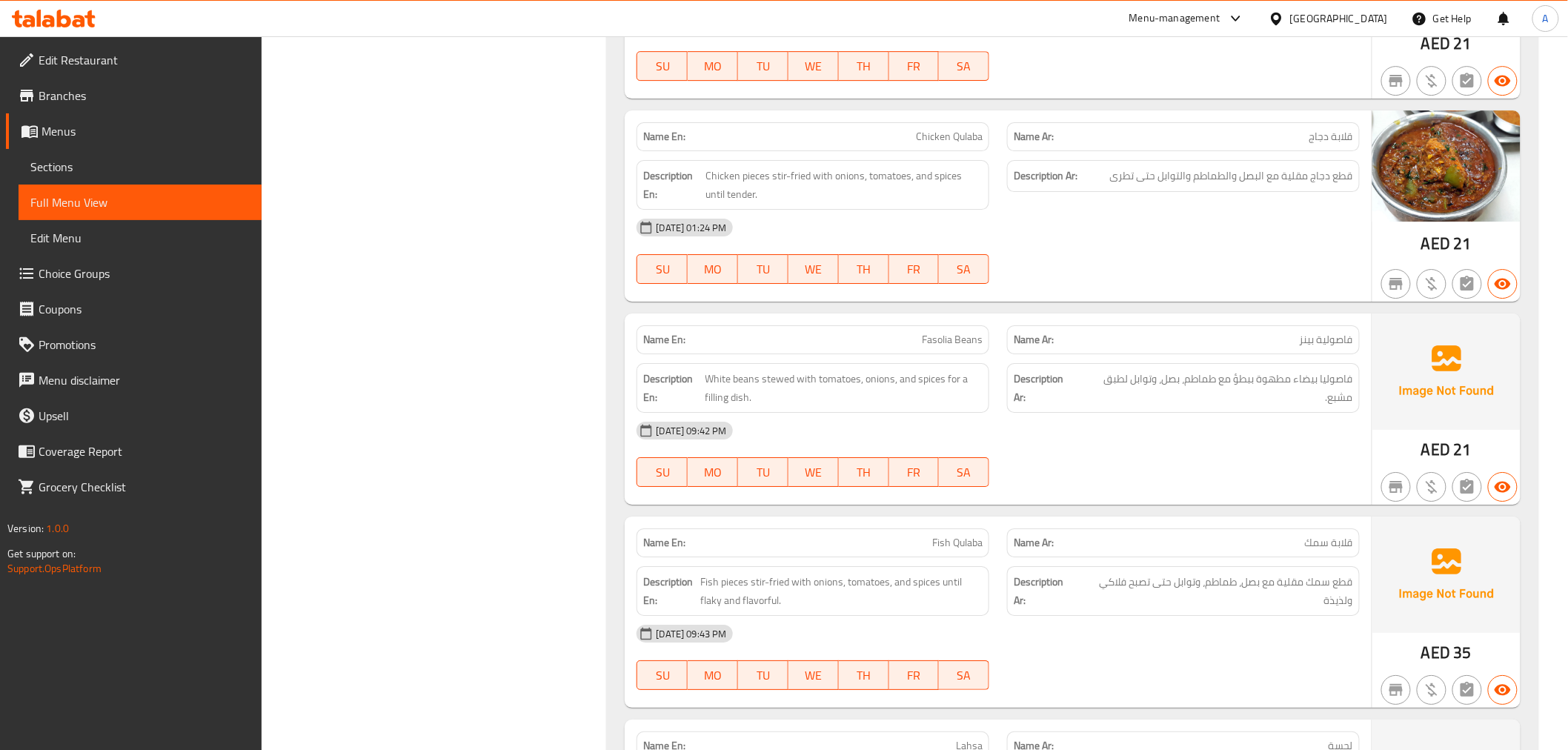
click at [1212, 334] on p "Name Ar: فاصولية بينز" at bounding box center [1184, 340] width 340 height 16
click at [947, 337] on span "Fasolia Beans" at bounding box center [952, 340] width 61 height 16
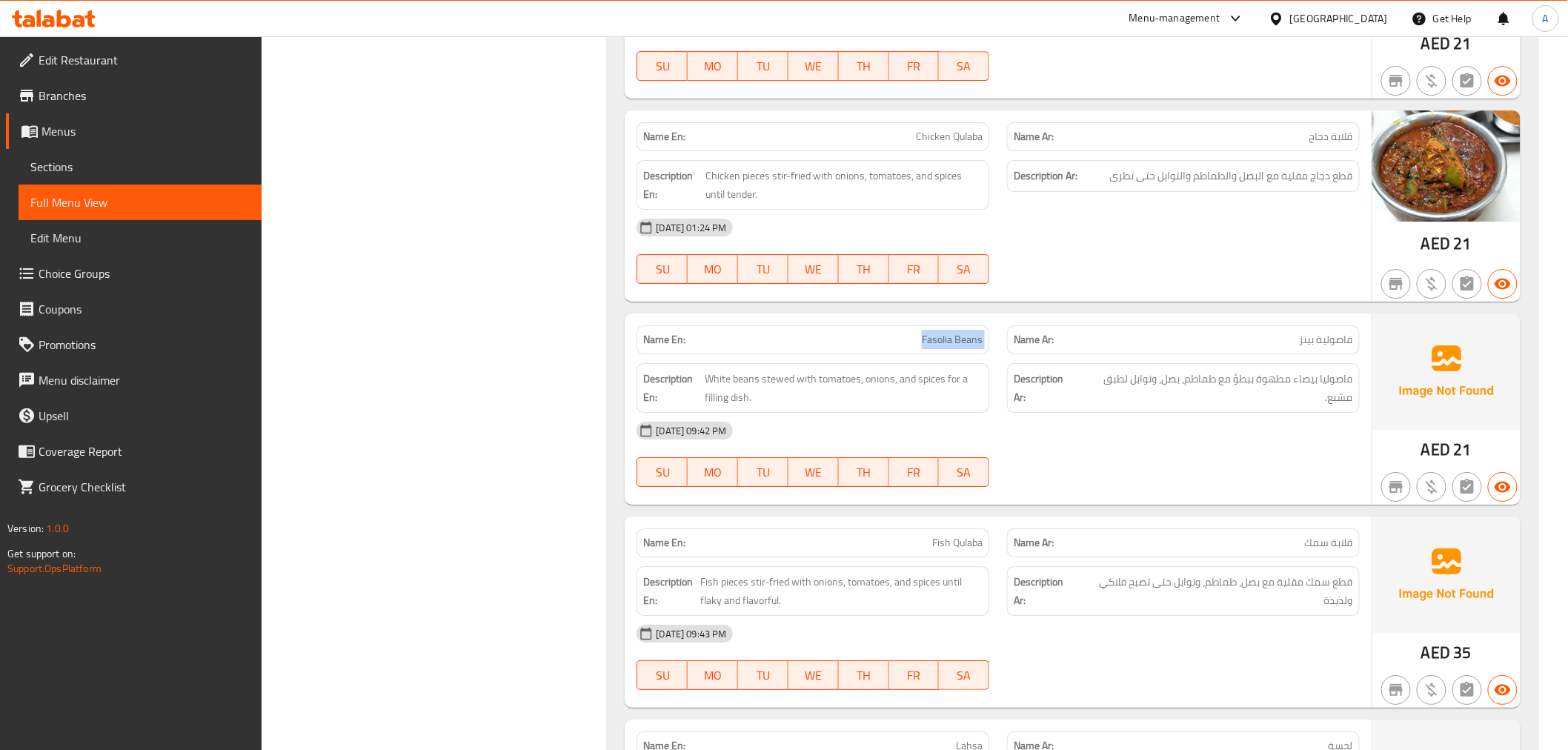
click at [947, 337] on span "Fasolia Beans" at bounding box center [952, 340] width 61 height 16
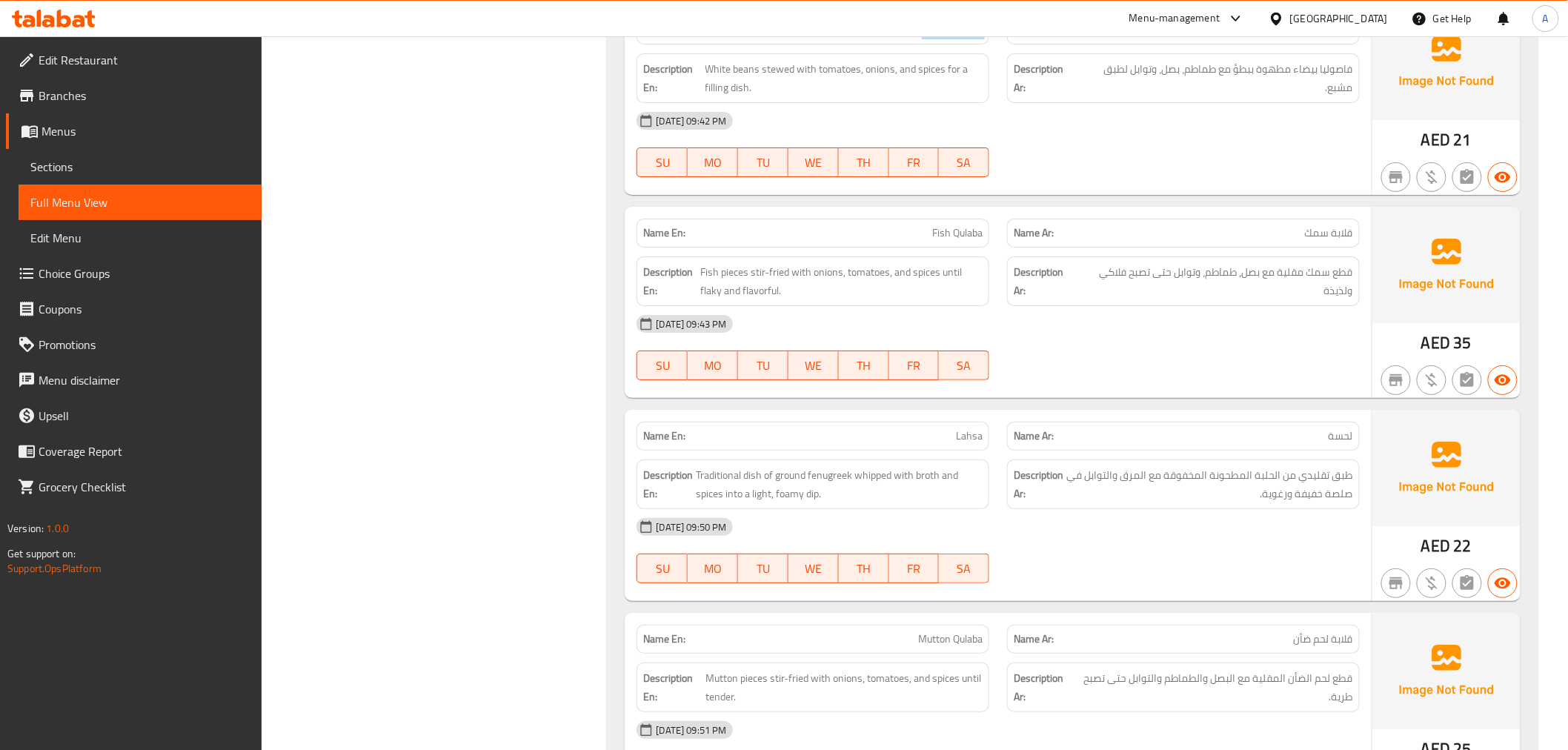
scroll to position [2329, 0]
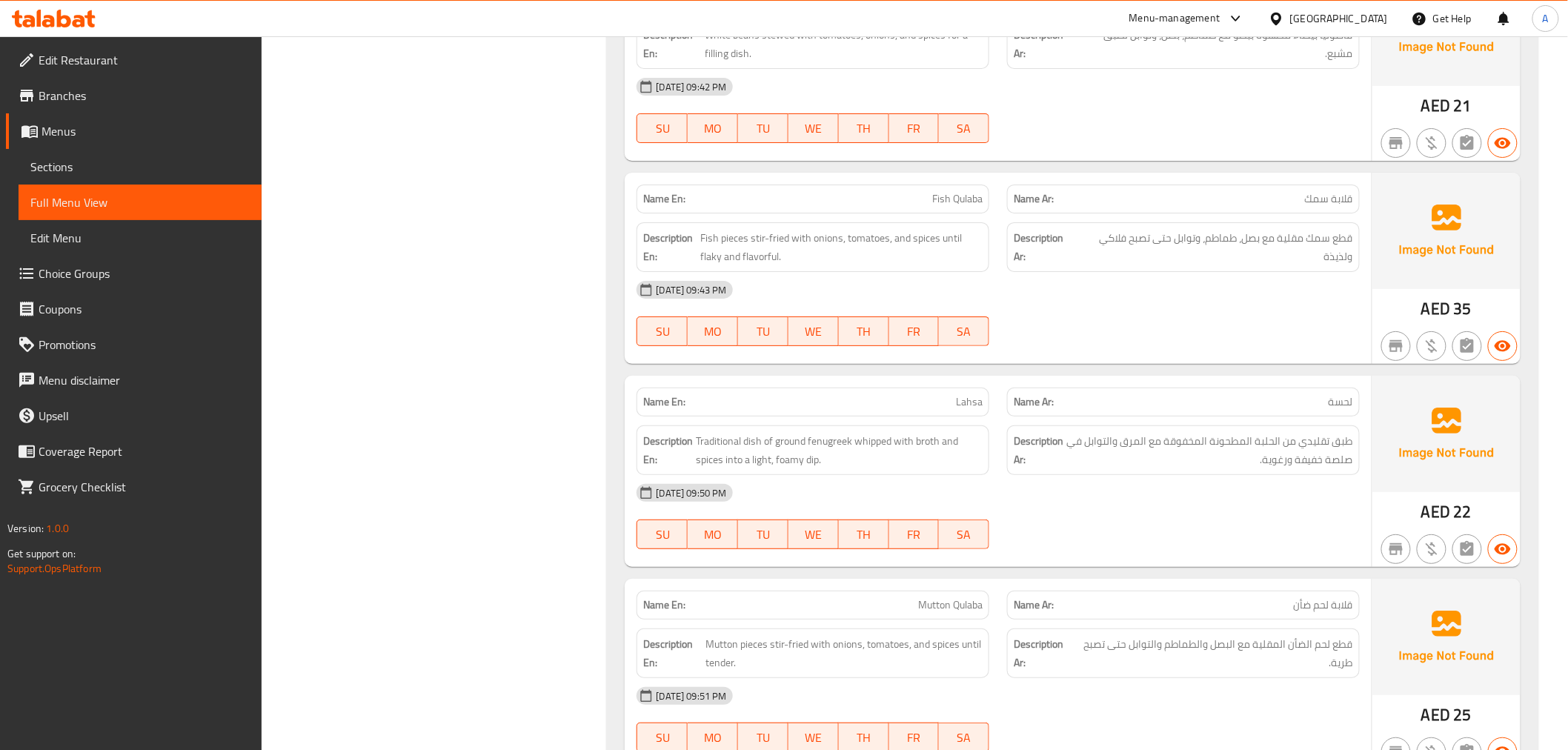
click at [949, 378] on div "Name En: Lahsa Name Ar: لحسة Description En: Traditional dish of ground fenugre…" at bounding box center [998, 471] width 746 height 192
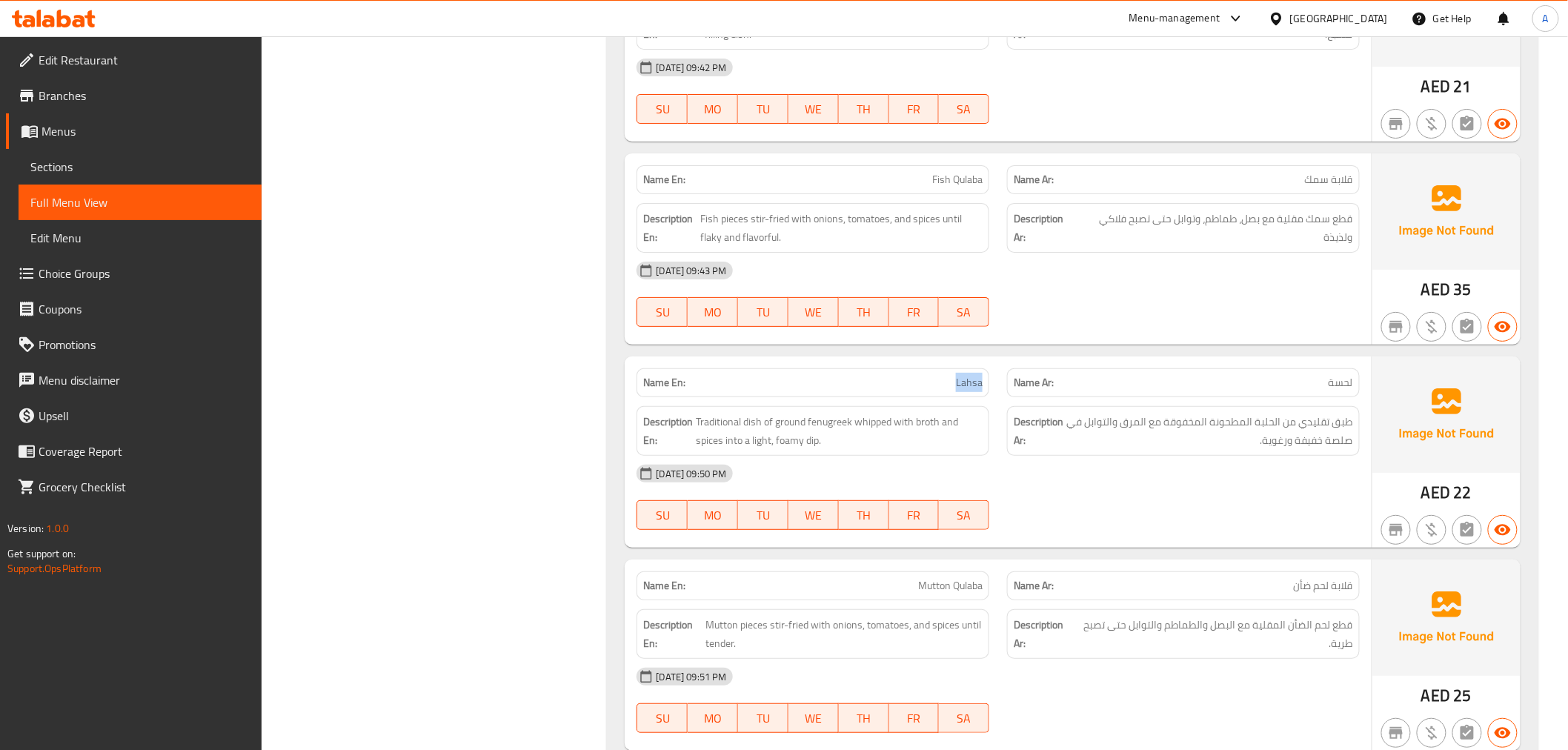
scroll to position [2597, 0]
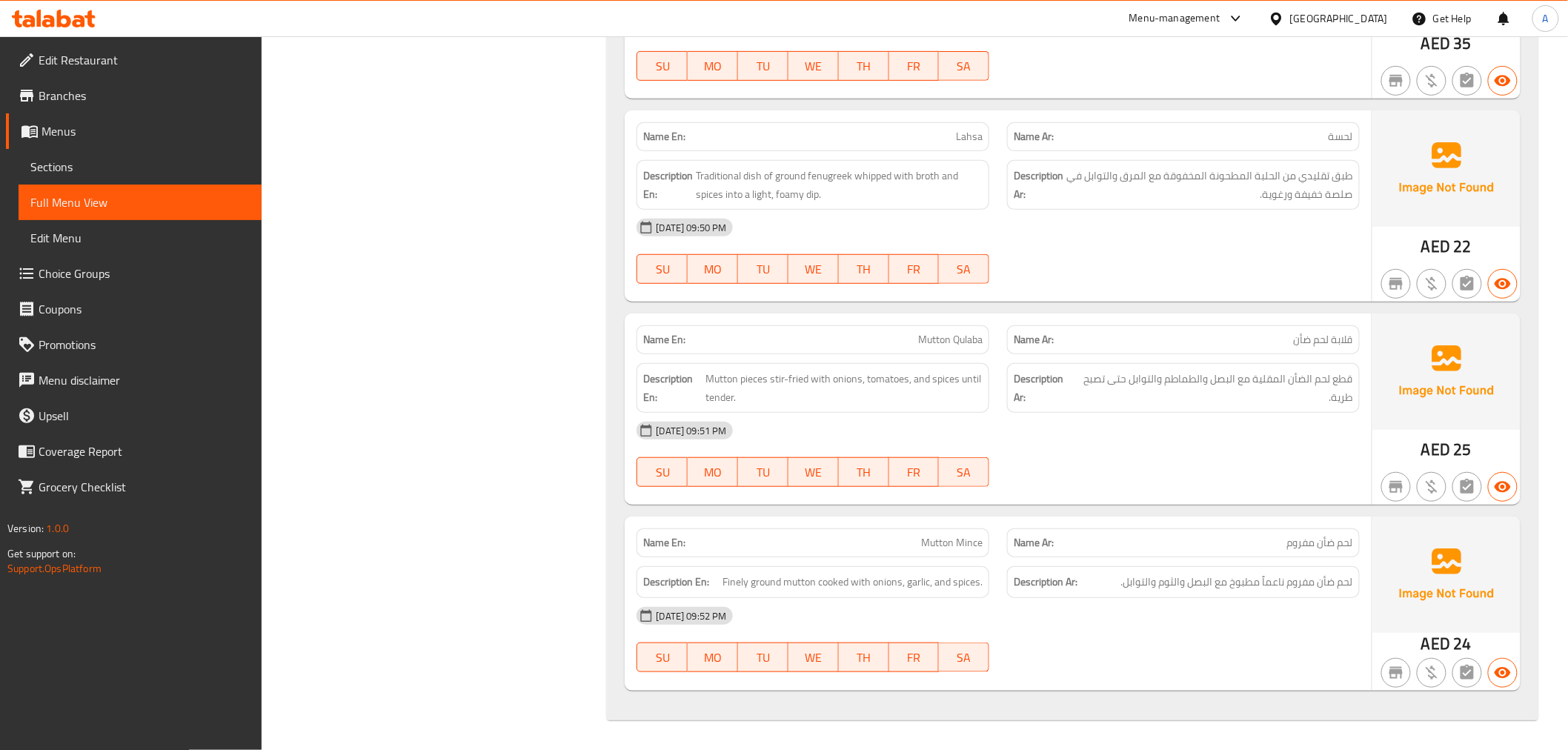
click at [883, 332] on p "Name En: Mutton Qulaba" at bounding box center [813, 340] width 340 height 16
click at [967, 547] on span "Mutton Mince" at bounding box center [952, 543] width 62 height 16
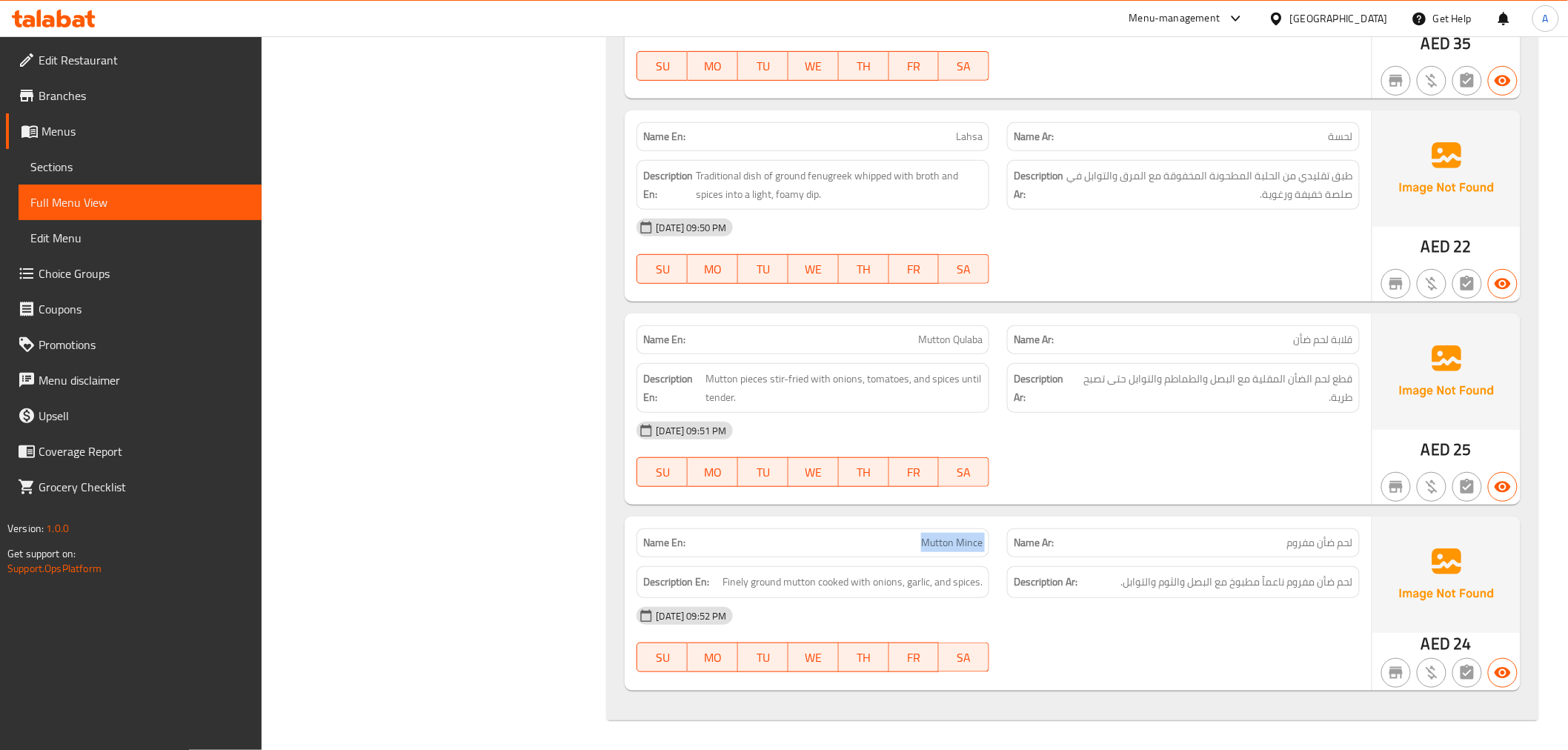
click at [967, 547] on span "Mutton Mince" at bounding box center [952, 543] width 62 height 16
click at [1217, 543] on p "Name Ar: لحم ضأن مفروم" at bounding box center [1184, 543] width 340 height 16
click at [1002, 550] on div "Name Ar: لحم ضأن مفروم" at bounding box center [1183, 543] width 371 height 47
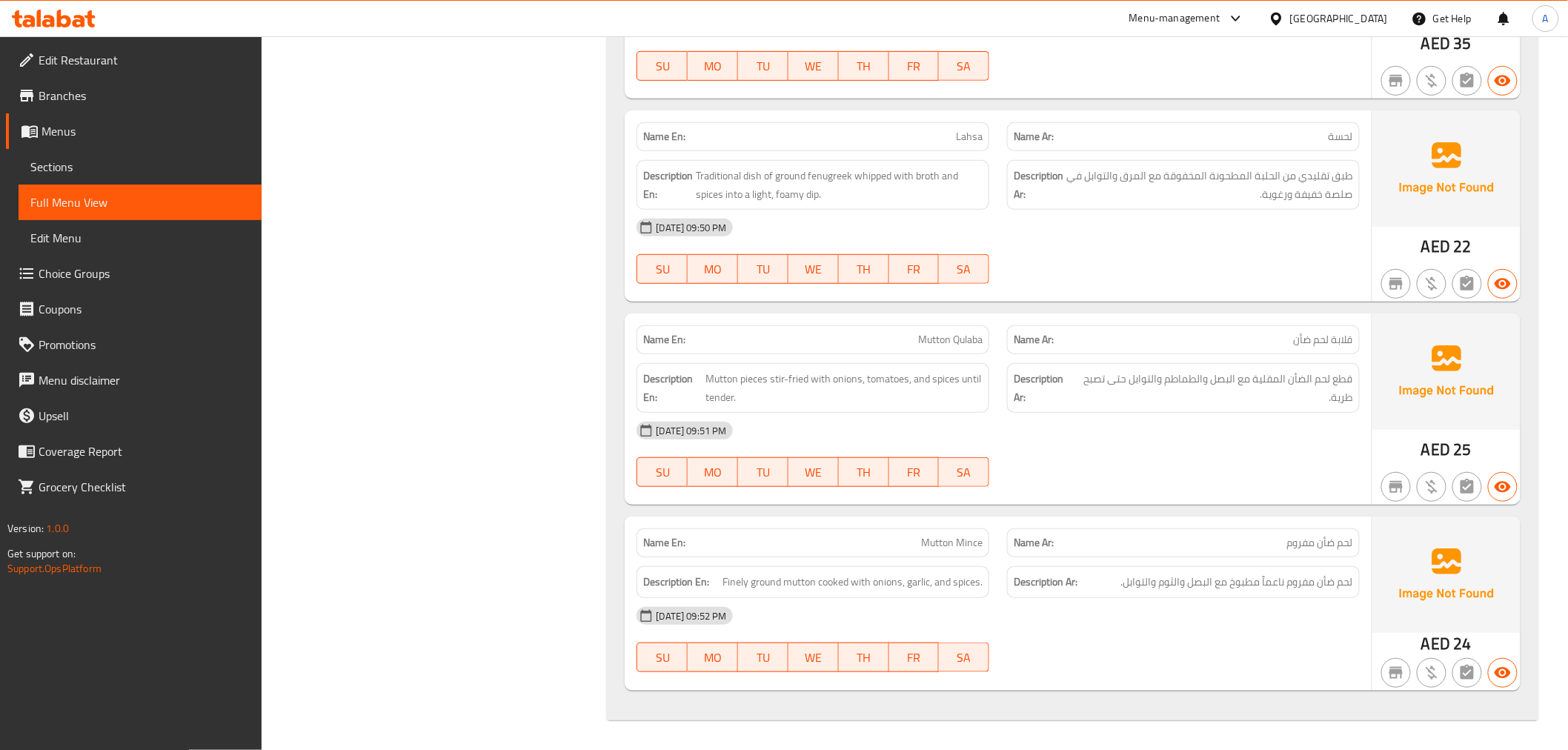
click at [965, 547] on span "Mutton Mince" at bounding box center [952, 543] width 62 height 16
copy span "Mutton Mince"
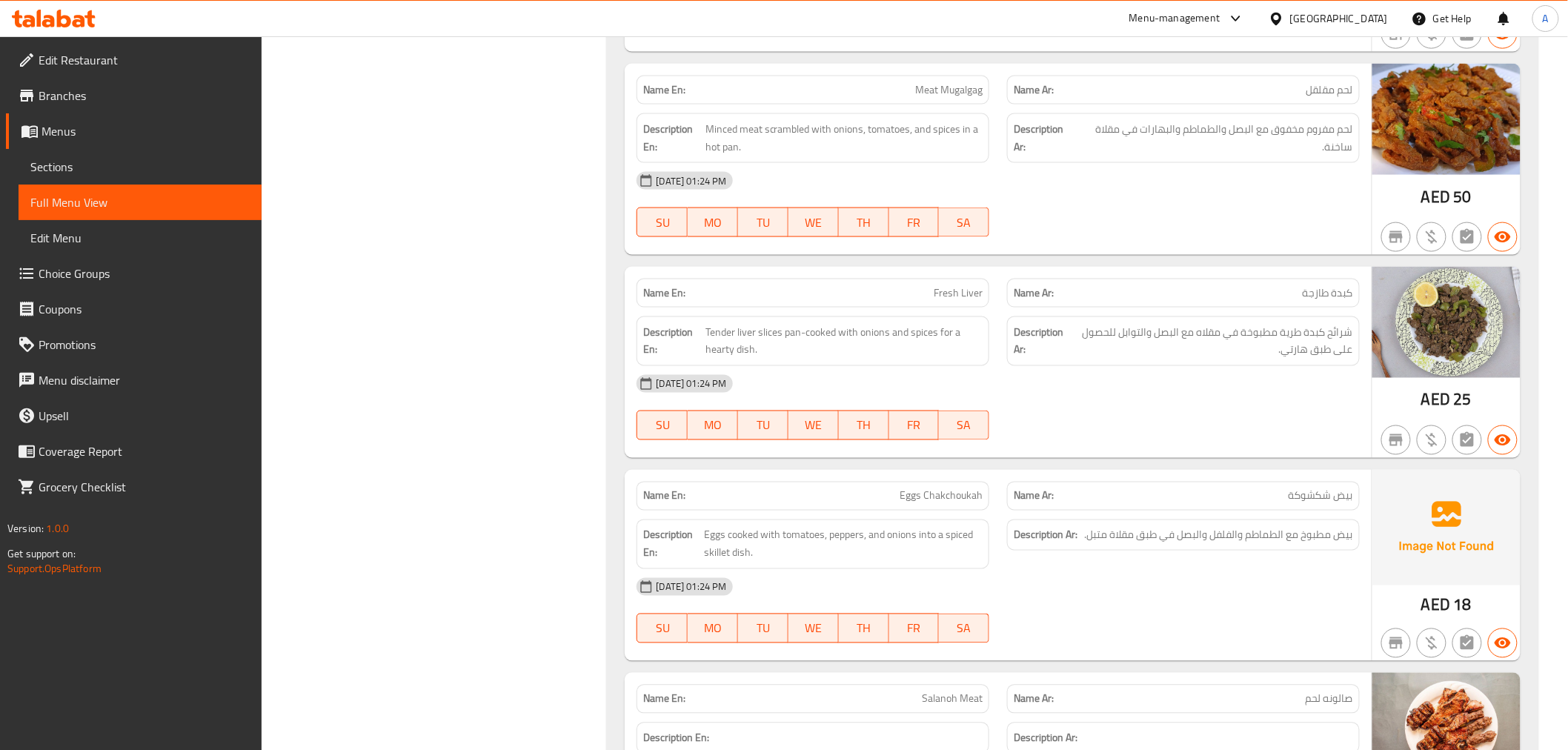
scroll to position [934, 0]
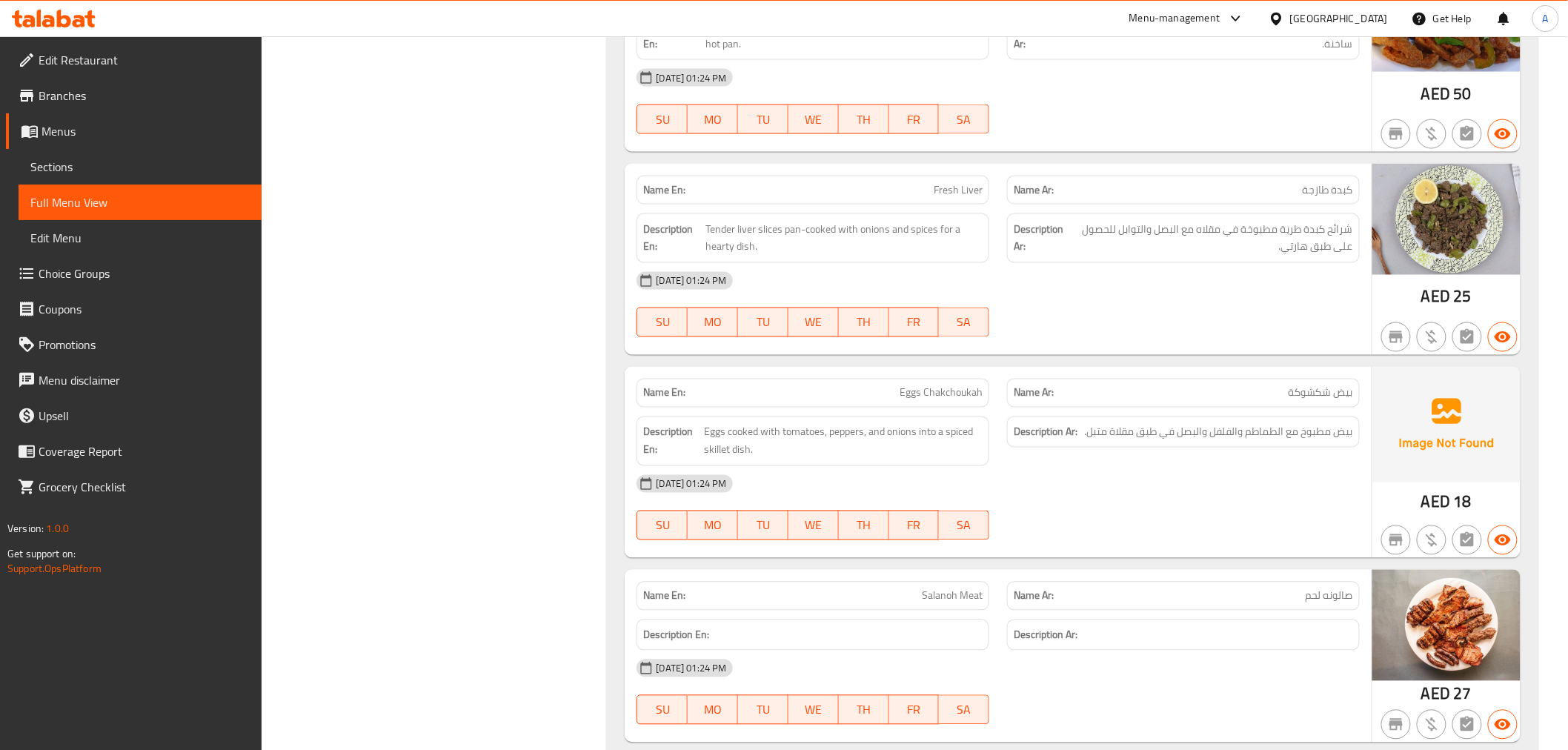
click at [1298, 263] on div "08-09-2025 01:24 PM" at bounding box center [997, 280] width 740 height 36
click at [1303, 240] on span "شرائح كبدة طرية مطبوخة في مقلاه مع البصل والتوابل للحصول على طبق هارتي." at bounding box center [1211, 238] width 284 height 36
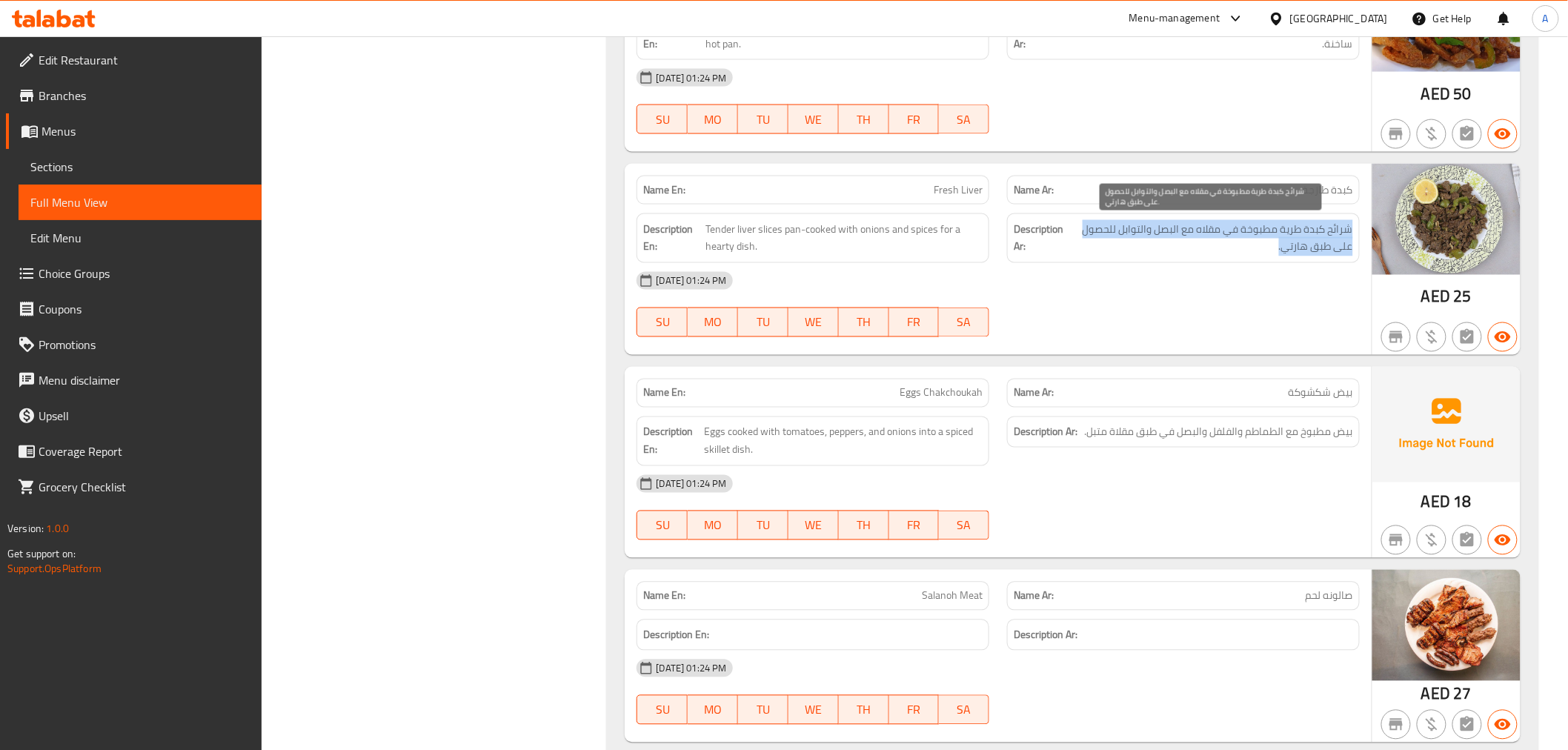
click at [1303, 240] on span "شرائح كبدة طرية مطبوخة في مقلاه مع البصل والتوابل للحصول على طبق هارتي." at bounding box center [1211, 238] width 284 height 36
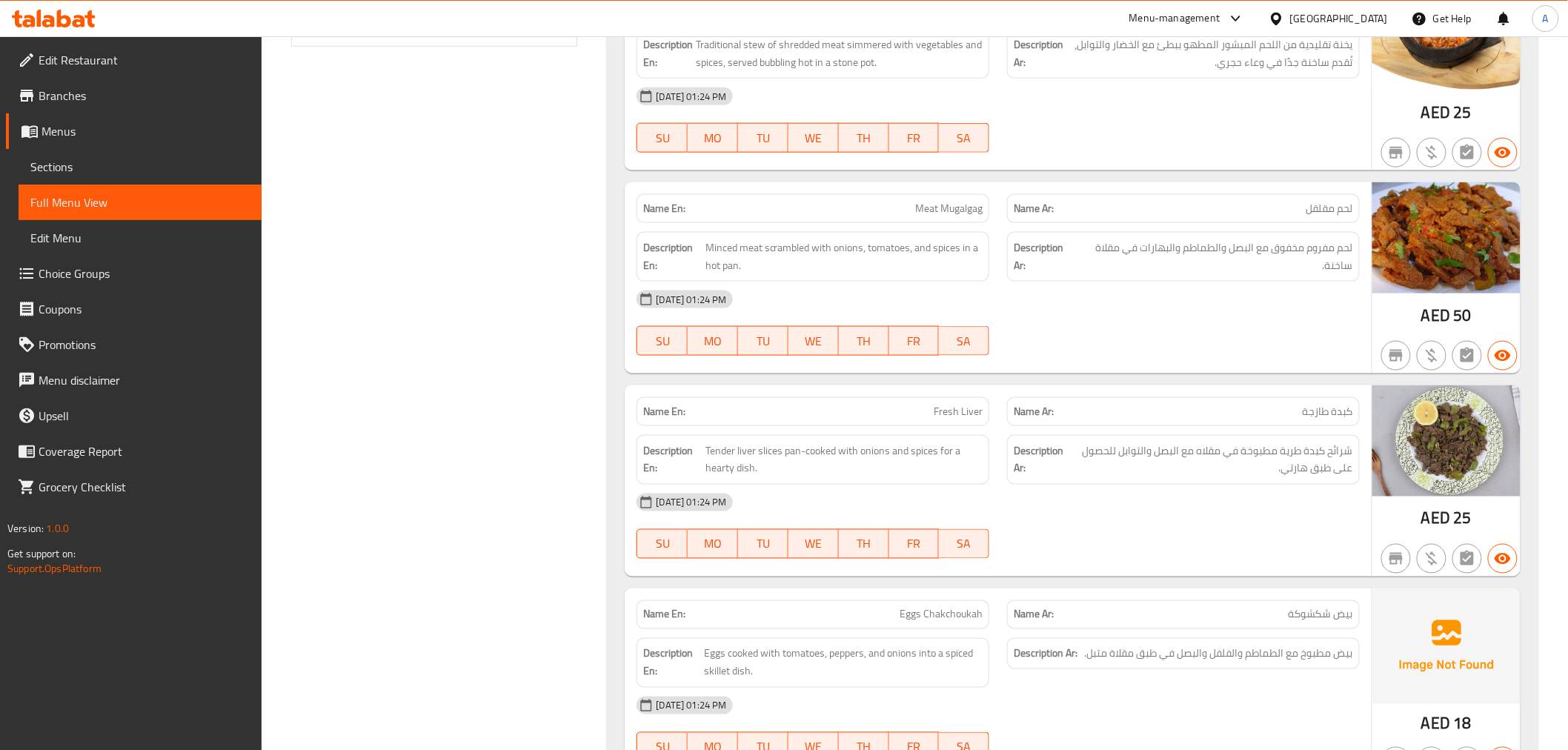
scroll to position [532, 0]
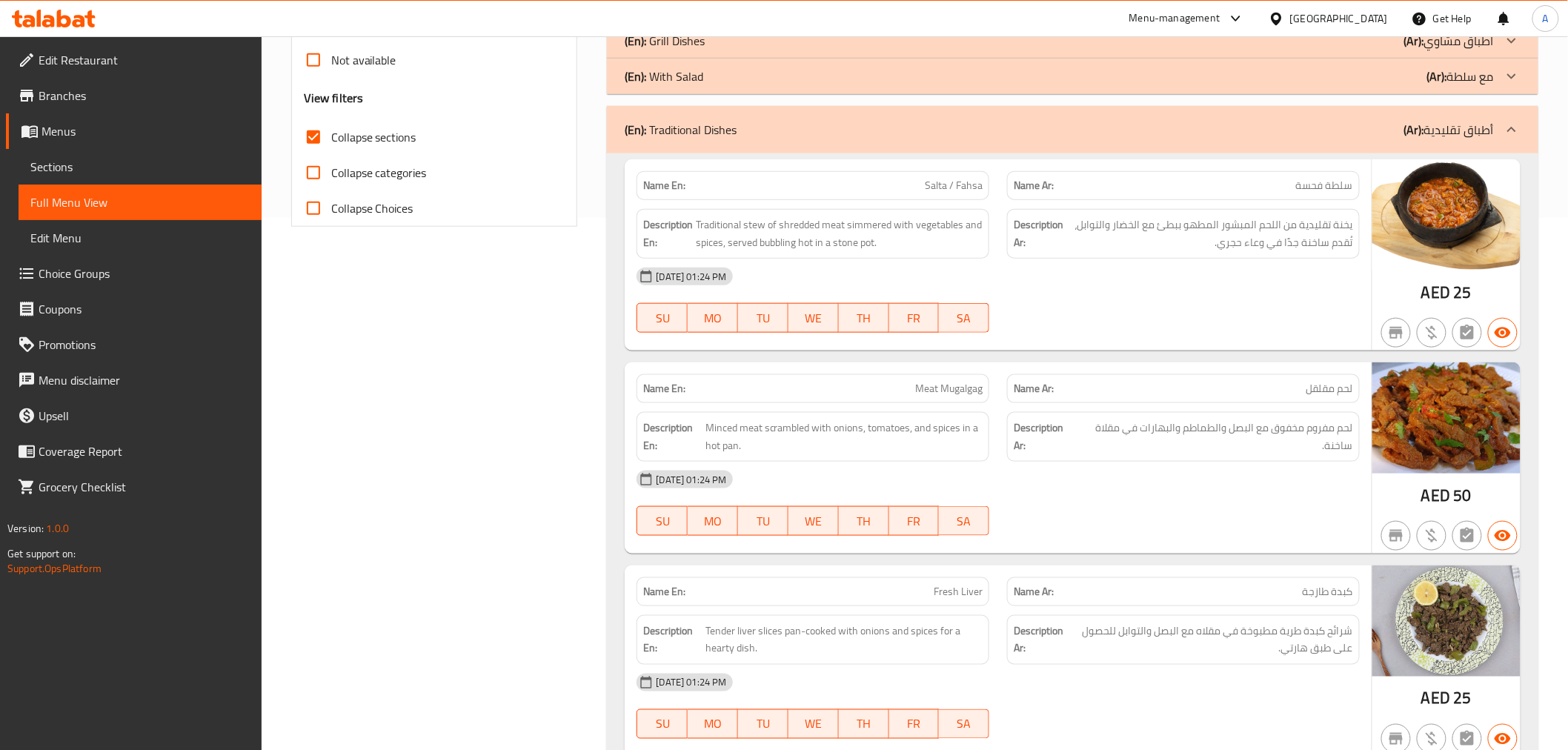
click at [956, 234] on span "Traditional stew of shredded meat simmered with vegetables and spices, served b…" at bounding box center [839, 234] width 287 height 36
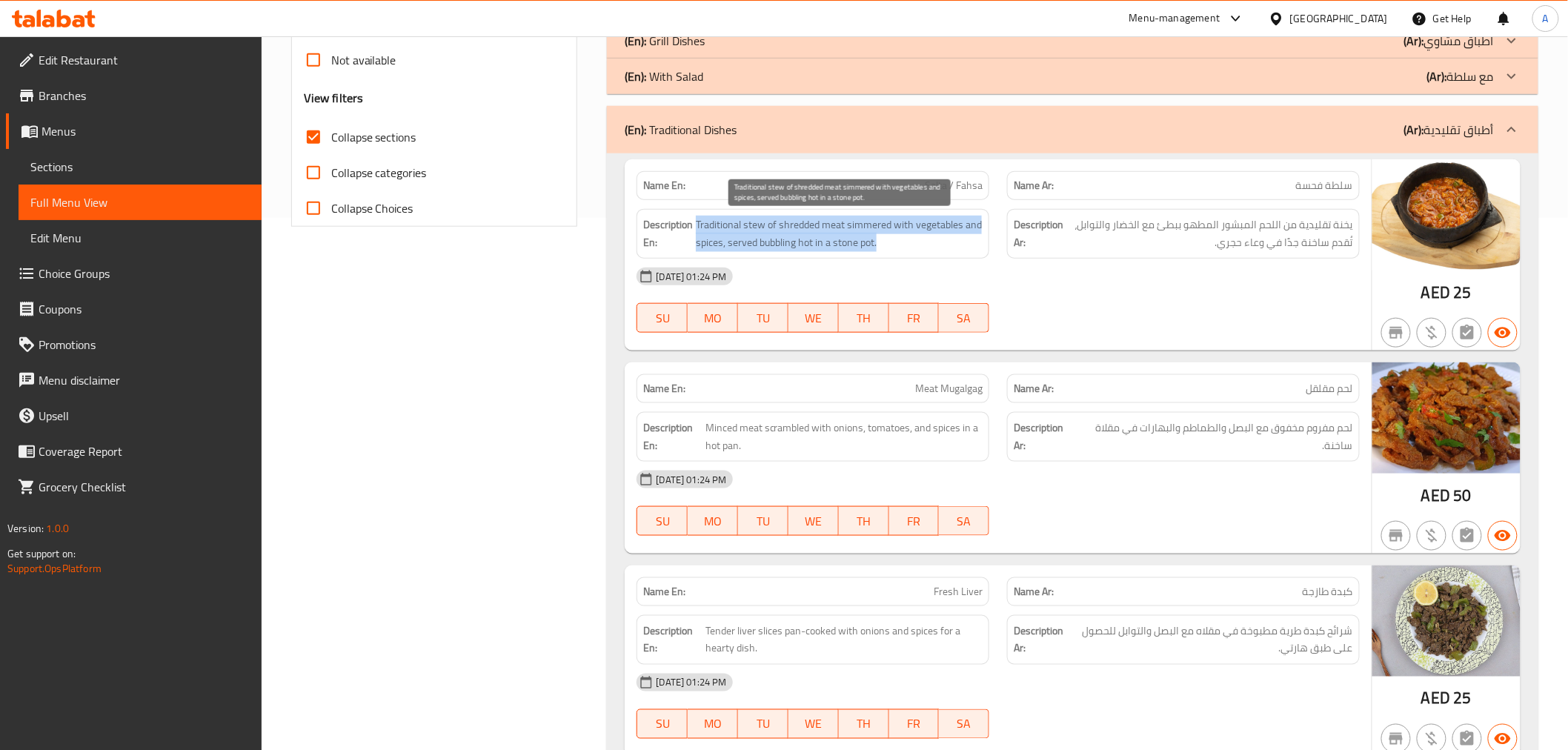
click at [956, 234] on span "Traditional stew of shredded meat simmered with vegetables and spices, served b…" at bounding box center [839, 234] width 287 height 36
copy span "Traditional stew of shredded meat simmered with vegetables and spices, served b…"
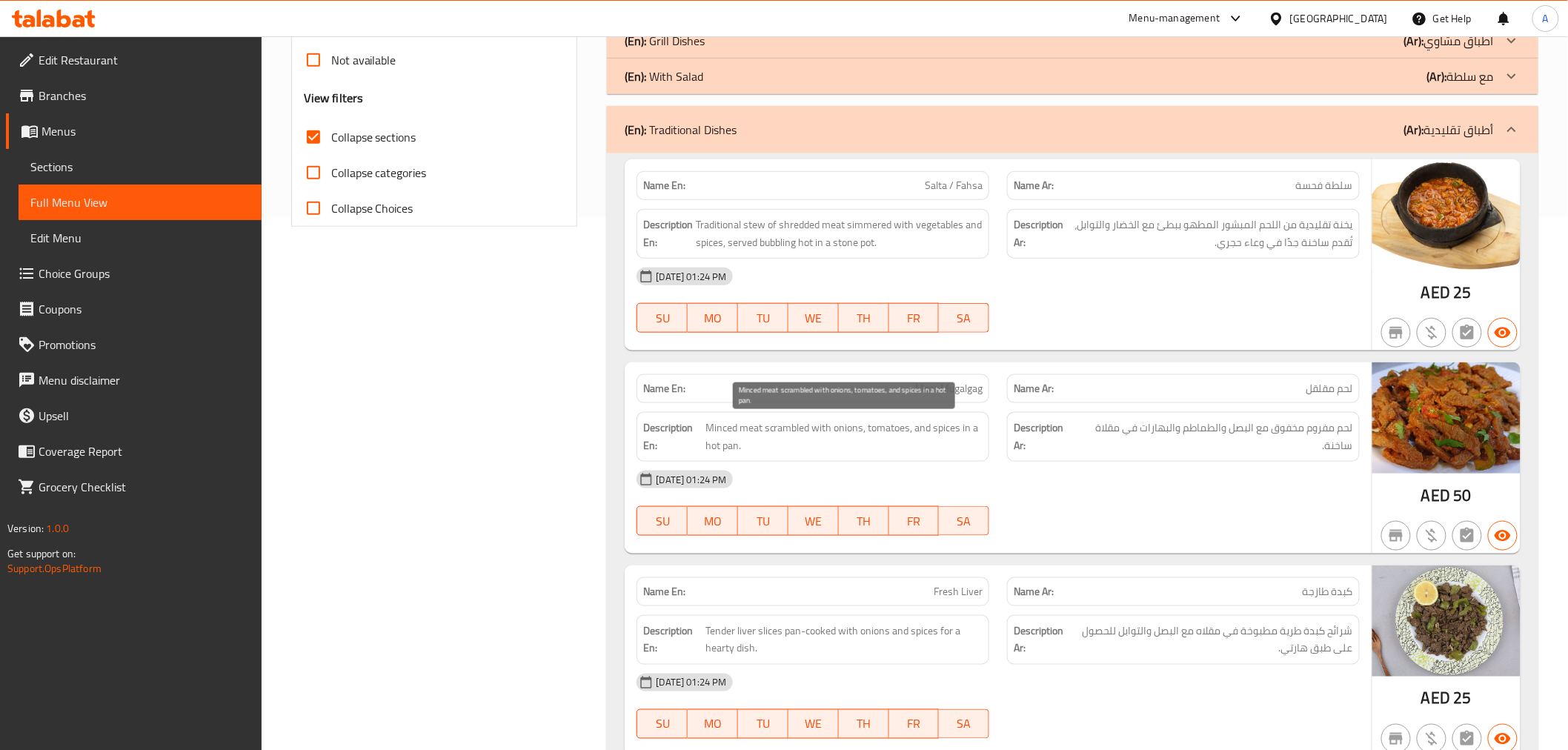
click at [808, 440] on span "Minced meat scrambled with onions, tomatoes, and spices in a hot pan." at bounding box center [843, 436] width 277 height 36
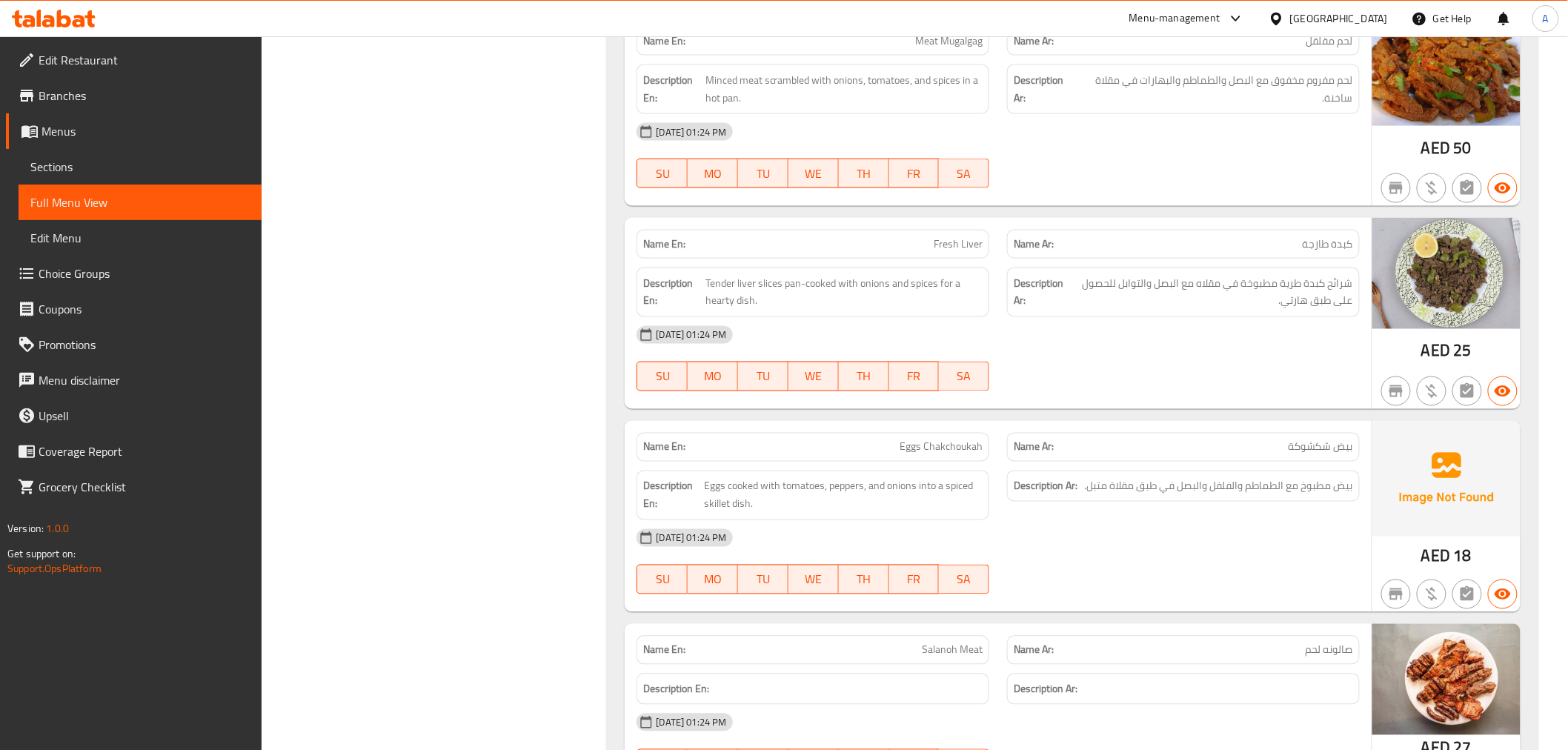
scroll to position [887, 0]
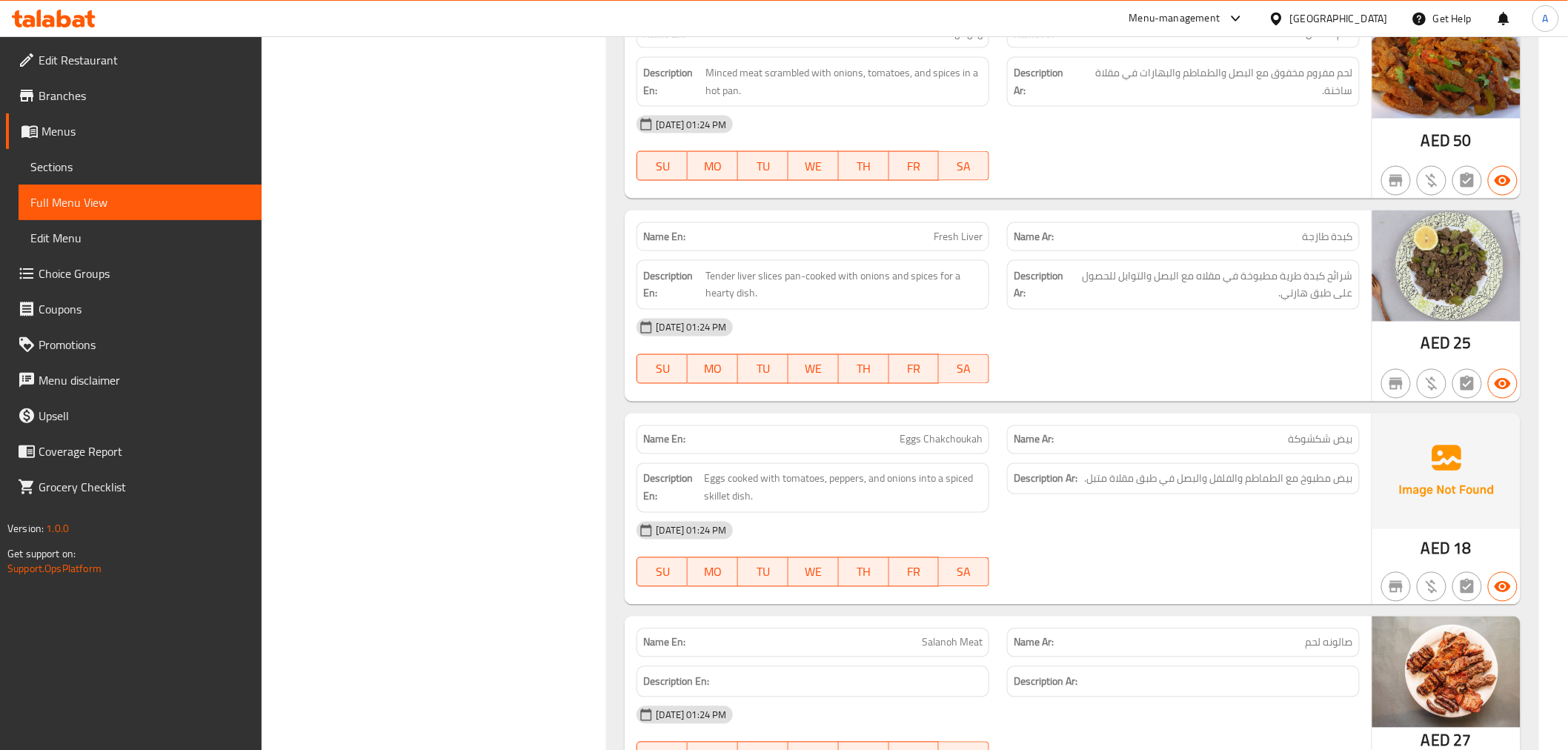
click at [868, 307] on div "Description En: Tender liver slices pan-cooked with onions and spices for a hea…" at bounding box center [813, 285] width 353 height 49
click at [1290, 295] on span "شرائح كبدة طرية مطبوخة في مقلاه مع البصل والتوابل للحصول على طبق هارتي." at bounding box center [1211, 285] width 284 height 36
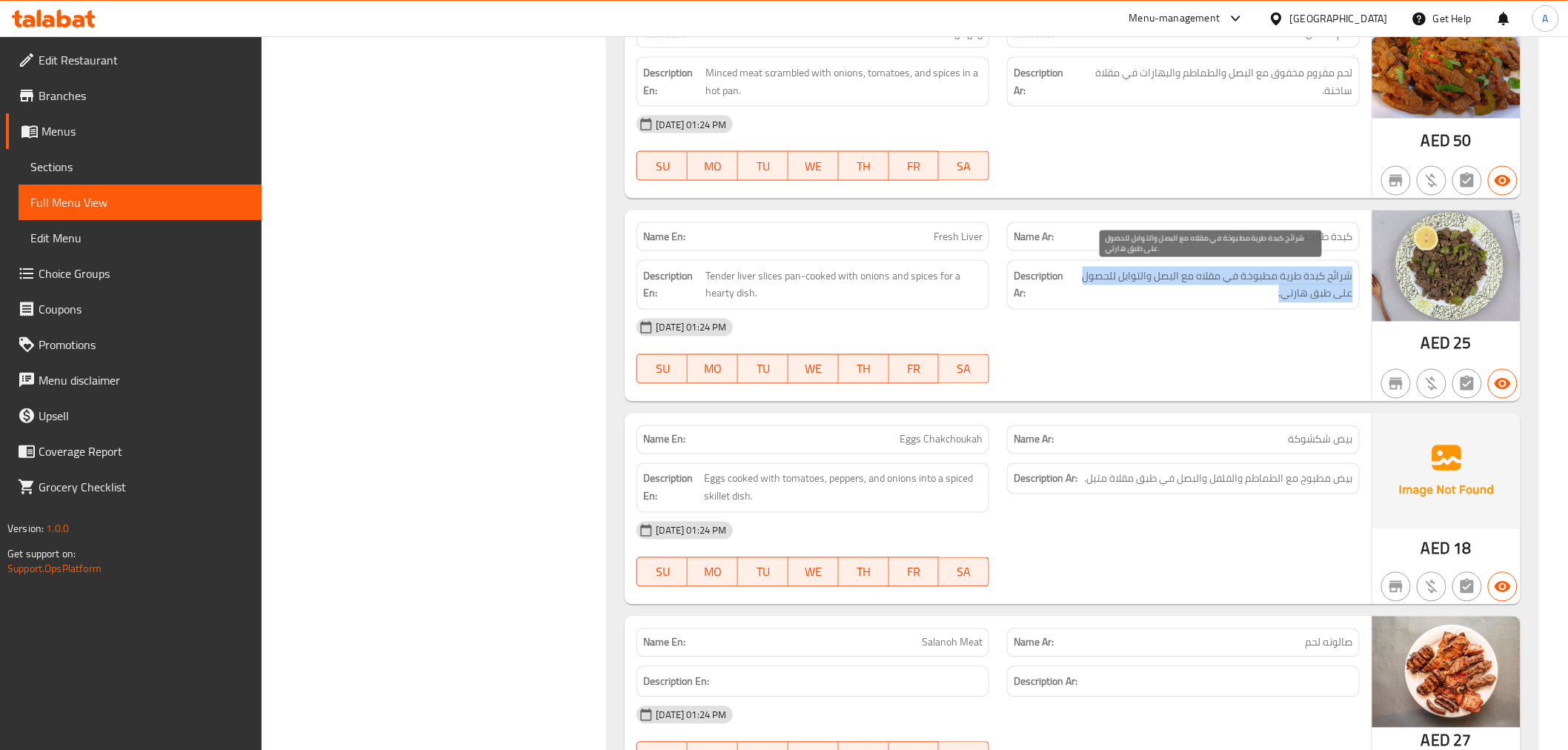
click at [1290, 295] on span "شرائح كبدة طرية مطبوخة في مقلاه مع البصل والتوابل للحصول على طبق هارتي." at bounding box center [1211, 285] width 284 height 36
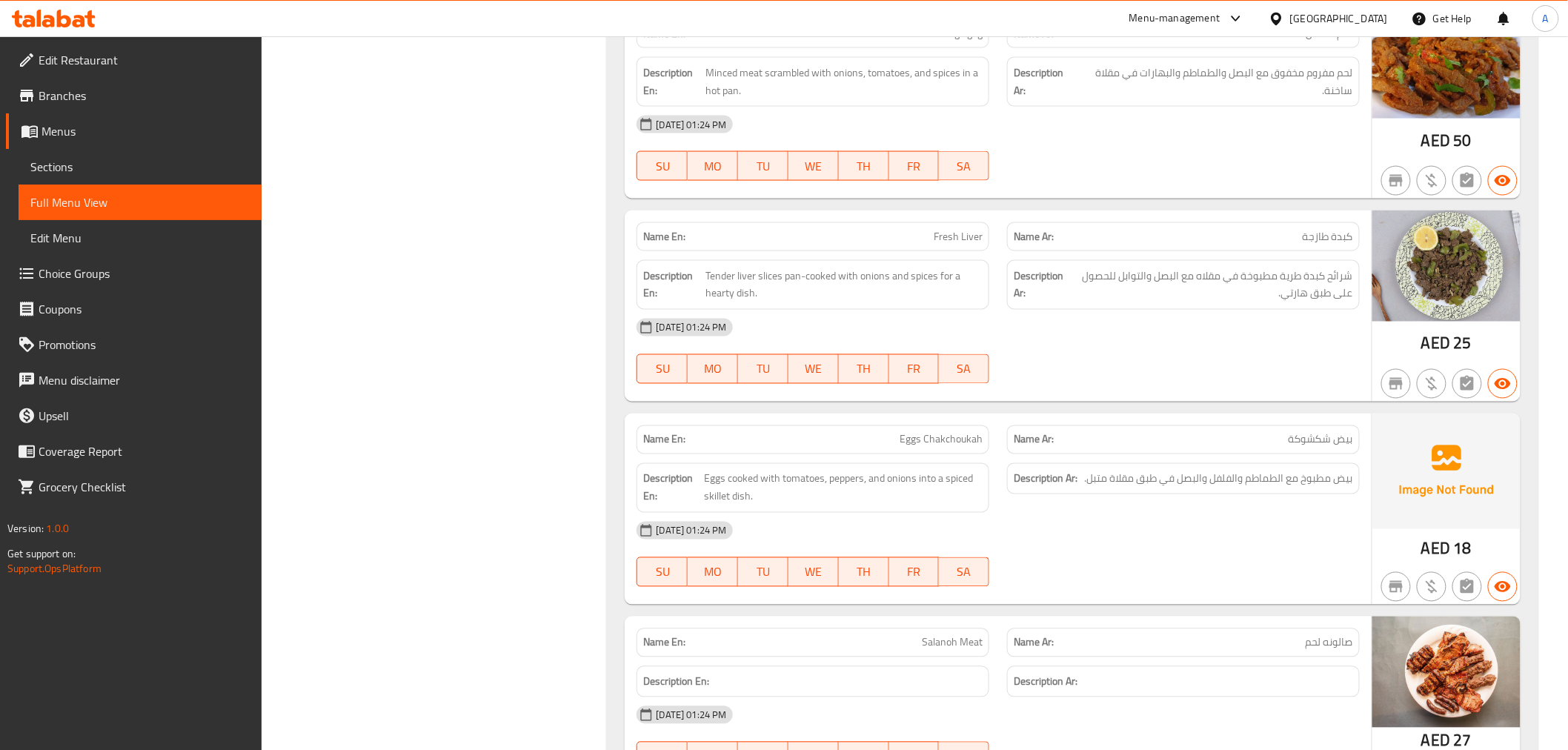
click at [947, 470] on span "Eggs cooked with tomatoes, peppers, and onions into a spiced skillet dish." at bounding box center [843, 488] width 279 height 36
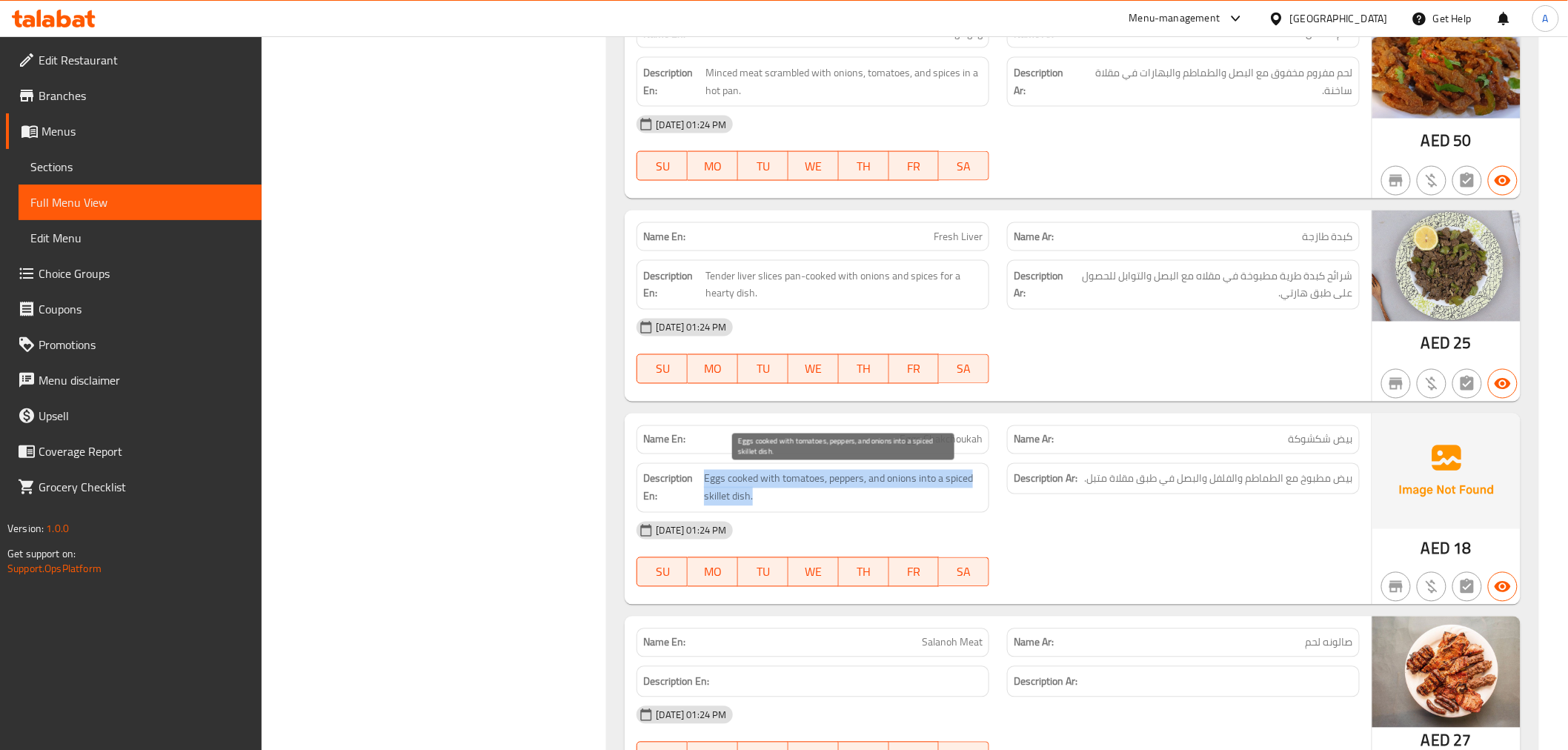
click at [947, 470] on span "Eggs cooked with tomatoes, peppers, and onions into a spiced skillet dish." at bounding box center [843, 488] width 279 height 36
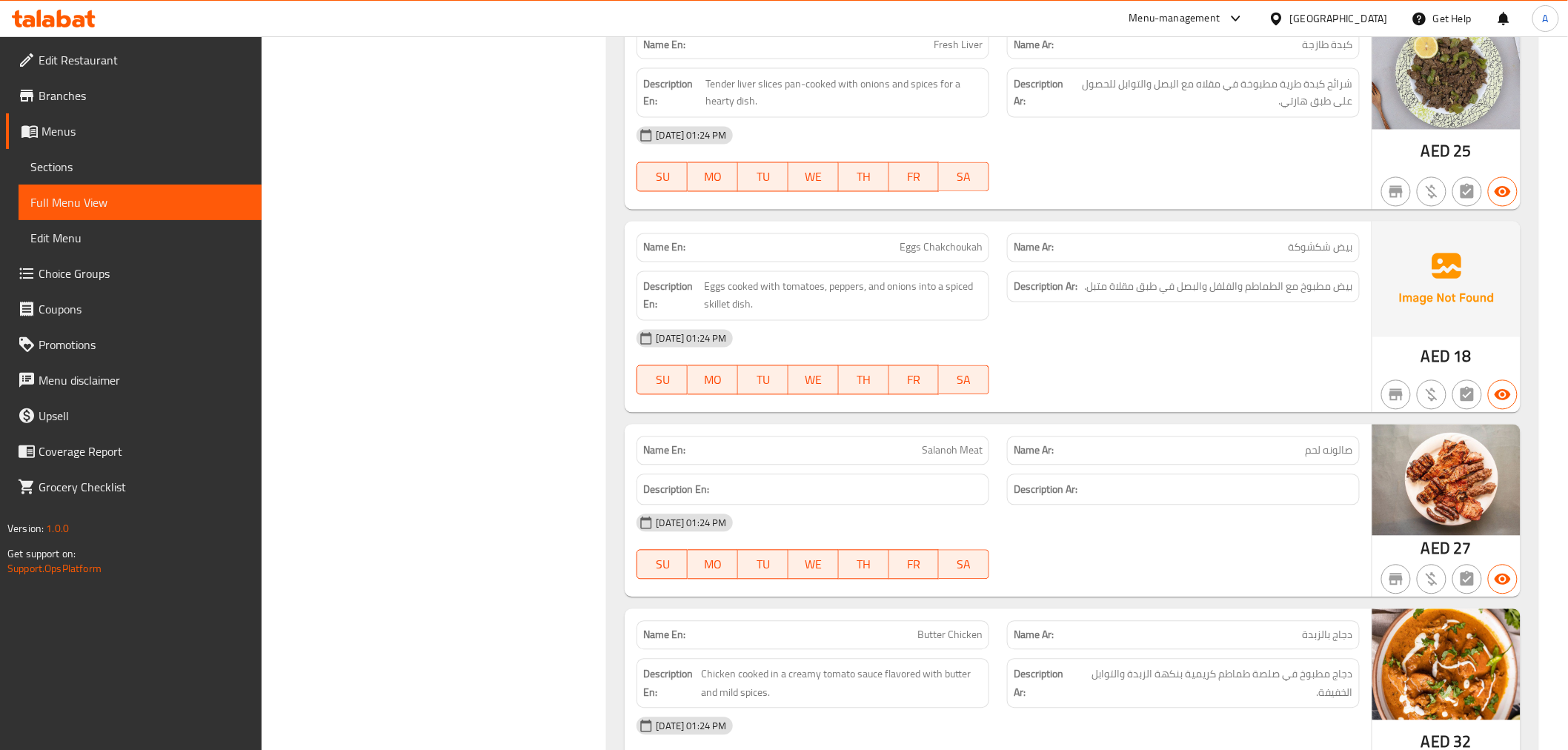
scroll to position [1205, 0]
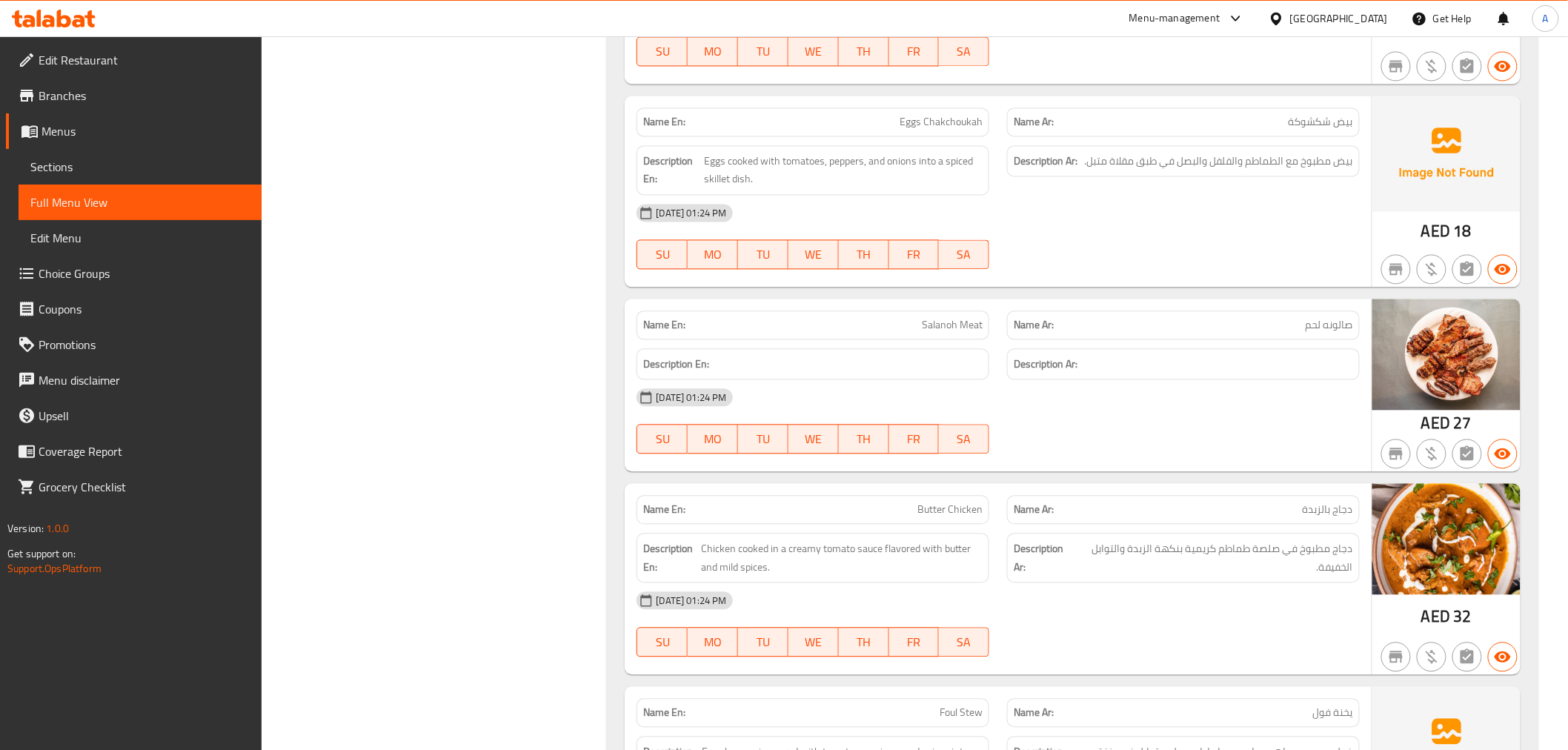
click at [1257, 167] on span "بيض مطبوخ مع الطماطم والفلفل والبصل في طبق مقلاة متبل." at bounding box center [1219, 162] width 269 height 18
click at [850, 173] on span "Eggs cooked with tomatoes, peppers, and onions into a spiced skillet dish." at bounding box center [843, 170] width 279 height 36
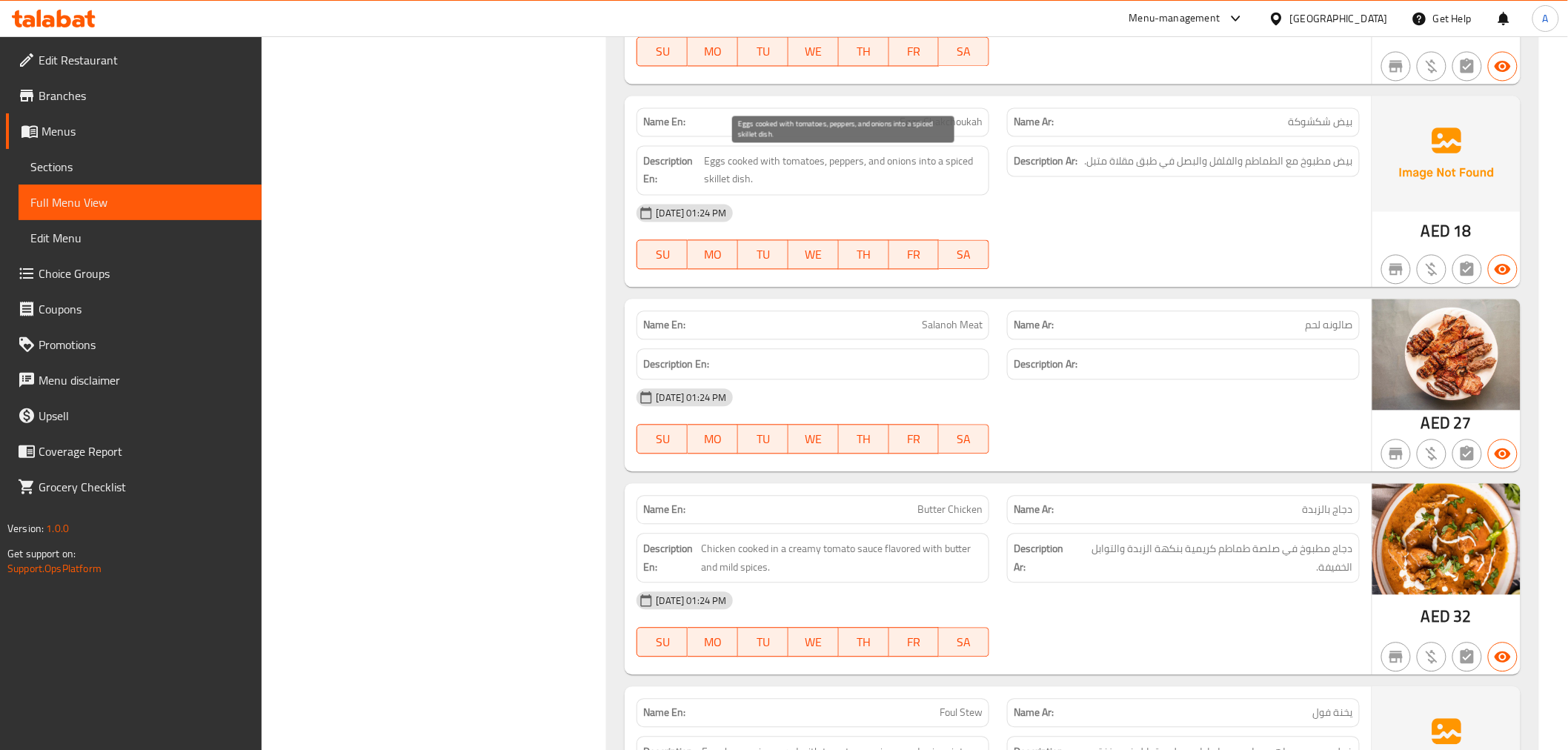
click at [850, 173] on span "Eggs cooked with tomatoes, peppers, and onions into a spiced skillet dish." at bounding box center [843, 170] width 279 height 36
click at [945, 331] on span "Salanoh Meat" at bounding box center [952, 325] width 61 height 16
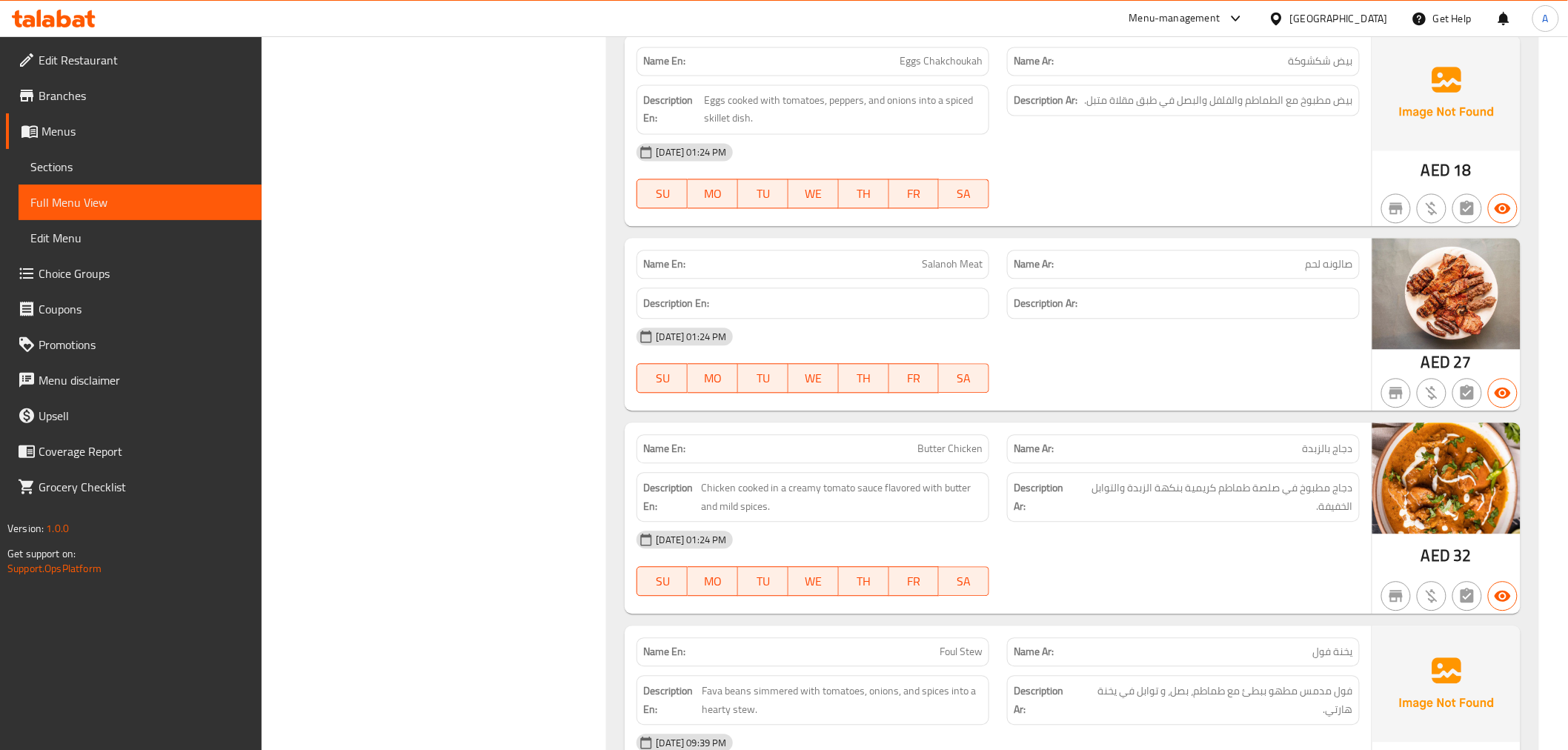
click at [892, 510] on span "Chicken cooked in a creamy tomato sauce flavored with butter and mild spices." at bounding box center [842, 496] width 282 height 36
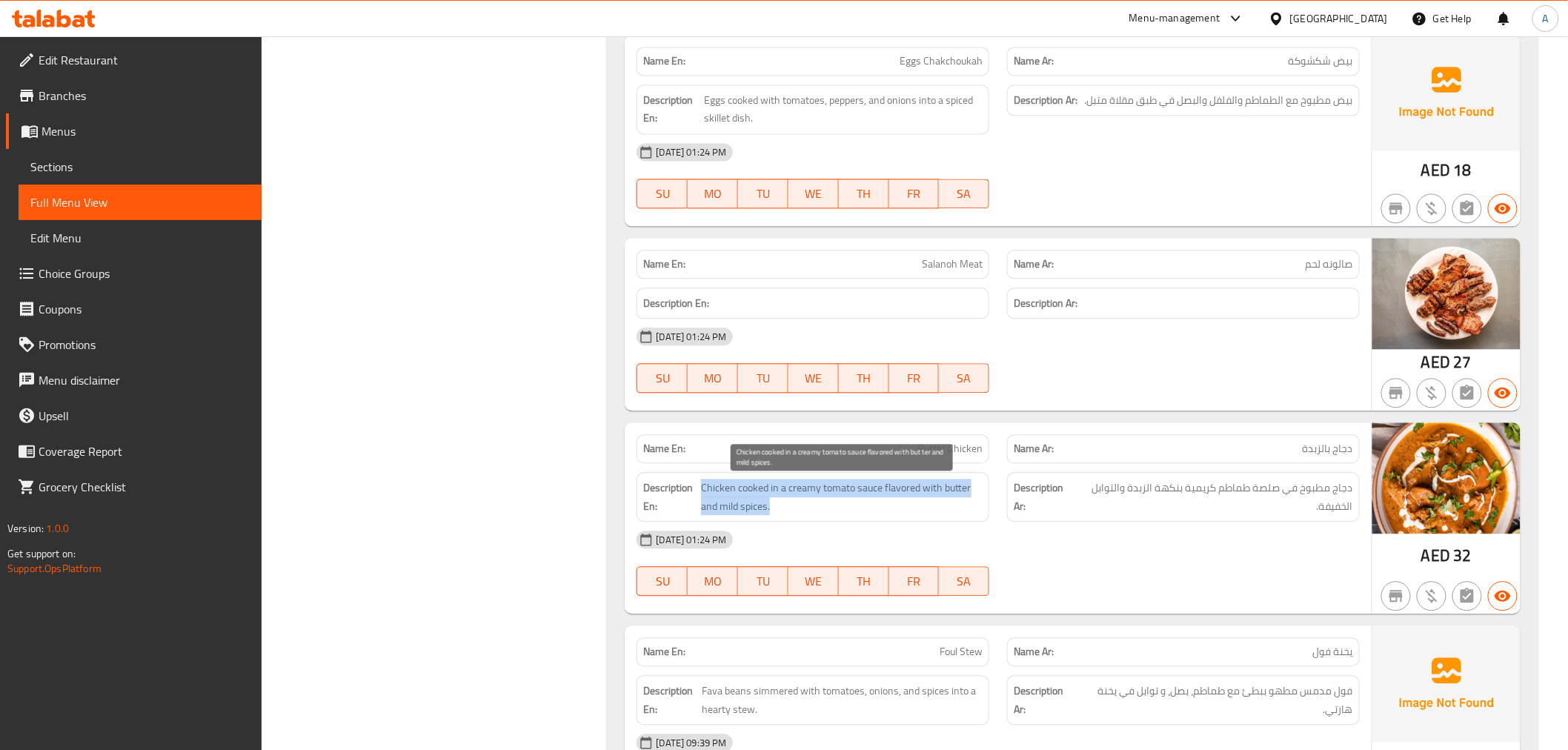
click at [892, 510] on span "Chicken cooked in a creamy tomato sauce flavored with butter and mild spices." at bounding box center [842, 496] width 282 height 36
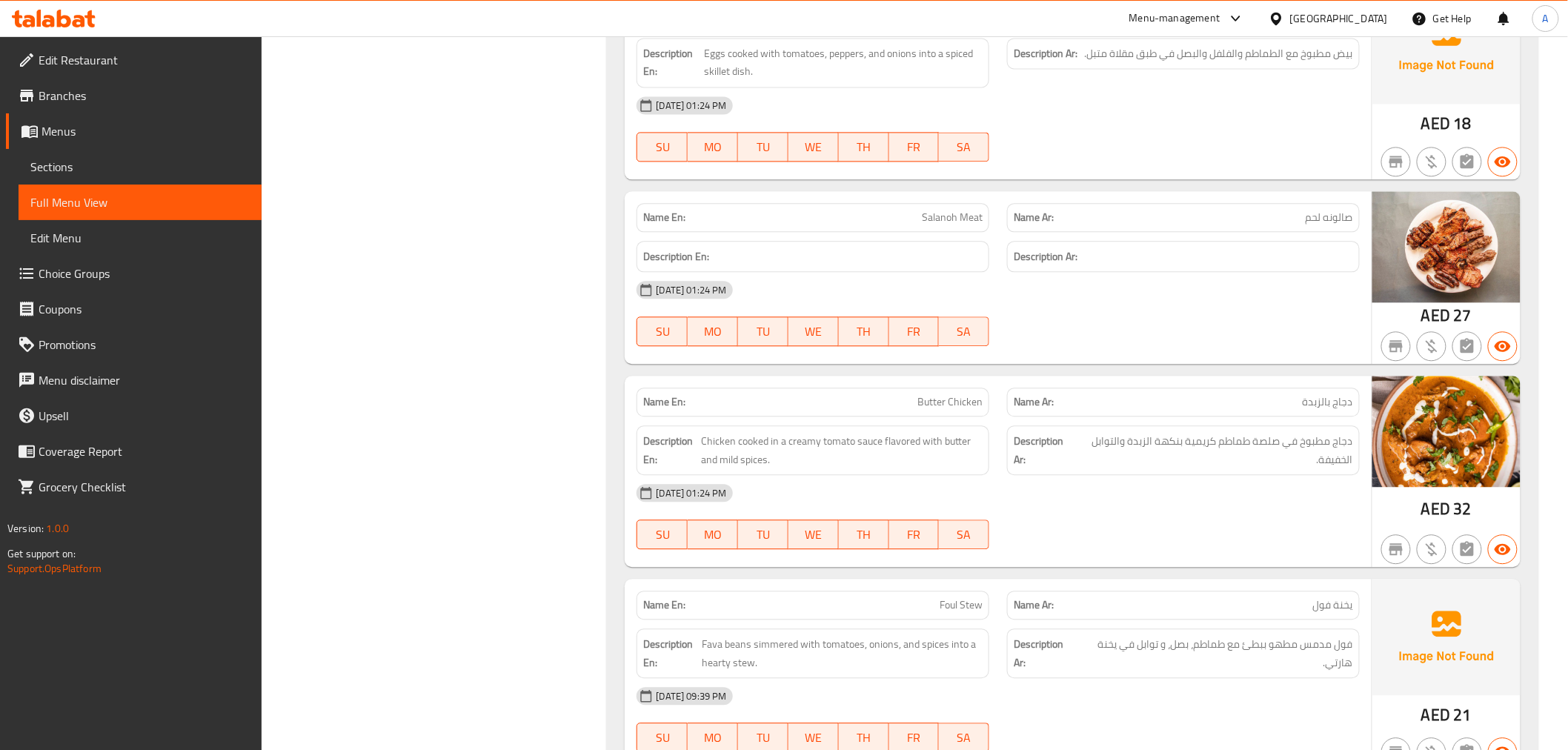
scroll to position [1518, 0]
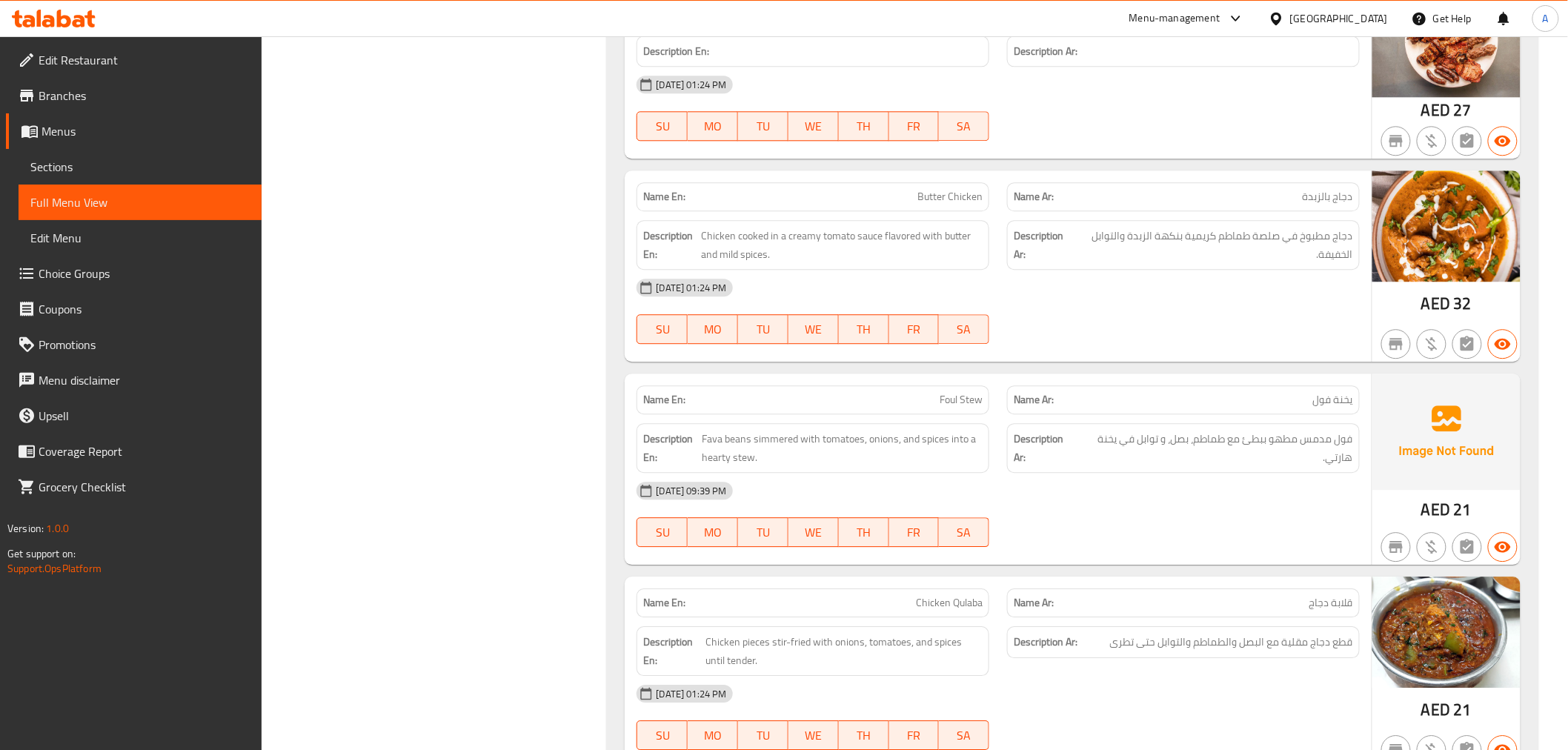
click at [1306, 254] on span "دجاج مطبوخ في صلصة طماطم كريمية بنكهة الزبدة والتوابل الخفيفة." at bounding box center [1214, 244] width 277 height 36
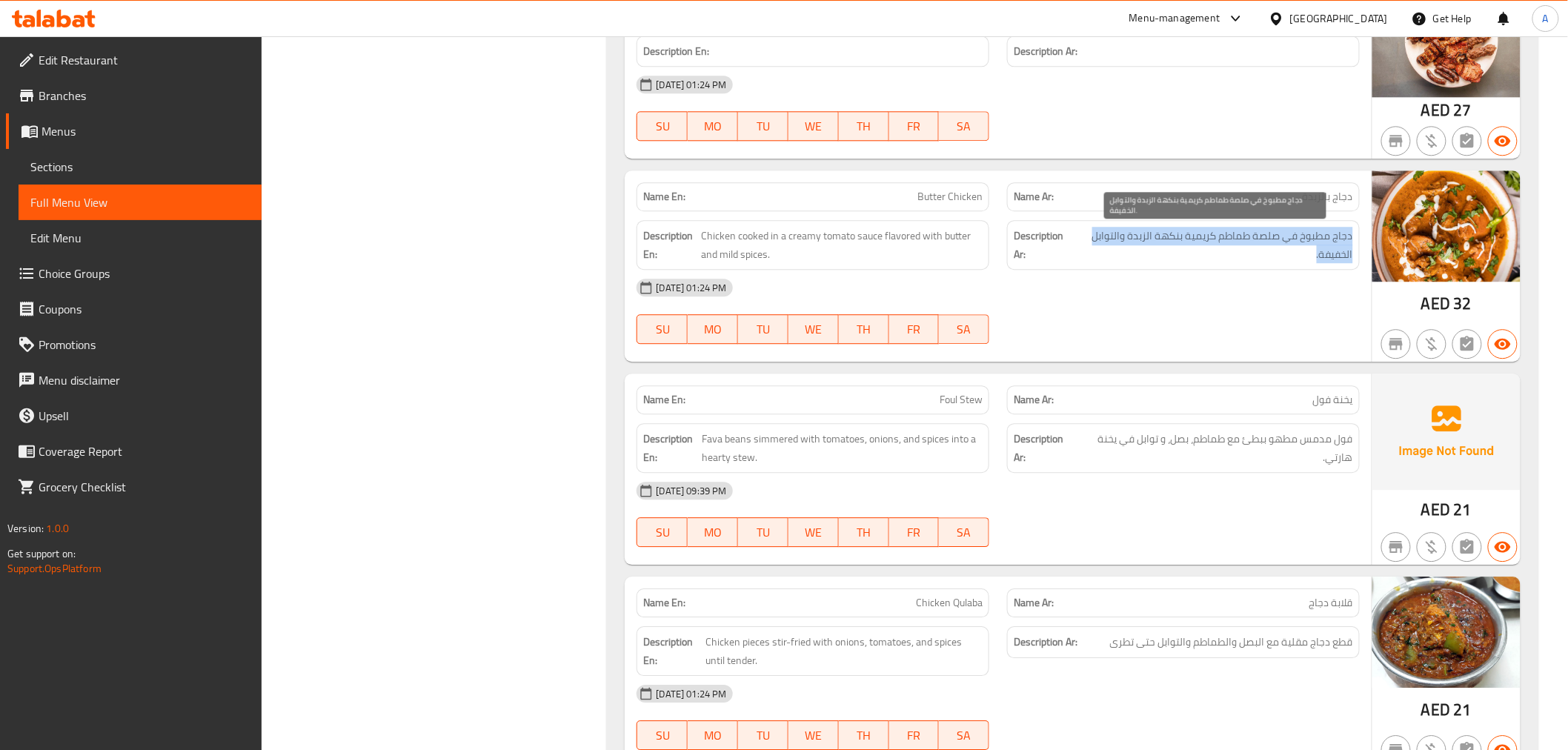
click at [1306, 254] on span "دجاج مطبوخ في صلصة طماطم كريمية بنكهة الزبدة والتوابل الخفيفة." at bounding box center [1214, 244] width 277 height 36
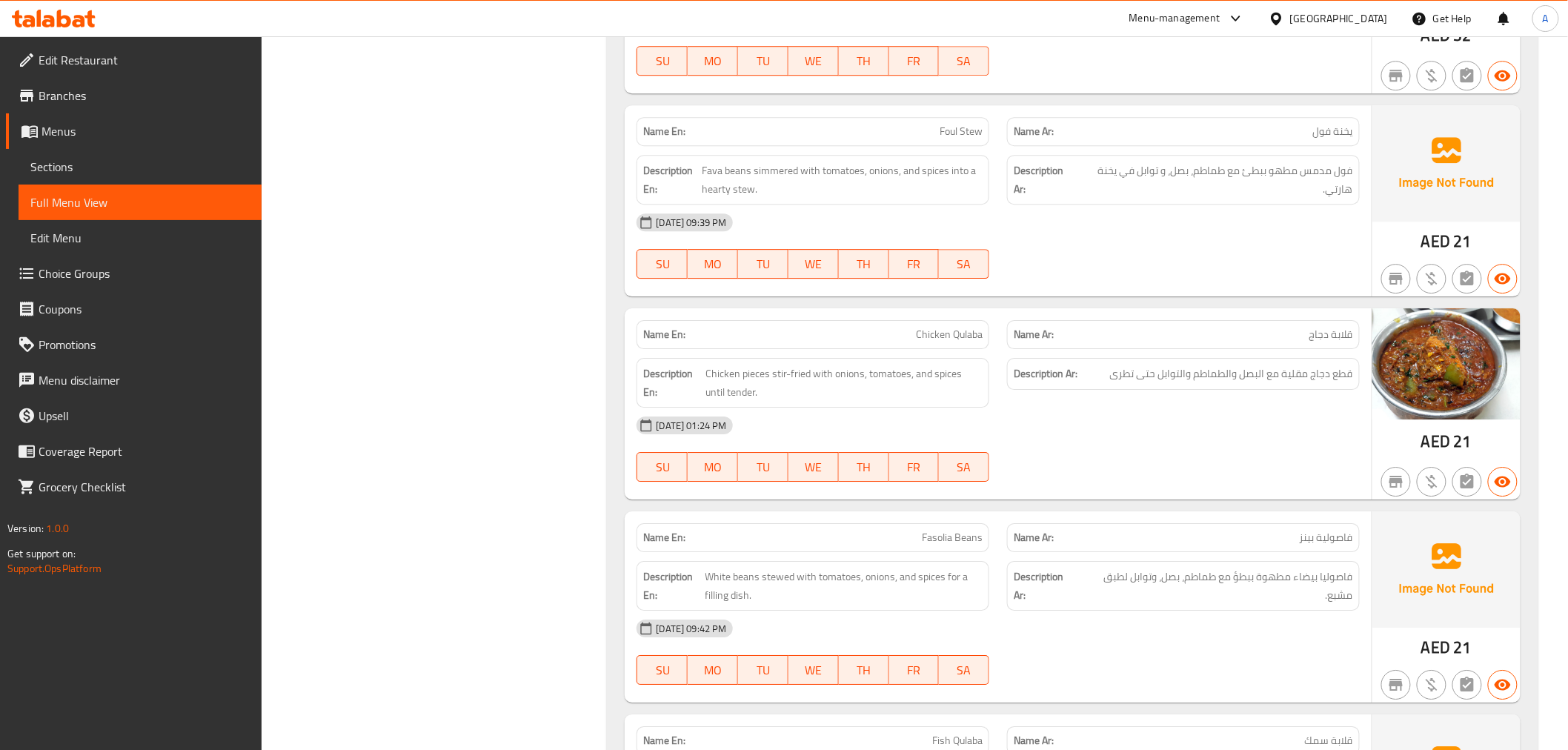
scroll to position [1795, 0]
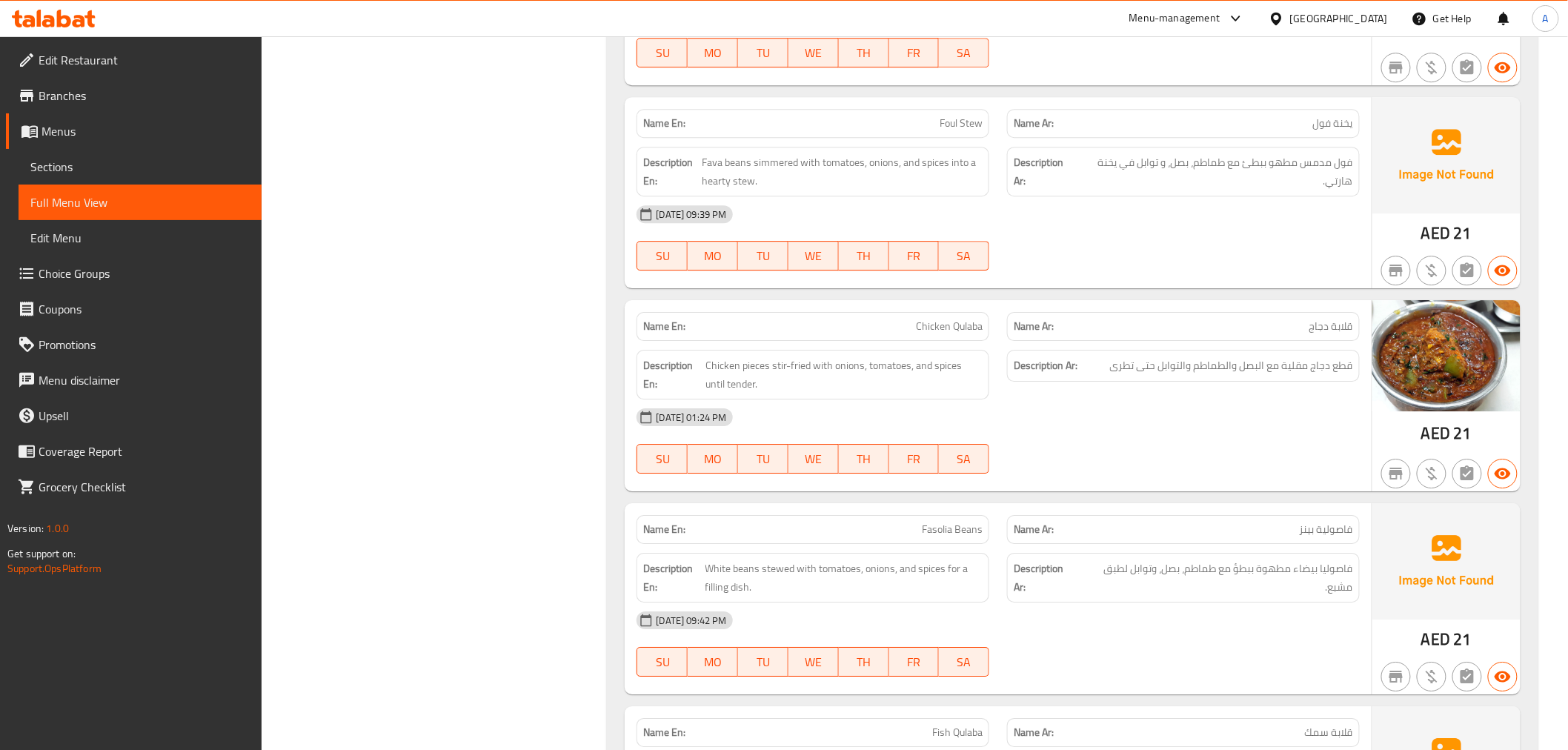
click at [949, 193] on div "Description En: Fava beans simmered with tomatoes, onions, and spices into a he…" at bounding box center [813, 171] width 353 height 49
click at [827, 344] on div "Description En: Chicken pieces stir-fried with onions, tomatoes, and spices unt…" at bounding box center [812, 374] width 371 height 68
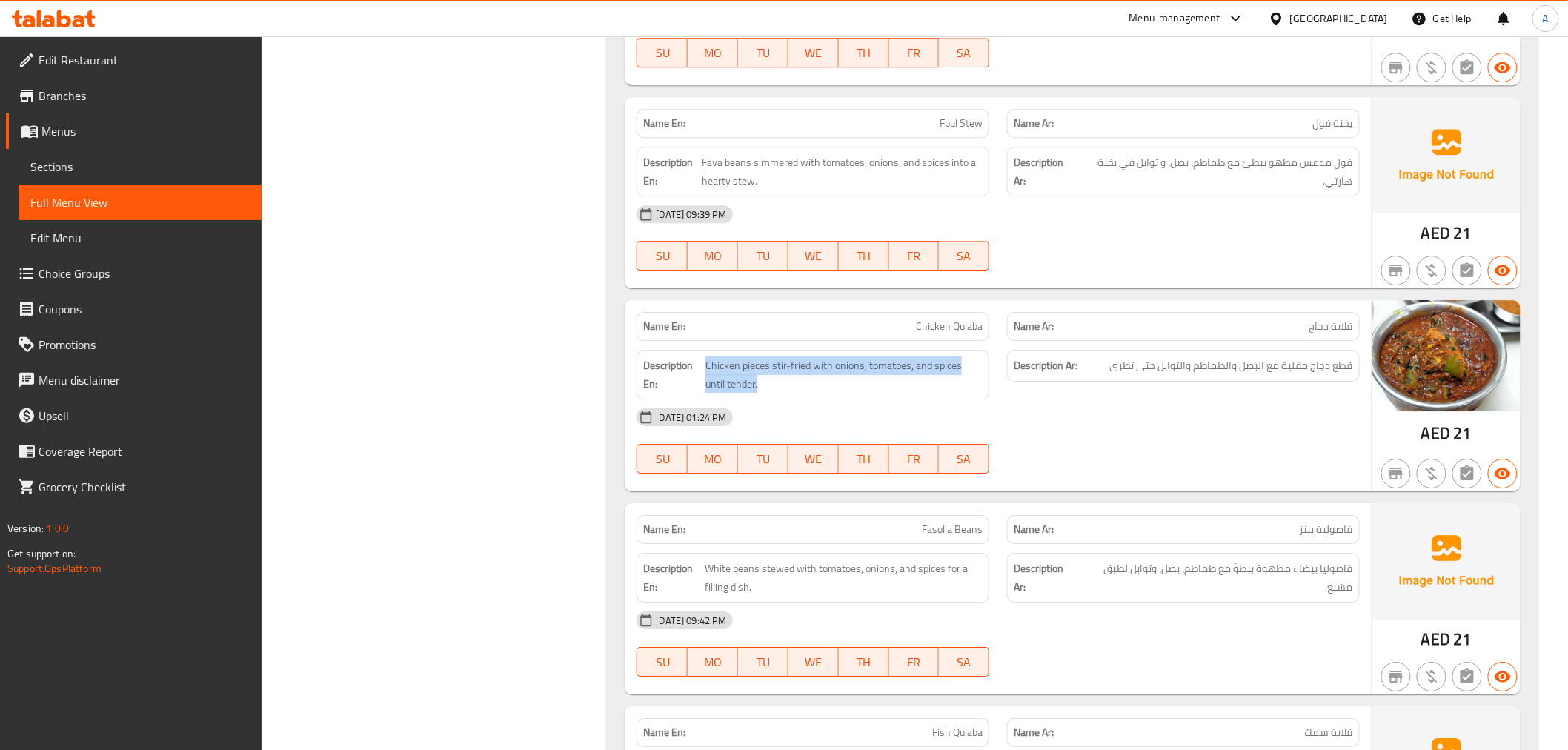
click at [827, 344] on div "Description En: Chicken pieces stir-fried with onions, tomatoes, and spices unt…" at bounding box center [812, 374] width 371 height 68
click at [1321, 380] on div "Description Ar: قطع دجاج مقلية مع البصل والطماطم والتوابل حتى تطرى" at bounding box center [1184, 366] width 353 height 32
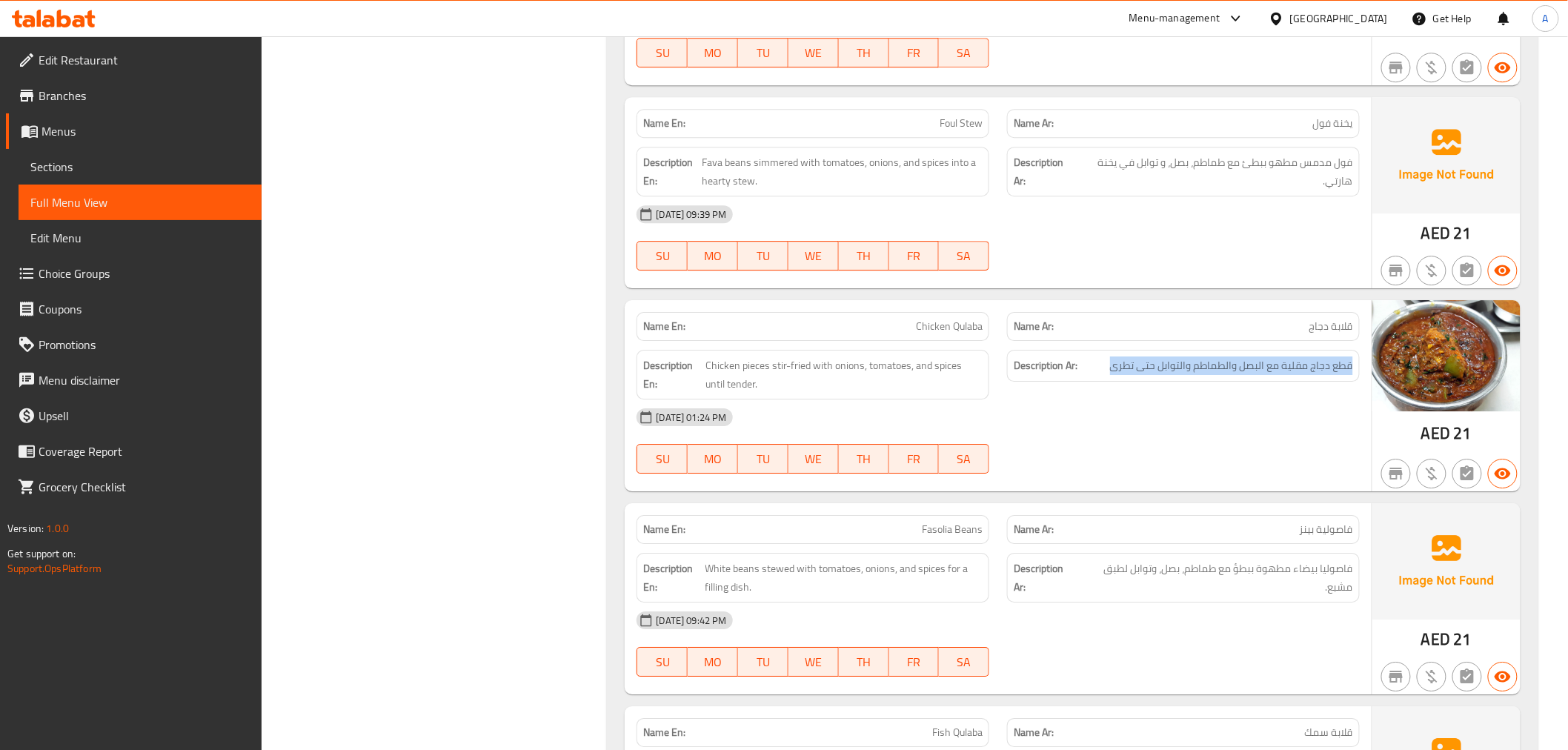
click at [1321, 380] on div "Description Ar: قطع دجاج مقلية مع البصل والطماطم والتوابل حتى تطرى" at bounding box center [1184, 366] width 353 height 32
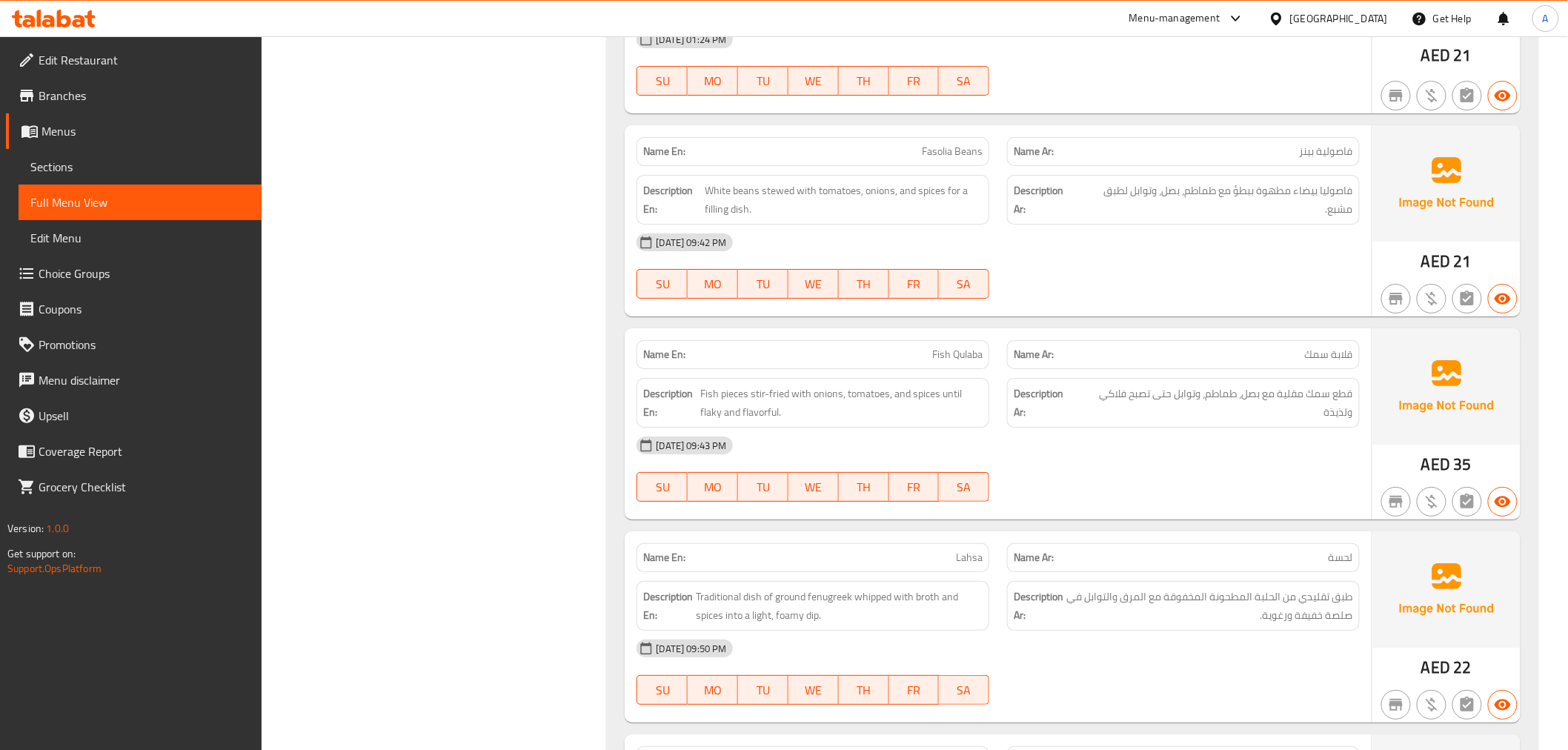
scroll to position [2200, 0]
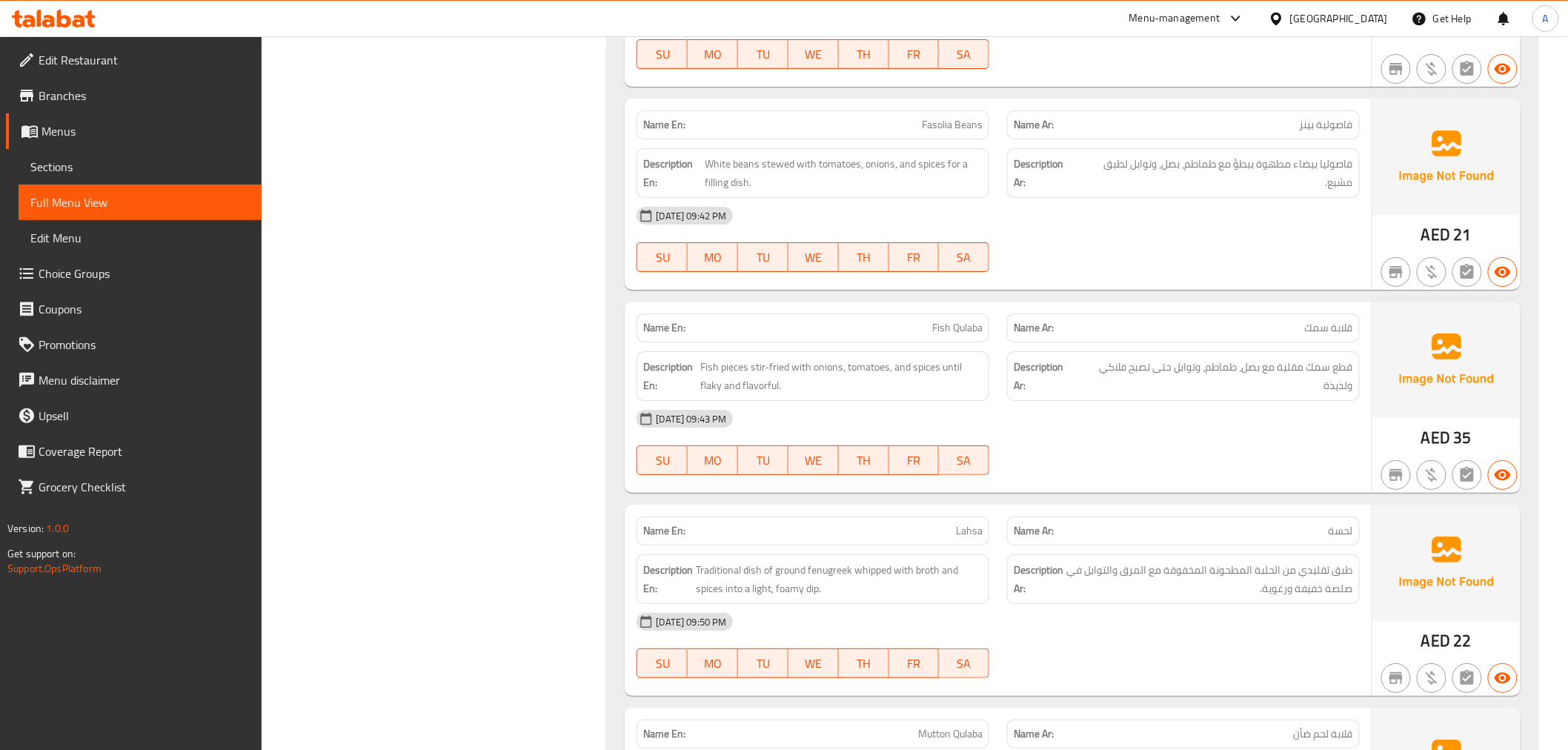
click at [1191, 173] on span "فاصوليا بيضاء مطهوة ببطؤ مع طماطم، بصل، وتوابل لطبق مشبع." at bounding box center [1217, 172] width 274 height 36
click at [905, 352] on div "Description En: Fish pieces stir-fried with onions, tomatoes, and spices until …" at bounding box center [812, 376] width 371 height 68
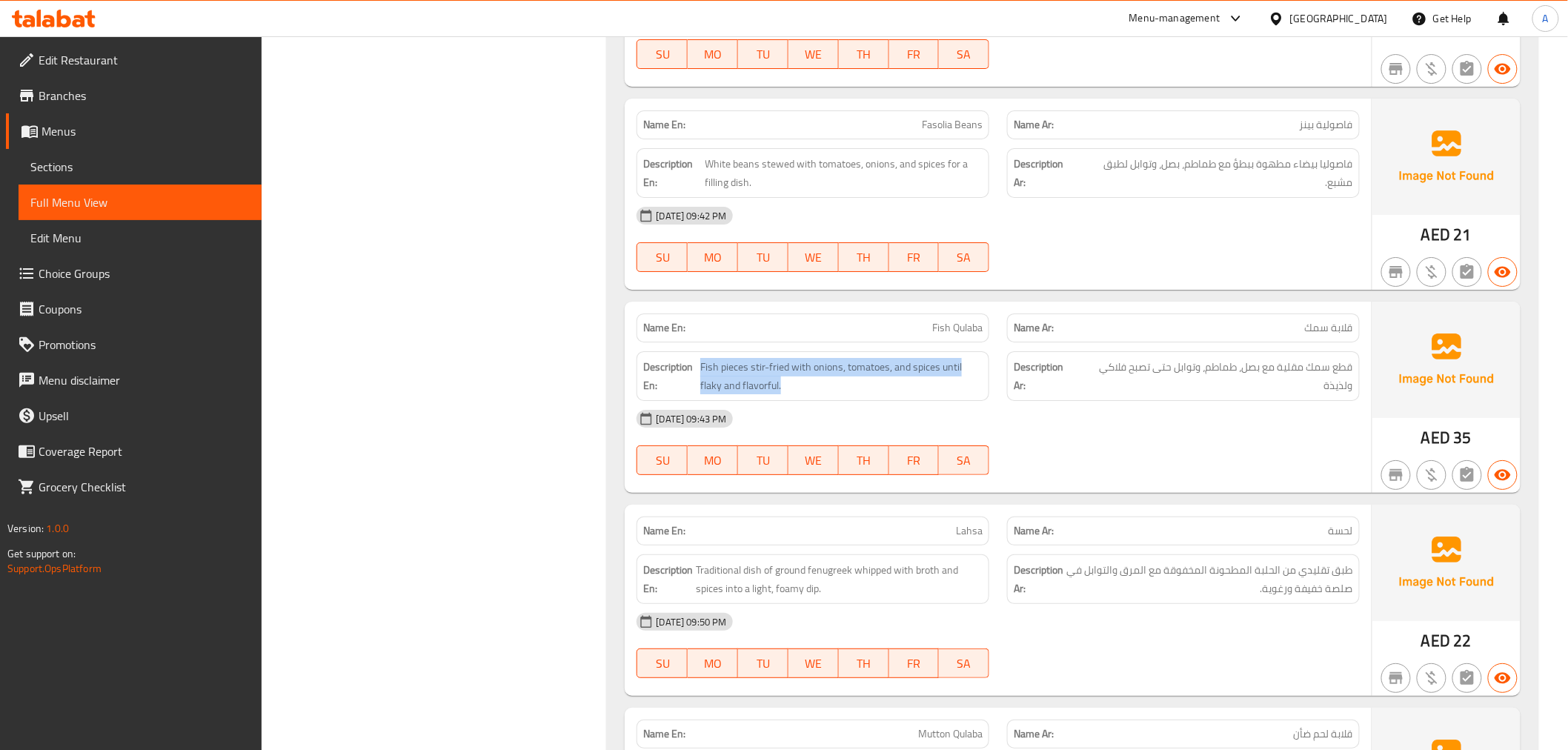
click at [905, 352] on div "Description En: Fish pieces stir-fried with onions, tomatoes, and spices until …" at bounding box center [812, 376] width 371 height 68
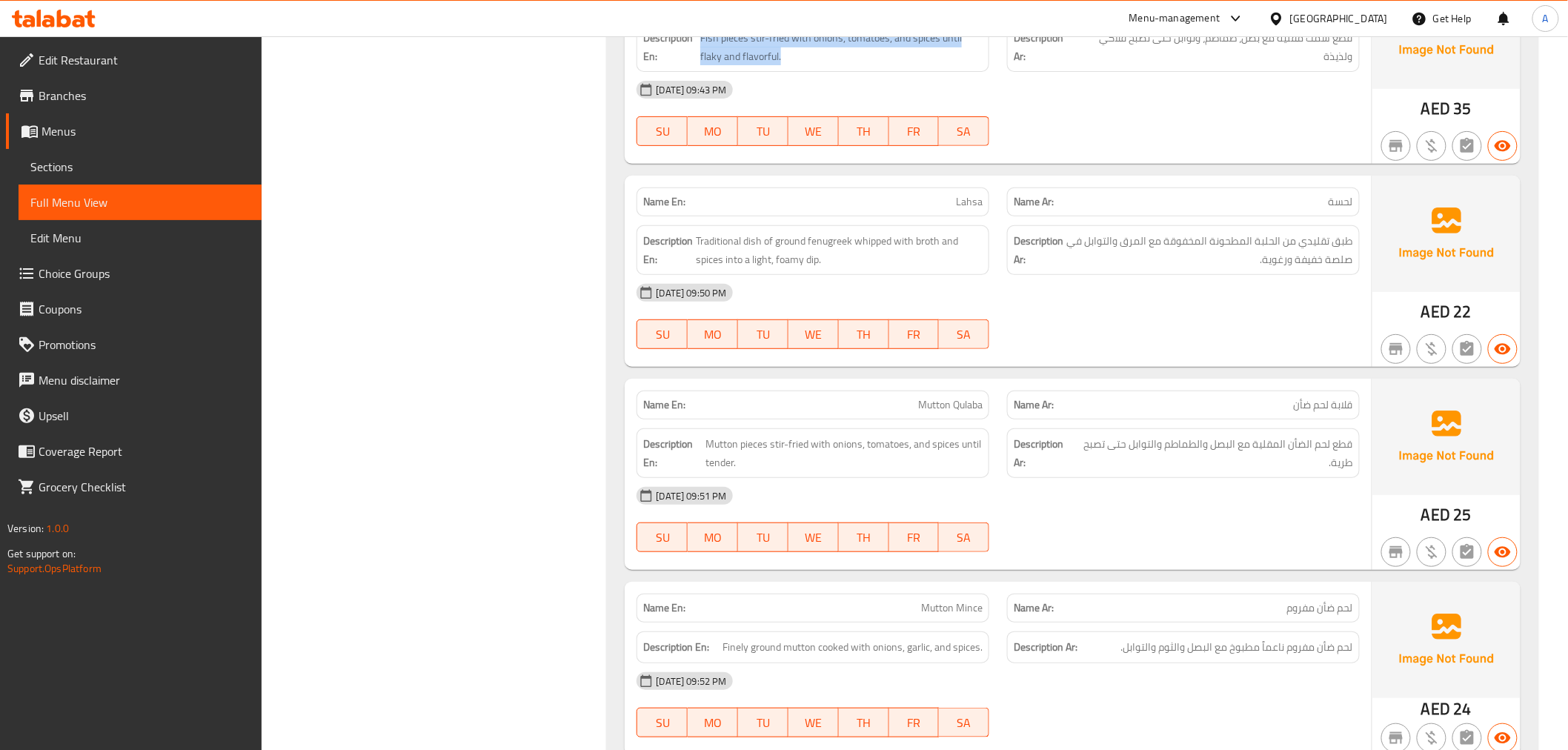
scroll to position [2479, 0]
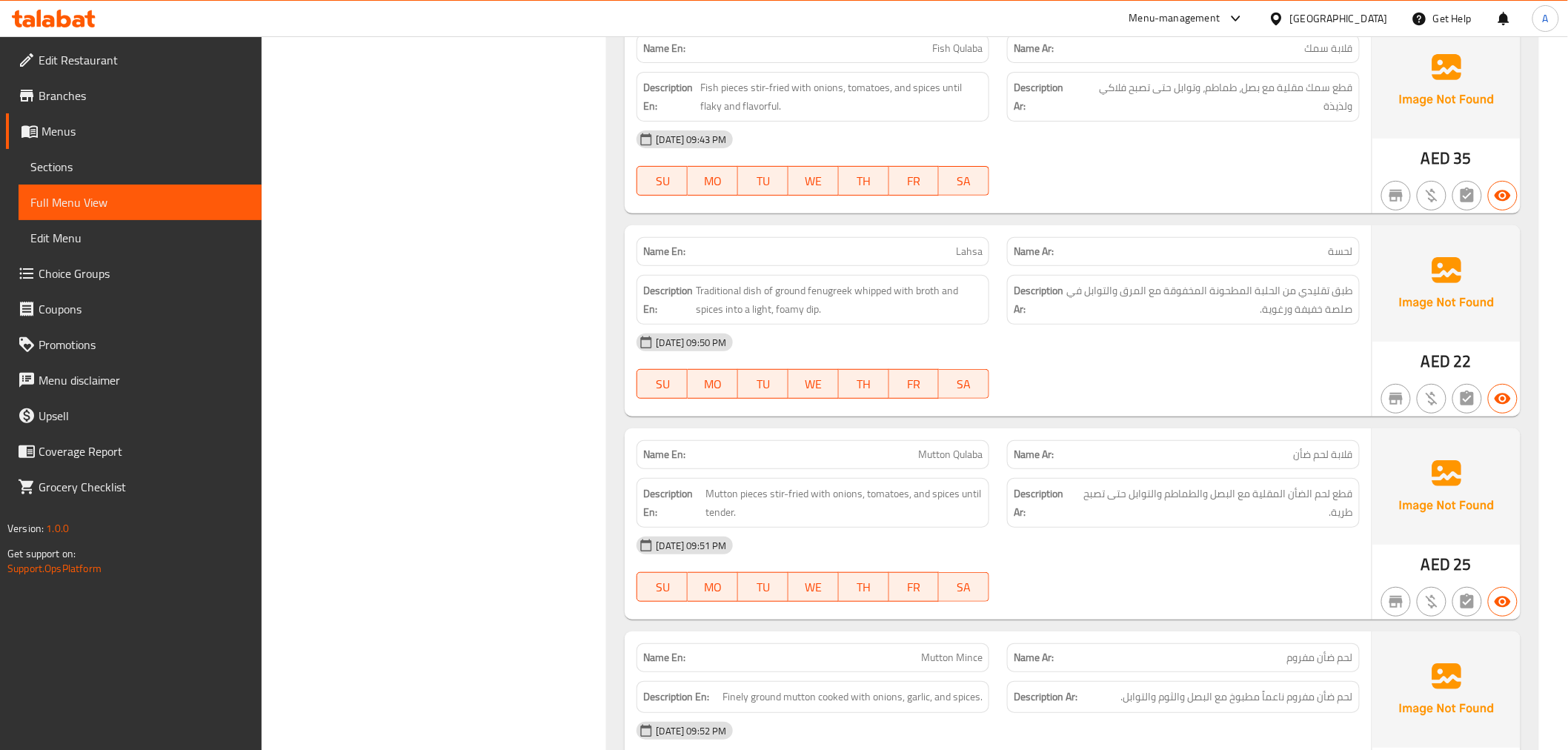
click at [1284, 109] on span "قطع سمك مقلية مع بصل، طماطم، وتوابل حتى تصبح فلاكي ولذيذة" at bounding box center [1216, 96] width 275 height 36
click at [910, 295] on span "Traditional dish of ground fenugreek whipped with broth and spices into a light…" at bounding box center [839, 300] width 287 height 36
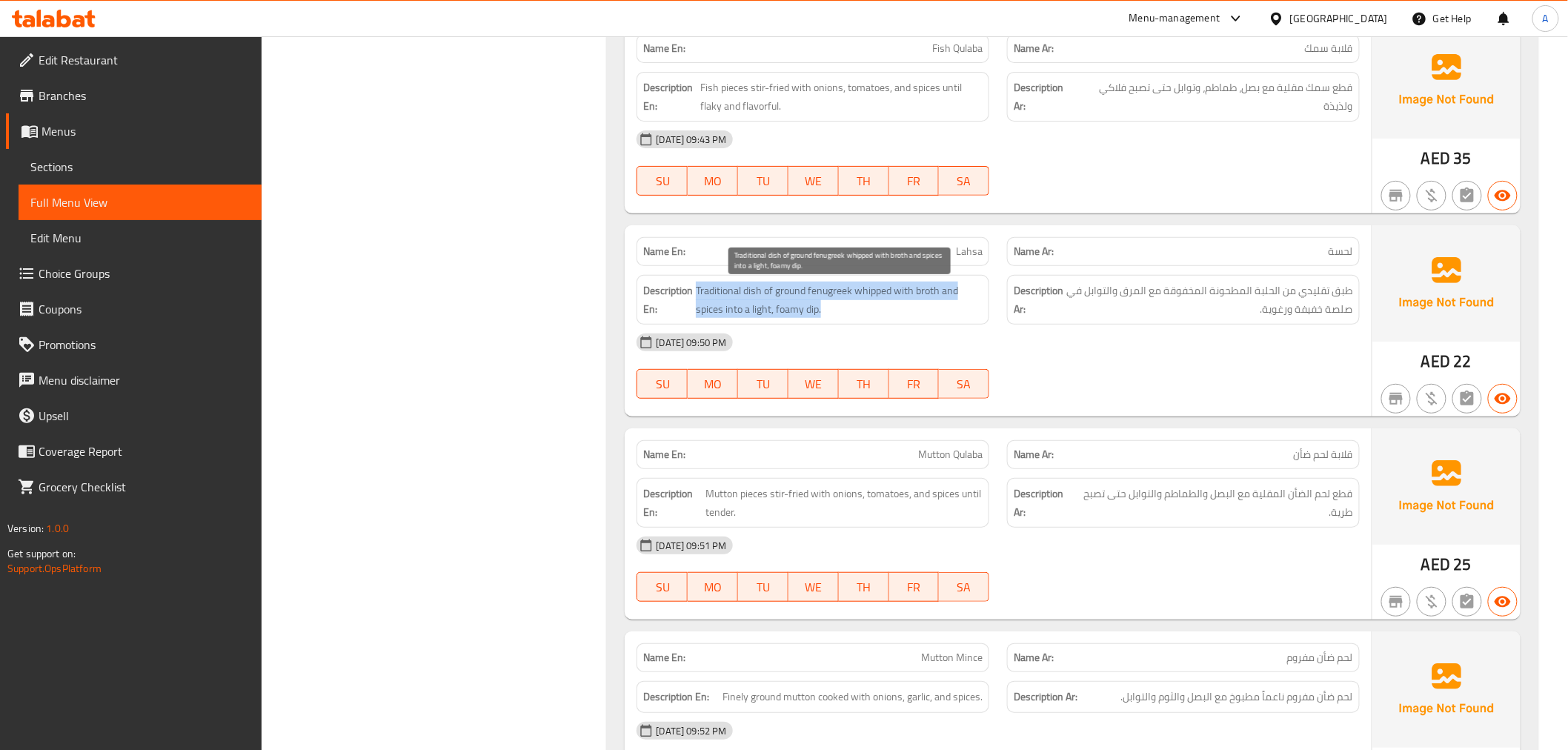
click at [910, 295] on span "Traditional dish of ground fenugreek whipped with broth and spices into a light…" at bounding box center [839, 300] width 287 height 36
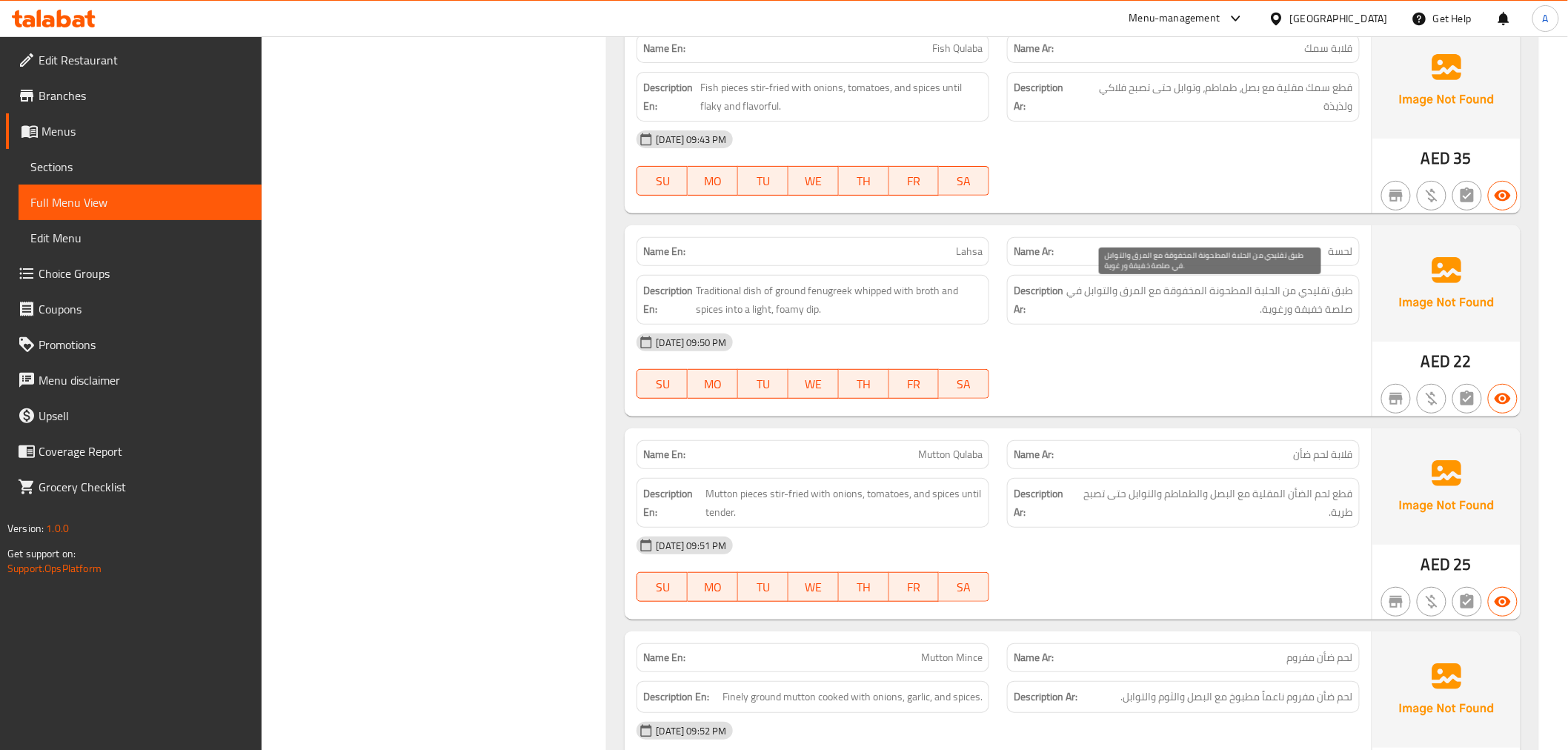
click at [1290, 301] on span "طبق تقليدي من الحلبة المطحونة المخفوقة مع المرق والتوابل في صلصة خفيفة ورغوية." at bounding box center [1210, 300] width 287 height 36
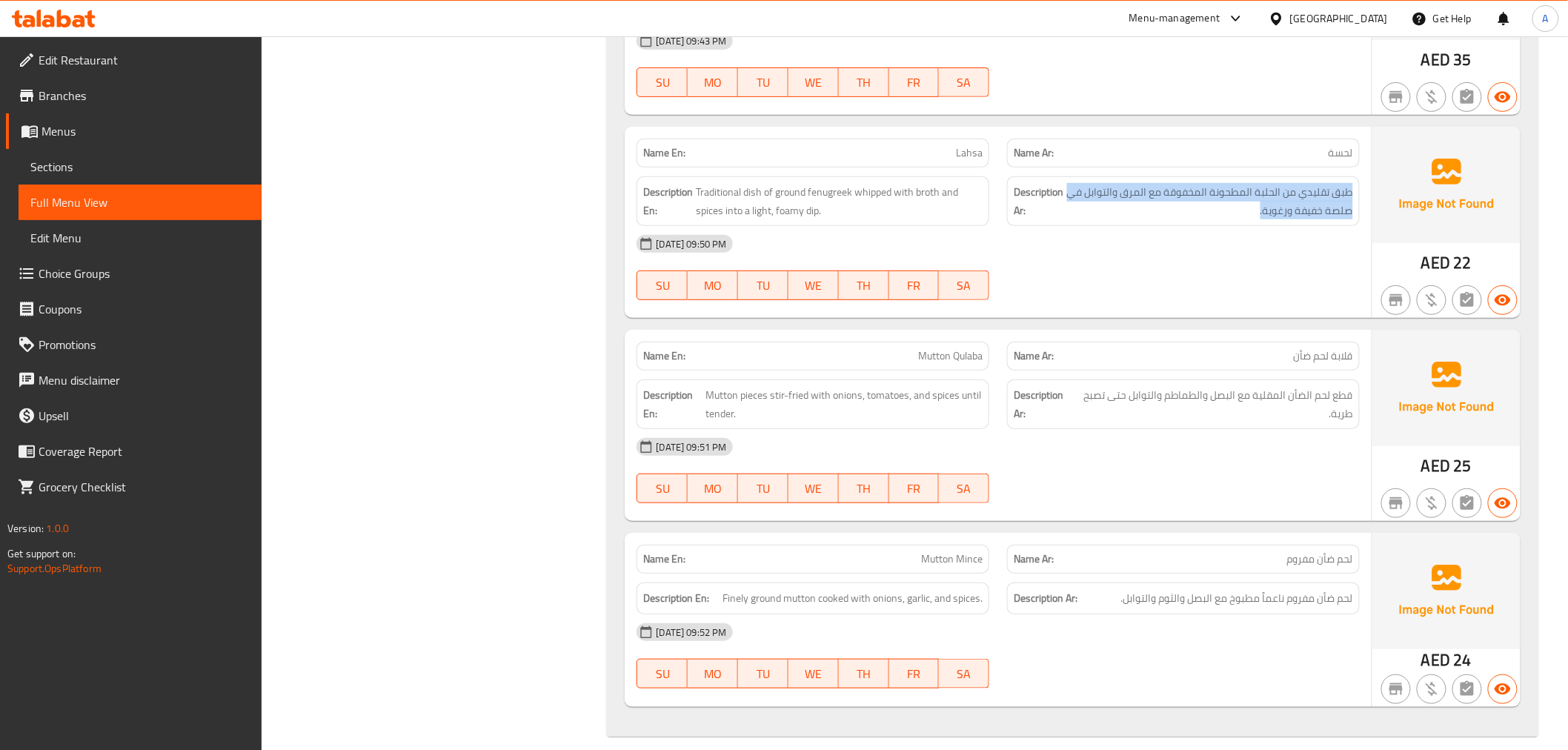
scroll to position [2597, 0]
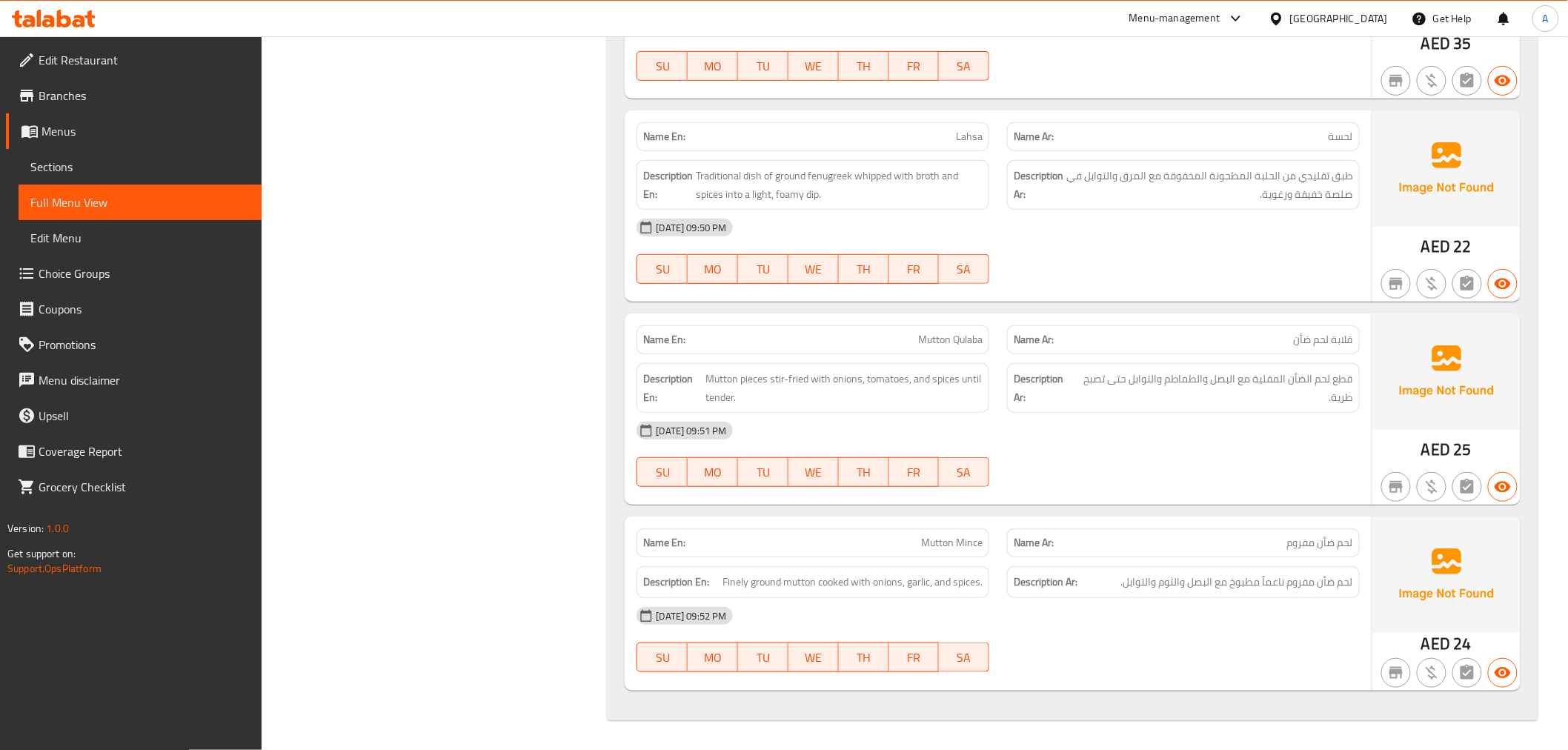
click at [848, 367] on div "Description En: Mutton pieces stir-fried with onions, tomatoes, and spices unti…" at bounding box center [813, 388] width 353 height 49
click at [1203, 383] on span "قطع لحم الضأن المقلية مع البصل والطماطم والتوابل حتى تصبح طرية." at bounding box center [1215, 388] width 276 height 36
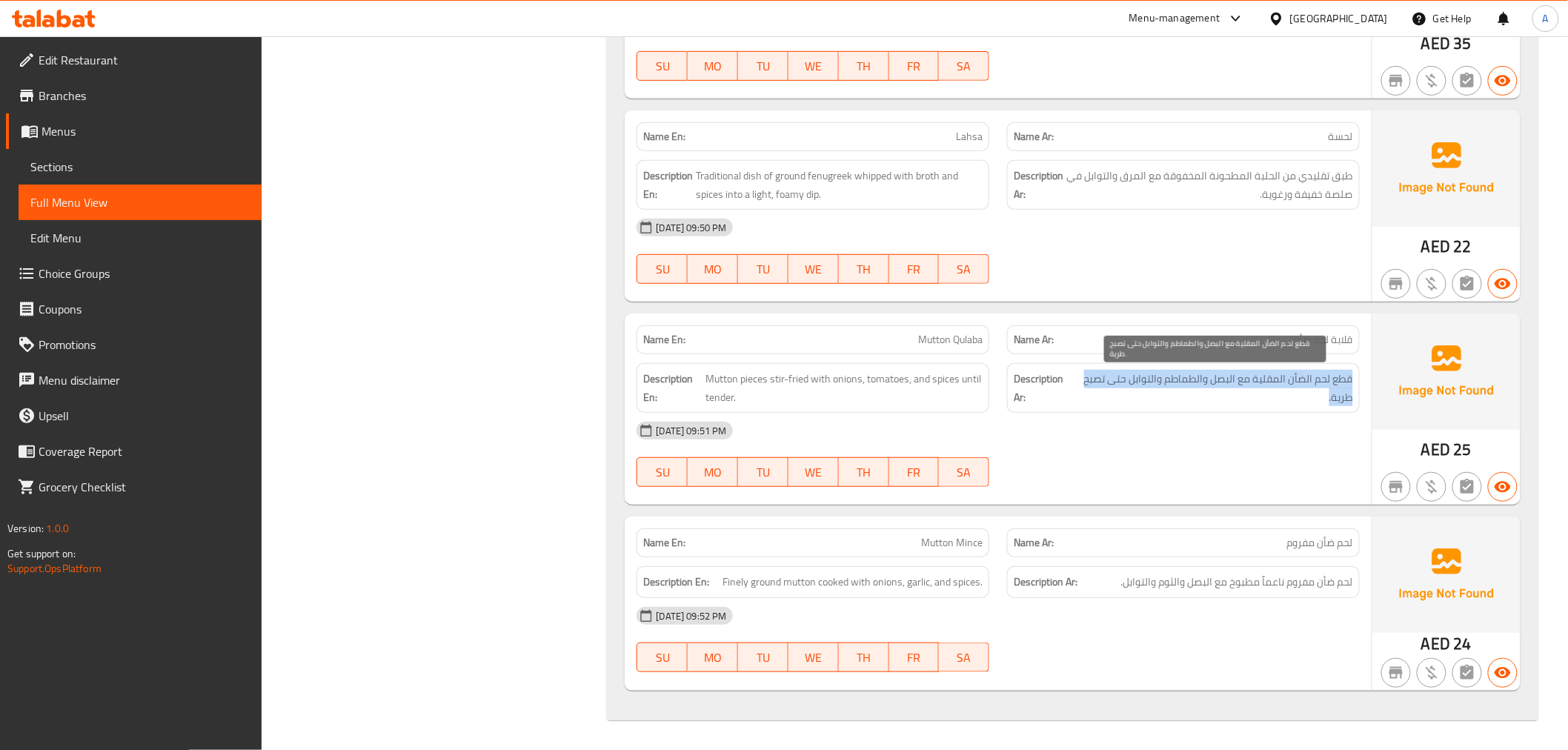
click at [1203, 383] on span "قطع لحم الضأن المقلية مع البصل والطماطم والتوابل حتى تصبح طرية." at bounding box center [1215, 388] width 276 height 36
click at [858, 590] on span "Finely ground mutton cooked with onions, garlic, and spices." at bounding box center [853, 583] width 260 height 18
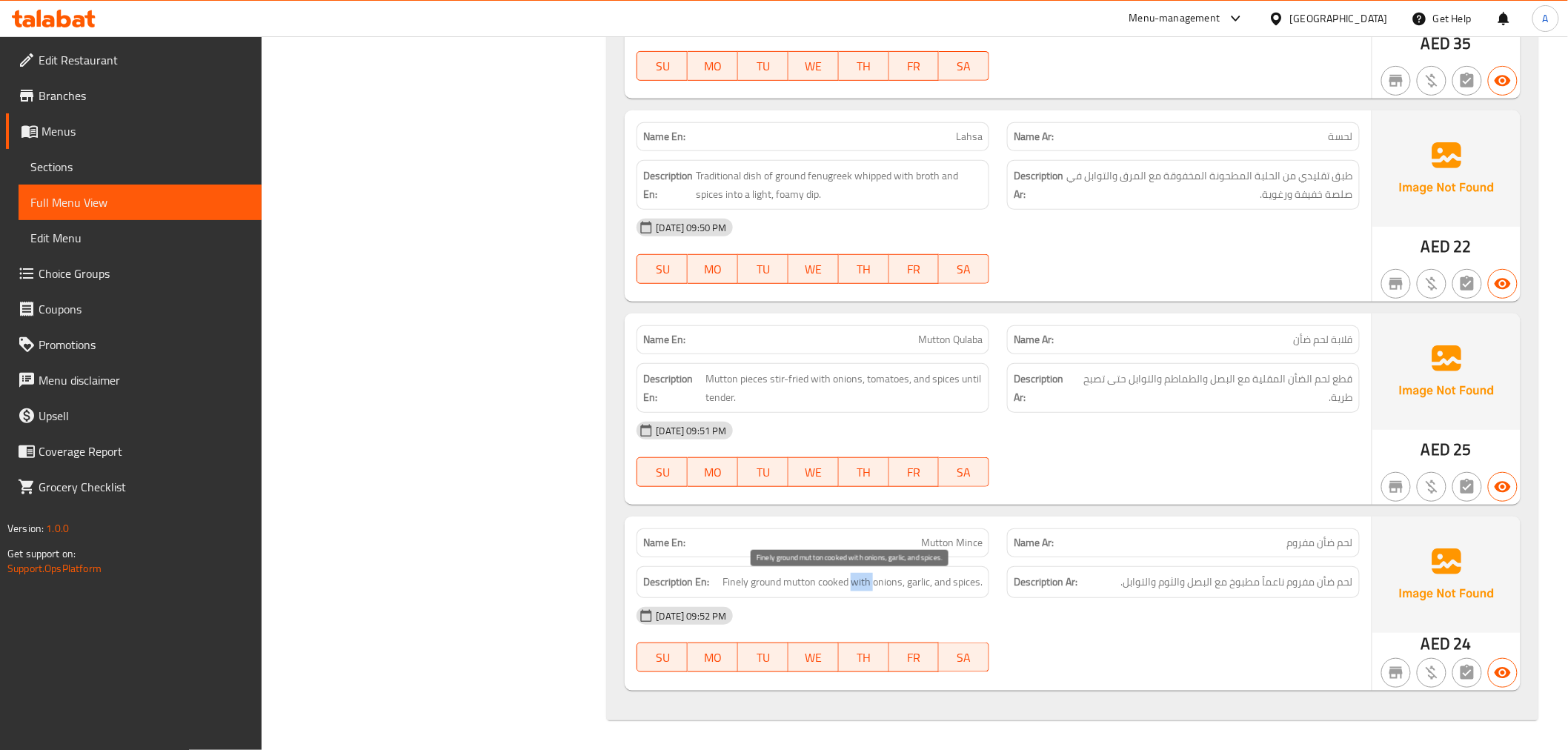
click at [858, 590] on span "Finely ground mutton cooked with onions, garlic, and spices." at bounding box center [853, 583] width 260 height 18
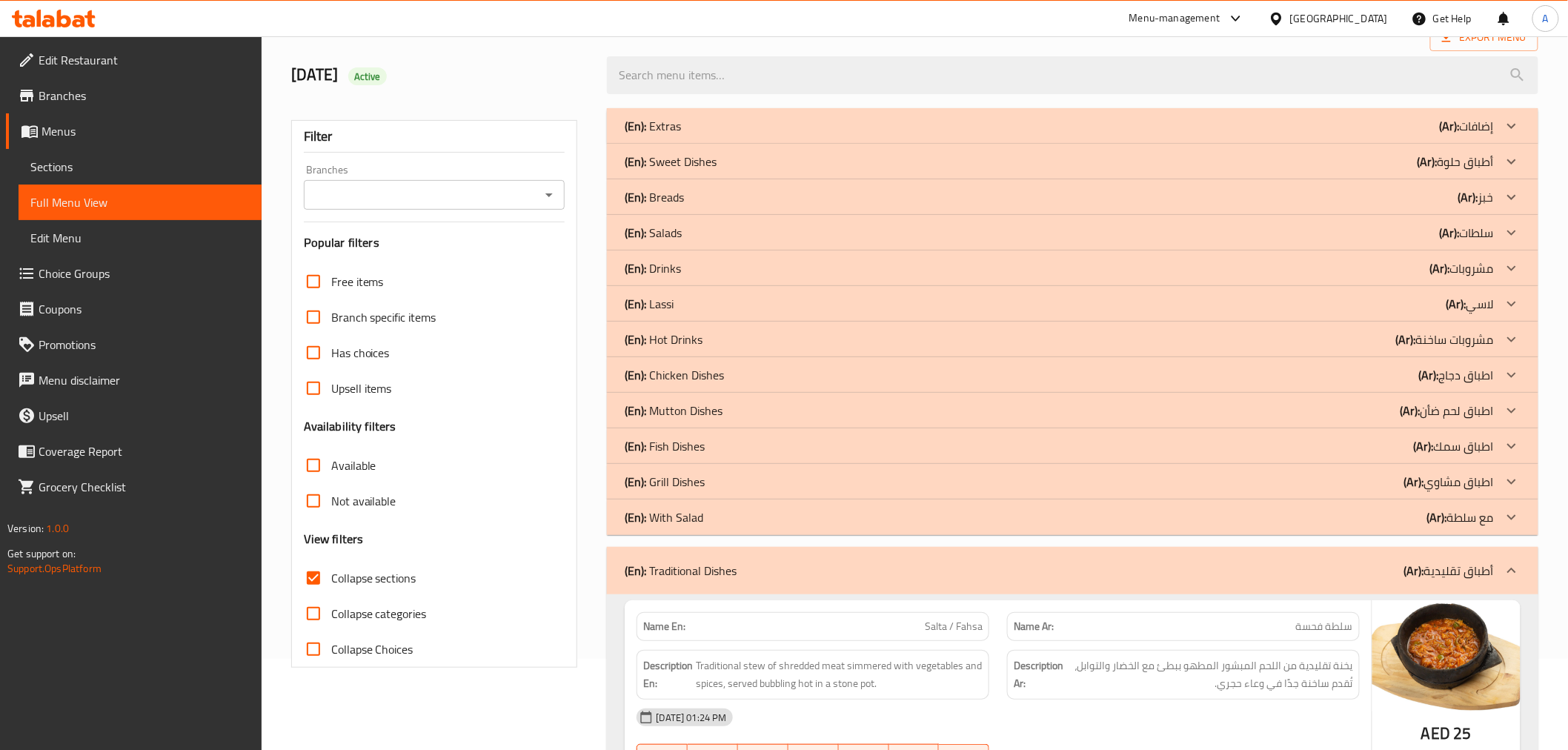
scroll to position [11, 0]
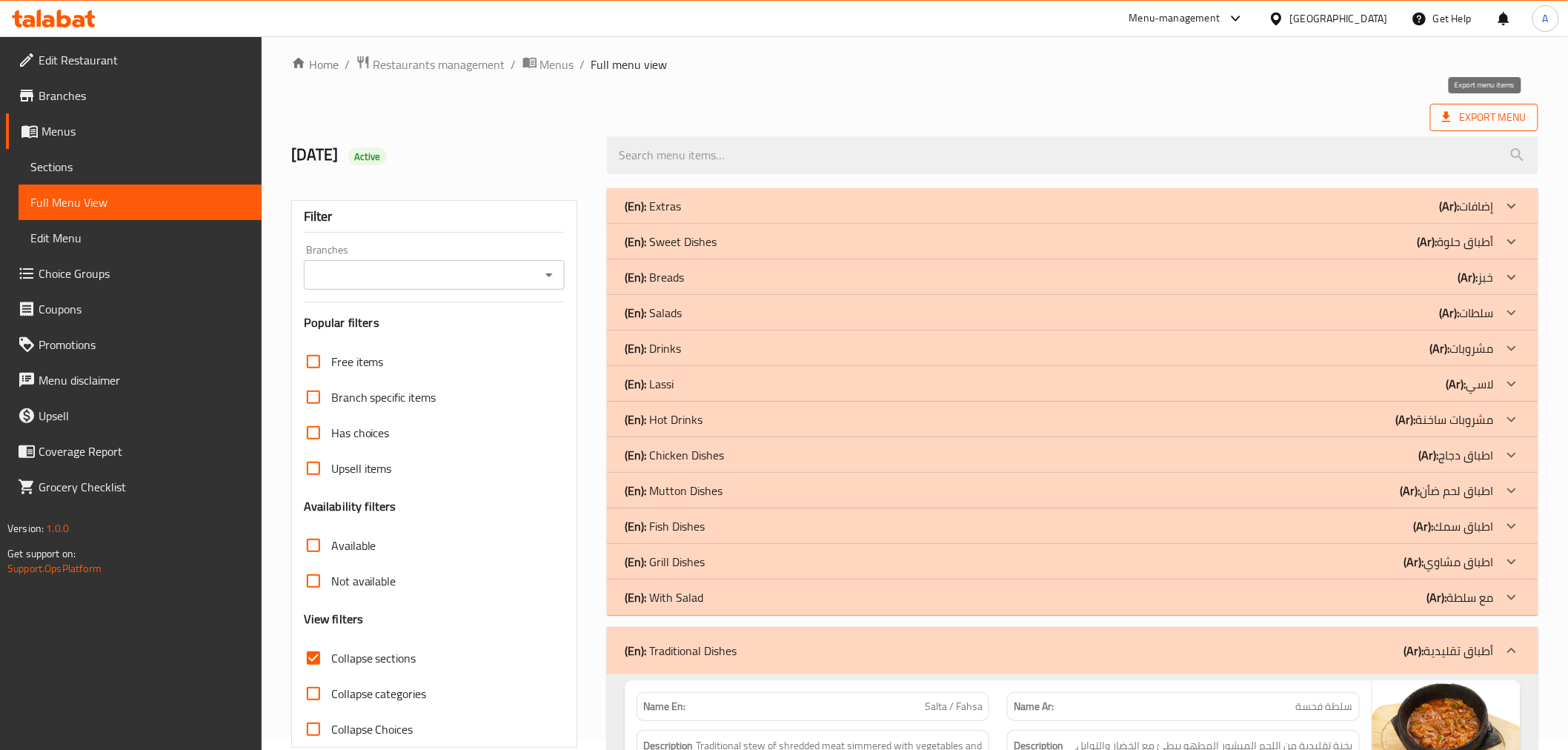
click at [1468, 117] on span "Export Menu" at bounding box center [1484, 117] width 85 height 18
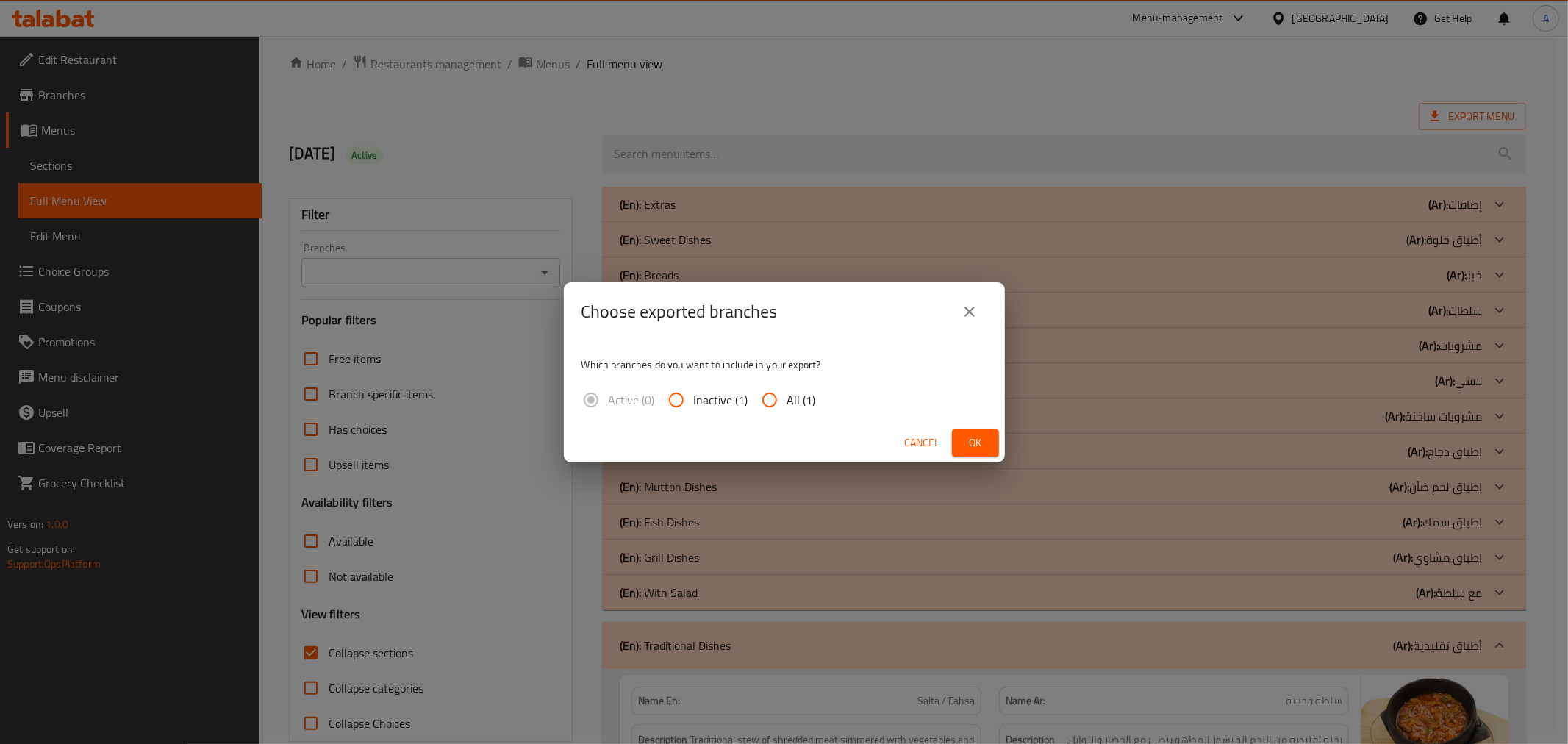
click at [782, 400] on input "All (1)" at bounding box center [769, 400] width 36 height 36
radio input "true"
click at [964, 439] on span "Ok" at bounding box center [975, 443] width 23 height 18
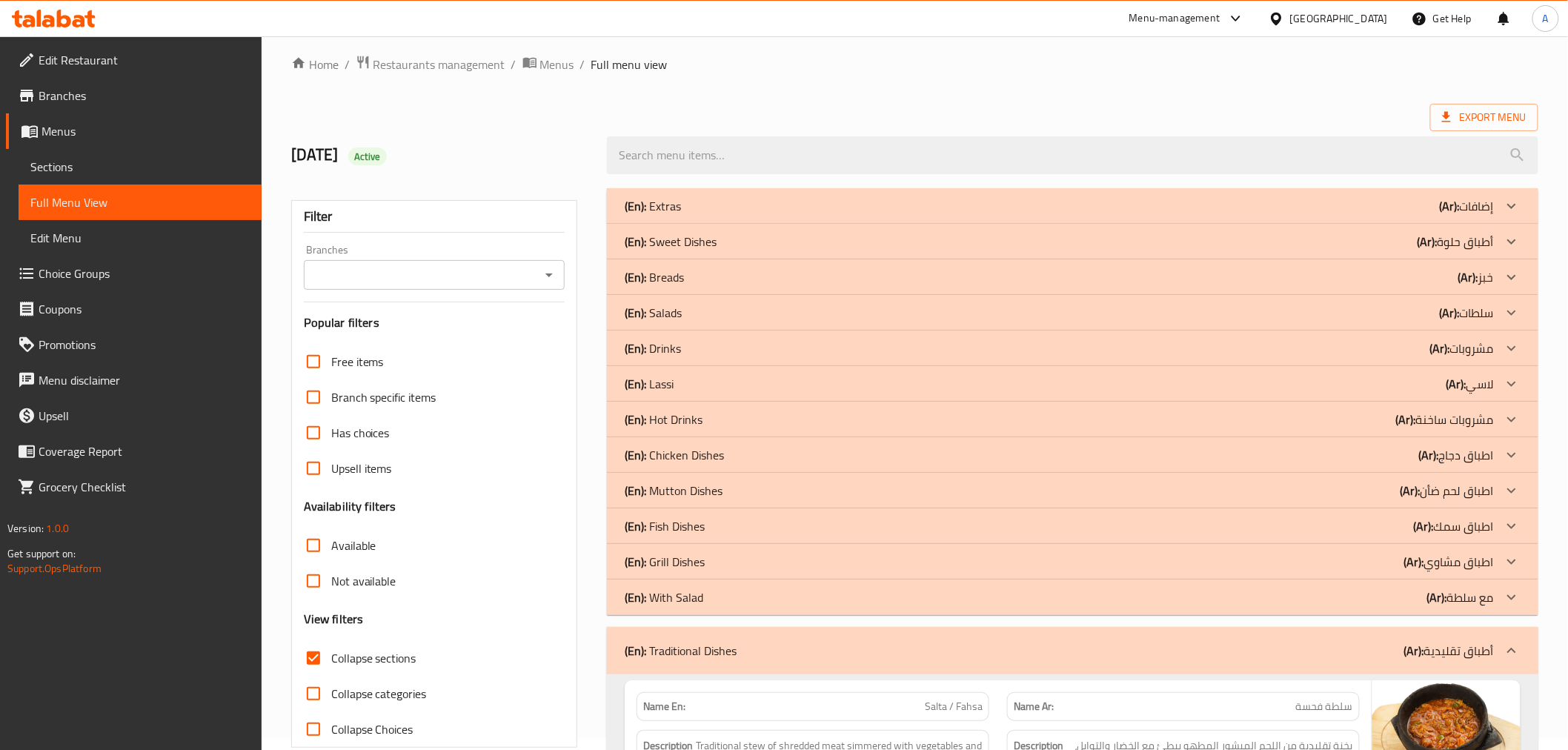
drag, startPoint x: 1422, startPoint y: 650, endPoint x: 1464, endPoint y: 629, distance: 47.0
click at [1423, 650] on b "(Ar):" at bounding box center [1415, 650] width 20 height 23
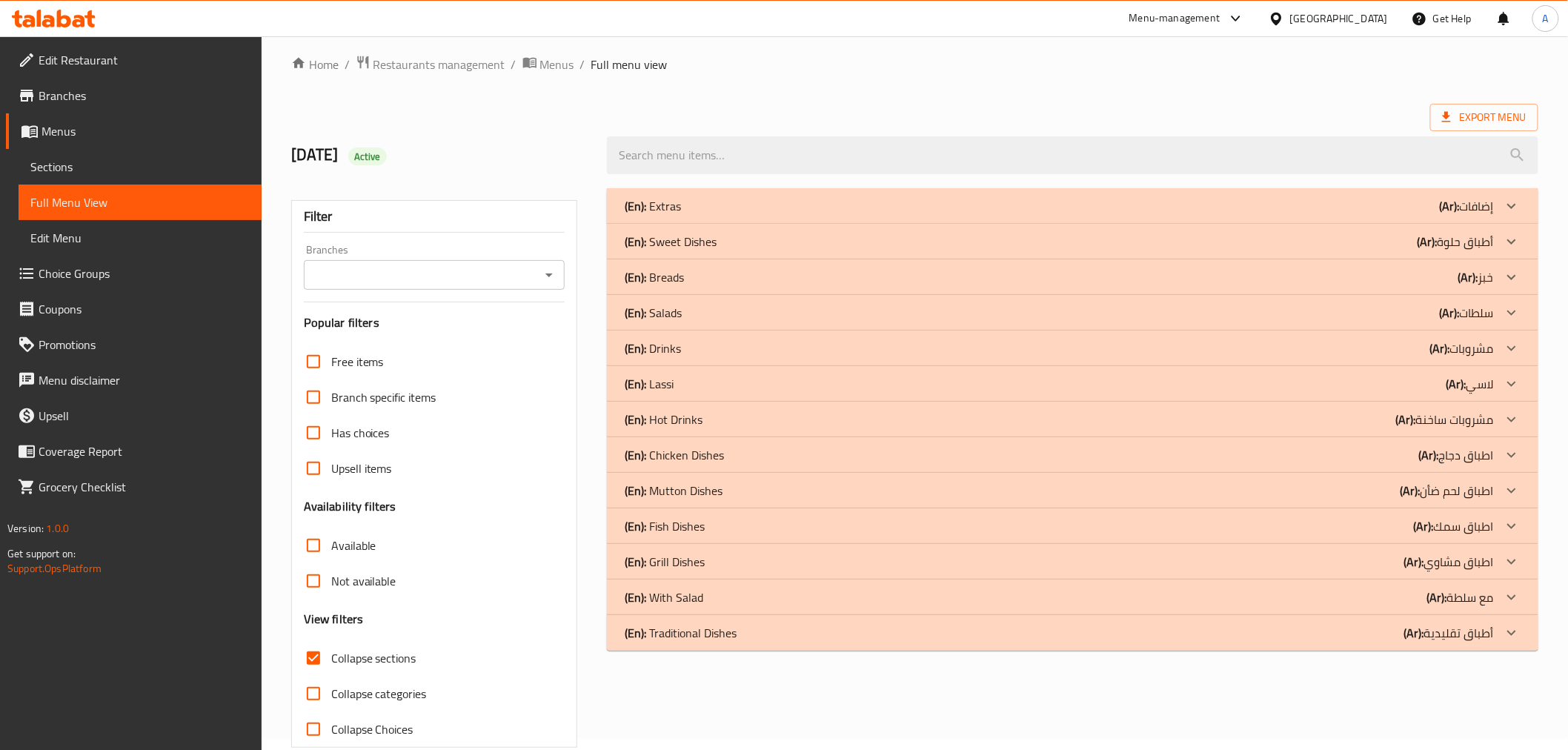
click at [1463, 563] on p "(Ar): اطباق مشاوي" at bounding box center [1449, 562] width 90 height 18
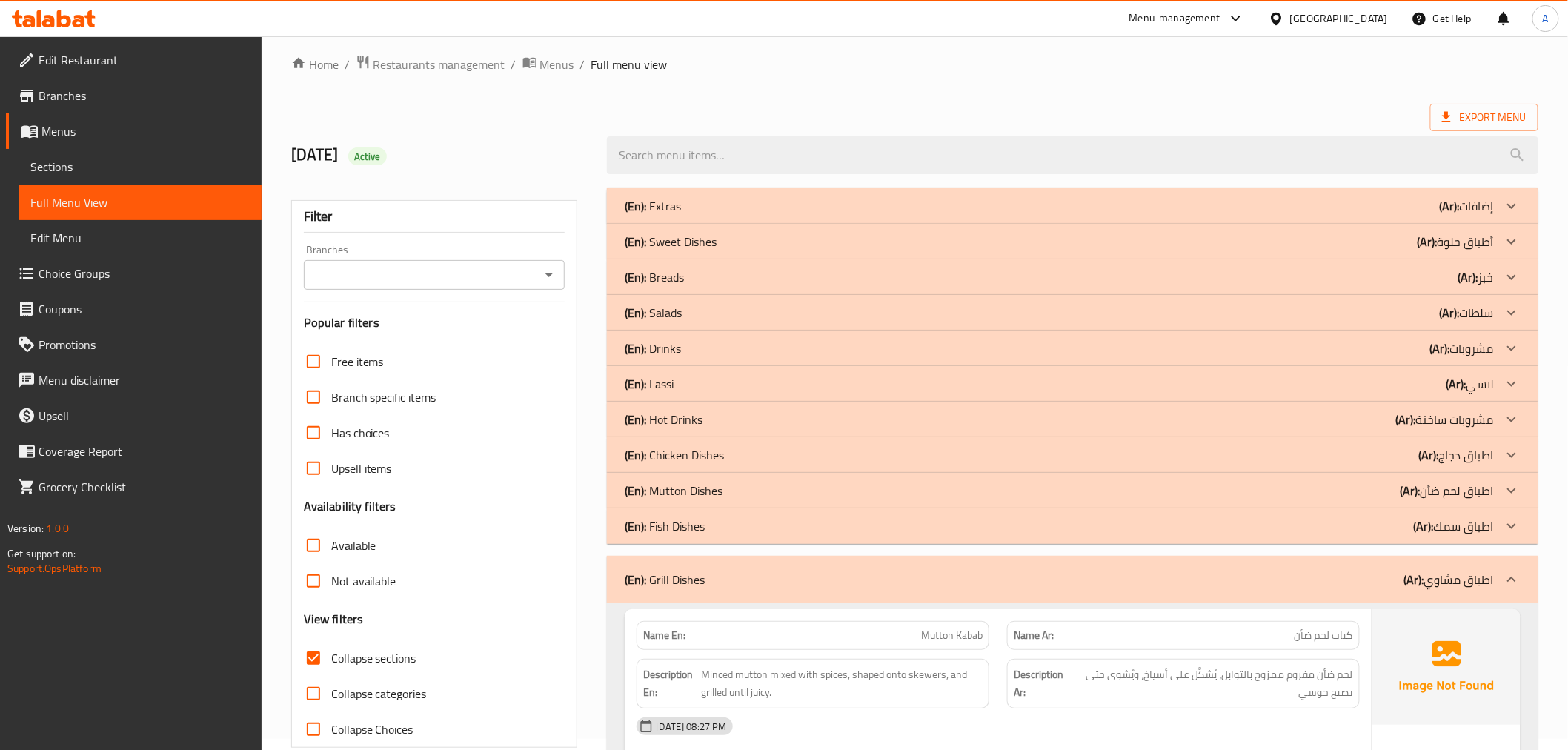
click at [448, 157] on h2 "8-9-2025 Active" at bounding box center [440, 155] width 299 height 23
